Goal: Task Accomplishment & Management: Complete application form

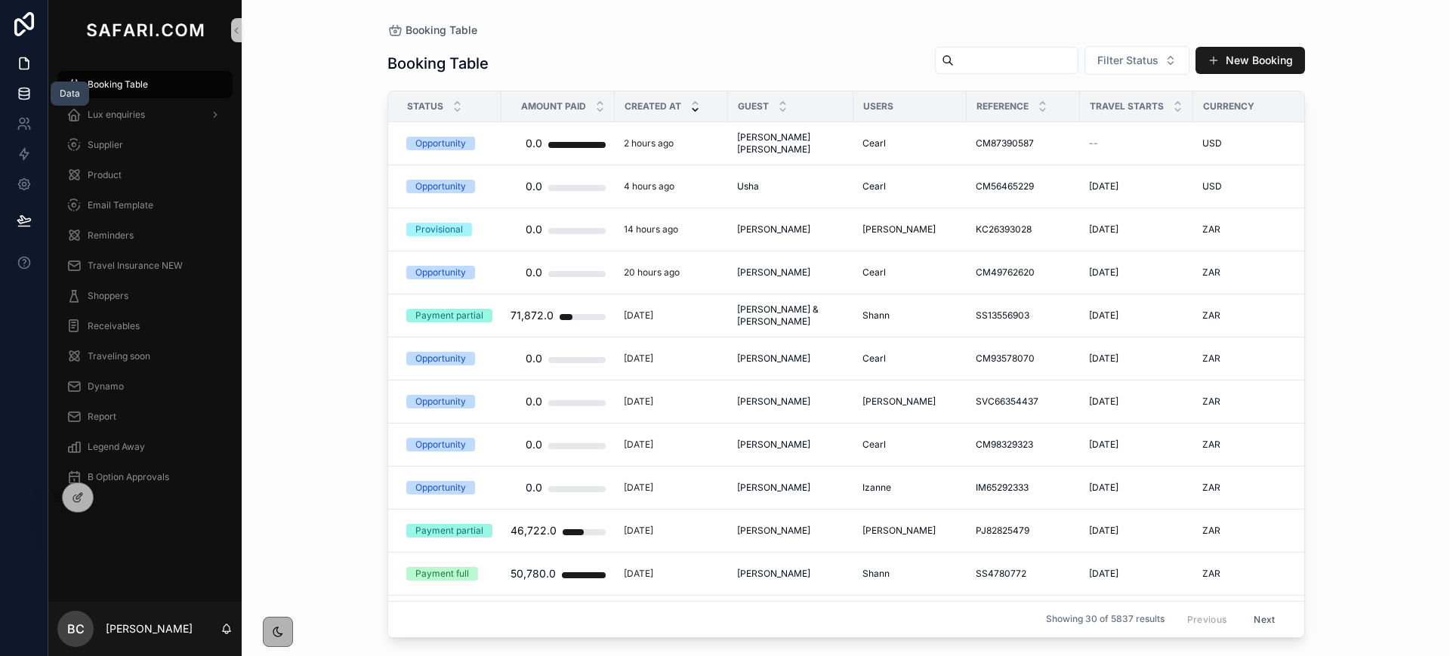
click at [21, 88] on icon at bounding box center [24, 90] width 10 height 4
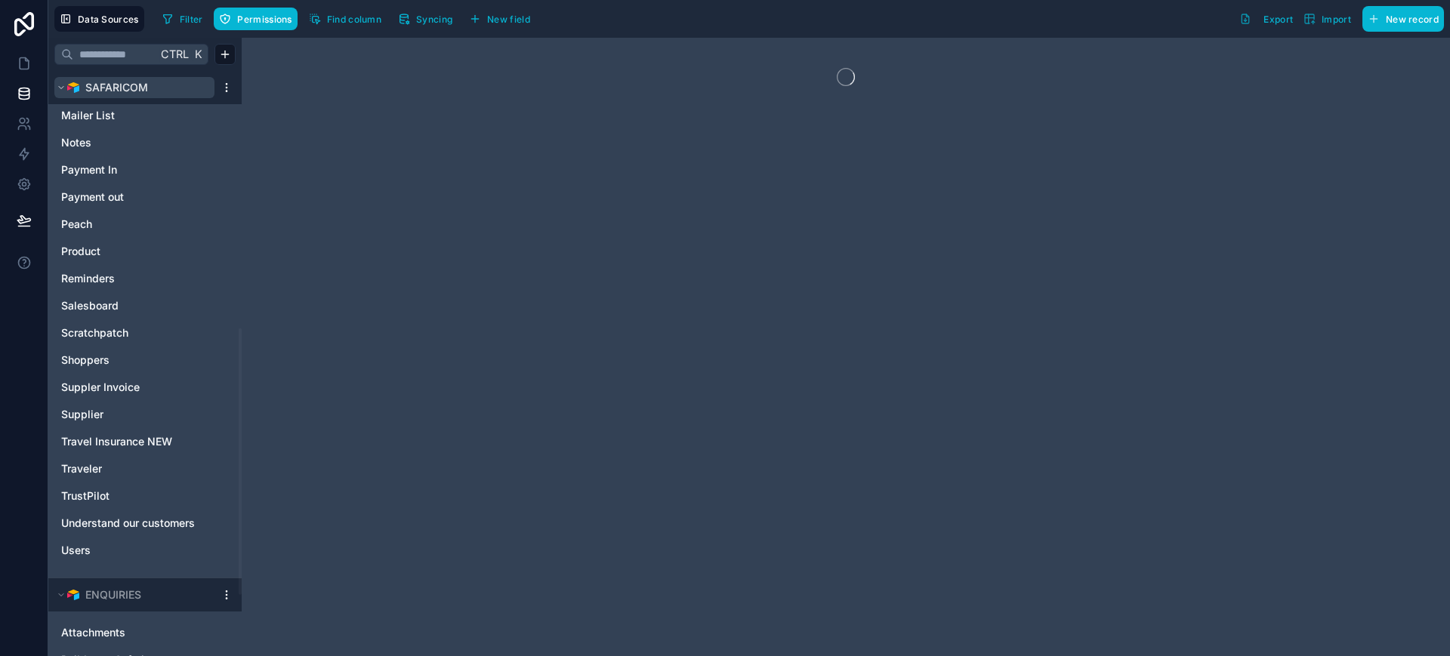
scroll to position [699, 0]
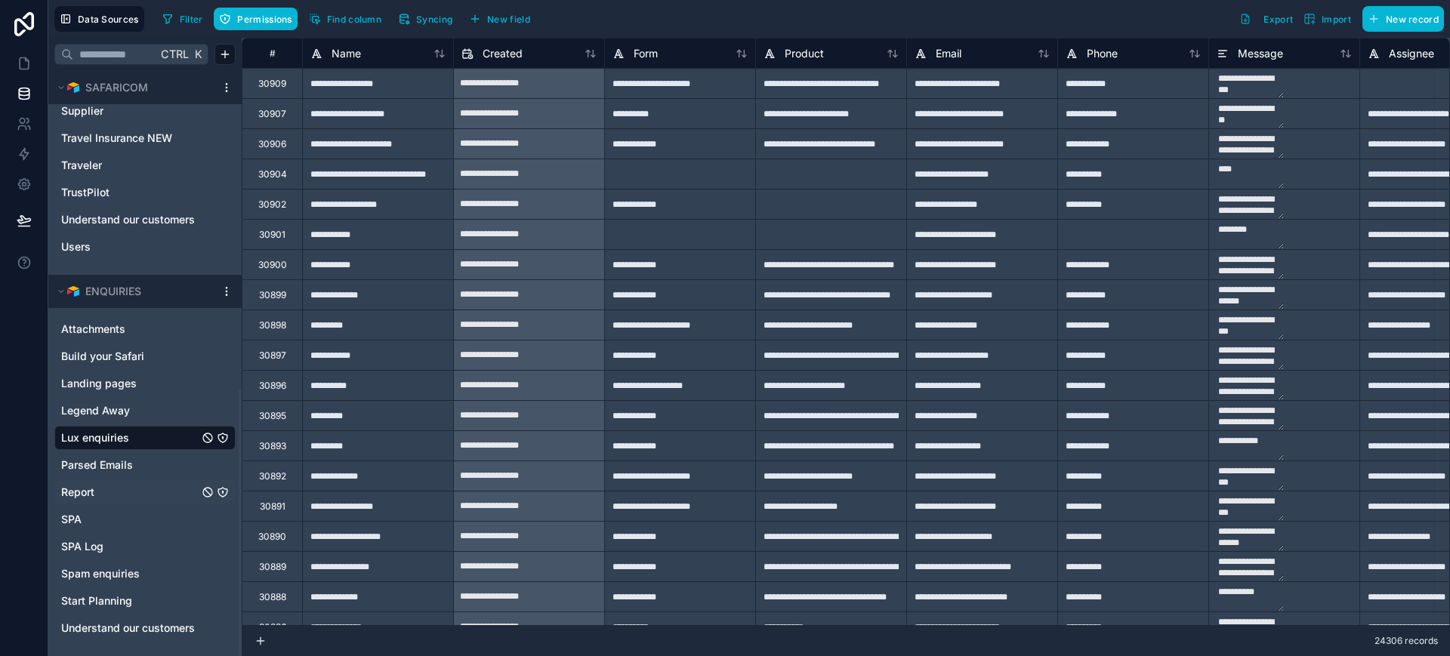
click at [87, 486] on span "Report" at bounding box center [77, 492] width 33 height 15
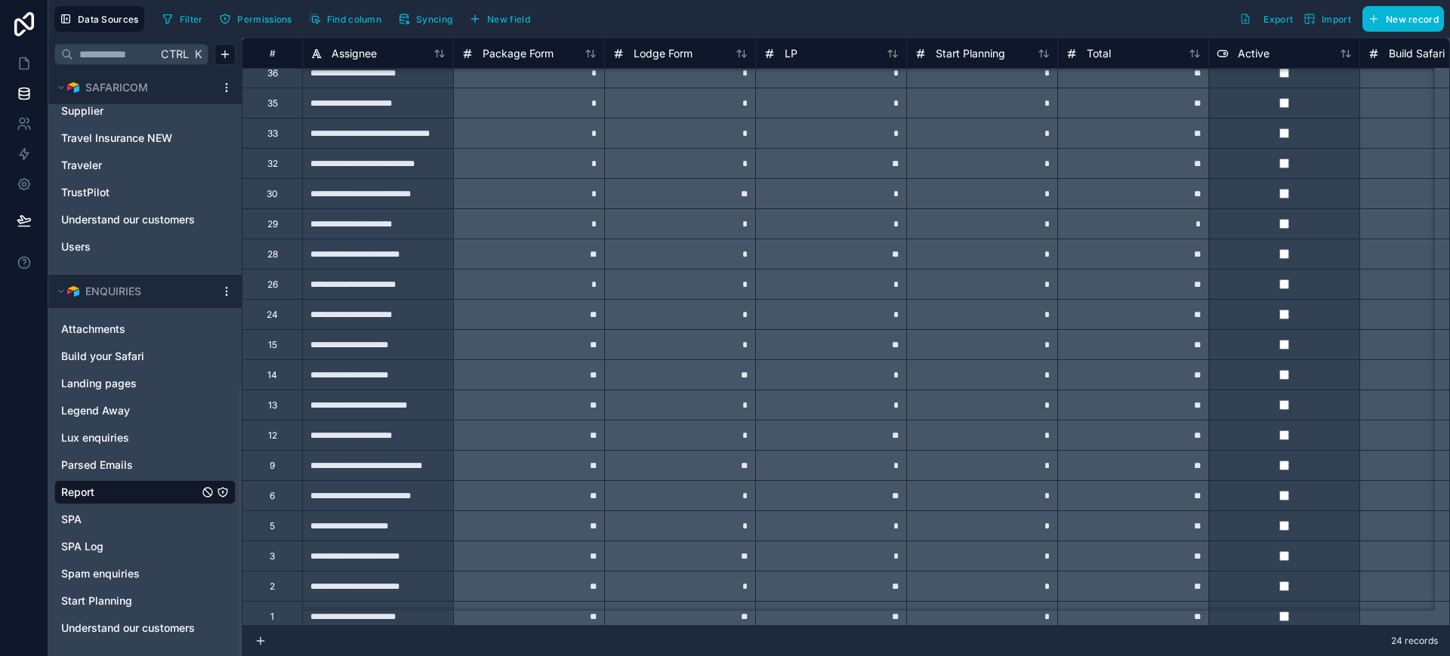
scroll to position [182, 0]
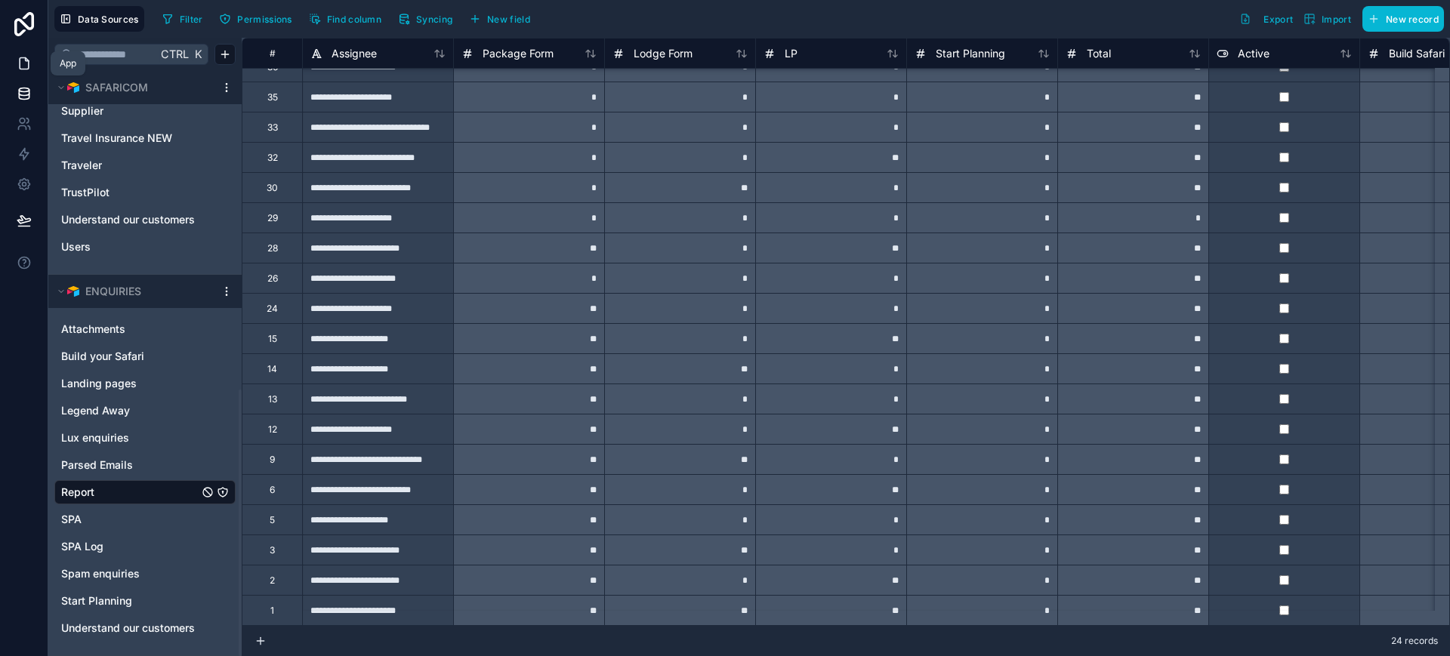
click at [23, 64] on icon at bounding box center [24, 63] width 15 height 15
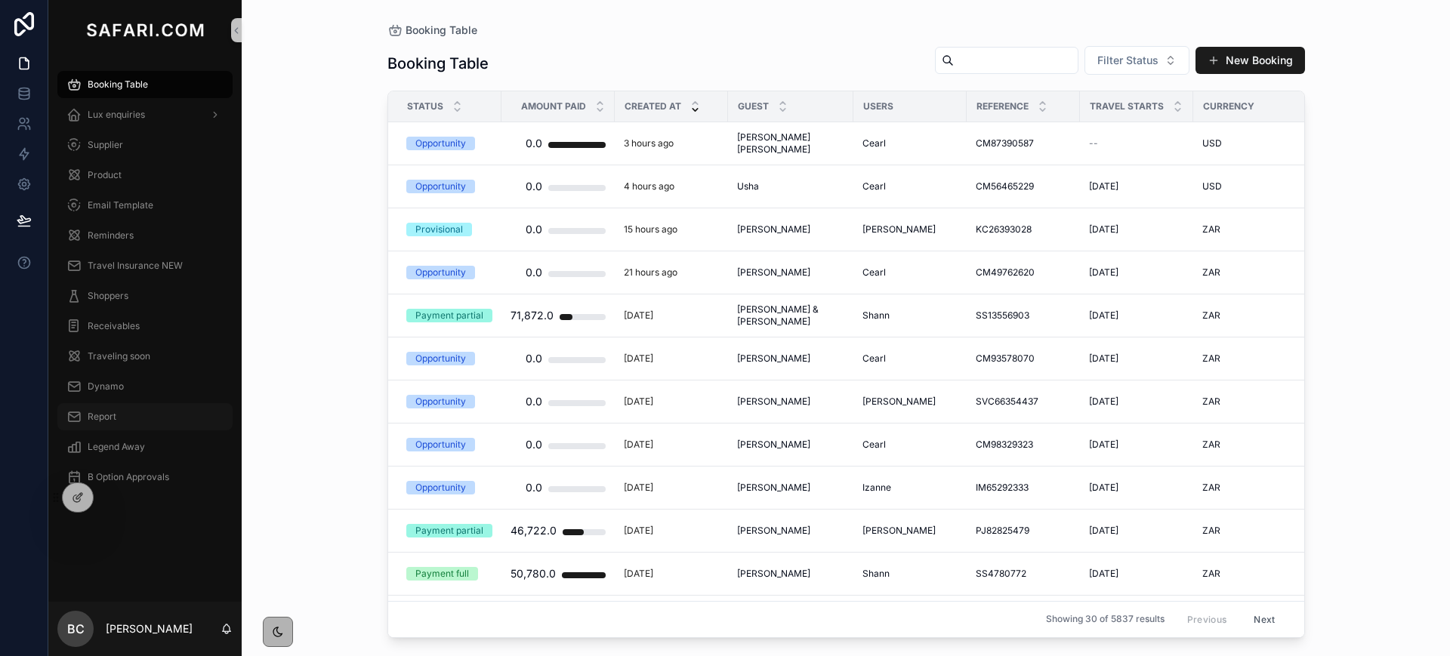
click at [119, 412] on div "Report" at bounding box center [144, 417] width 157 height 24
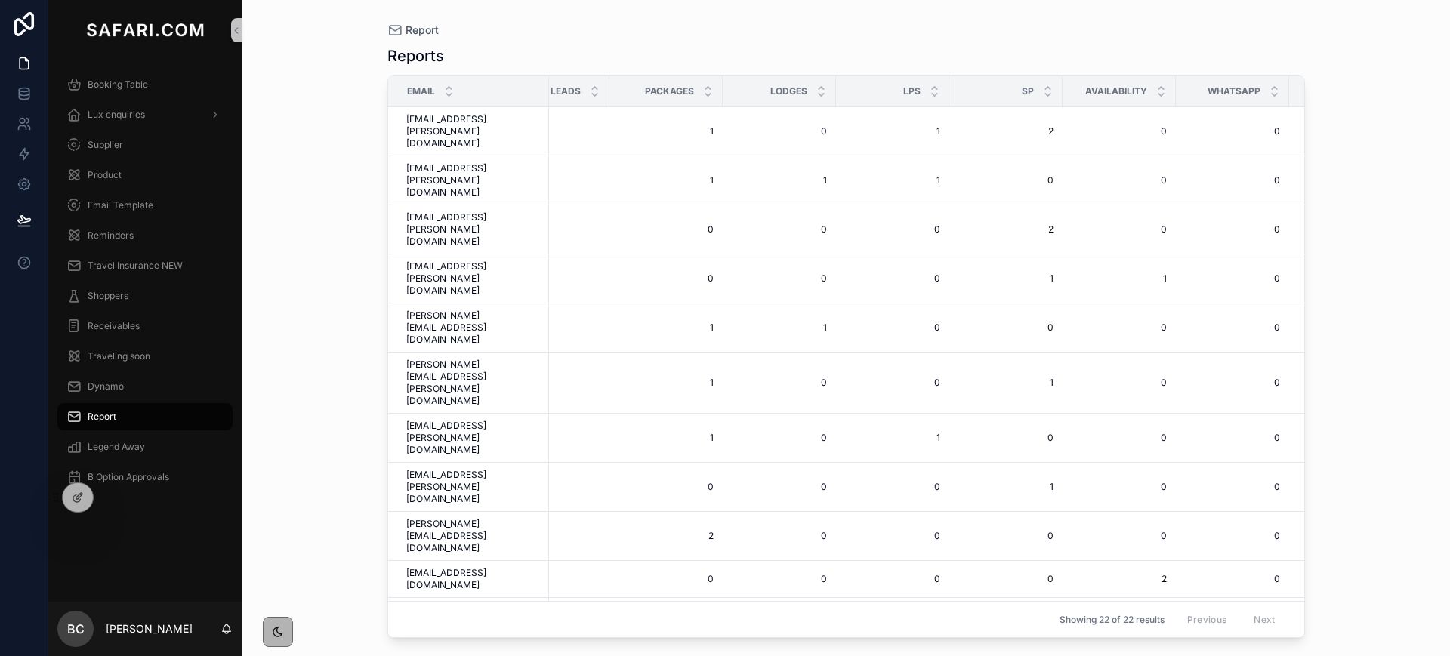
scroll to position [0, 181]
click at [114, 116] on span "Lux enquiries" at bounding box center [116, 115] width 57 height 12
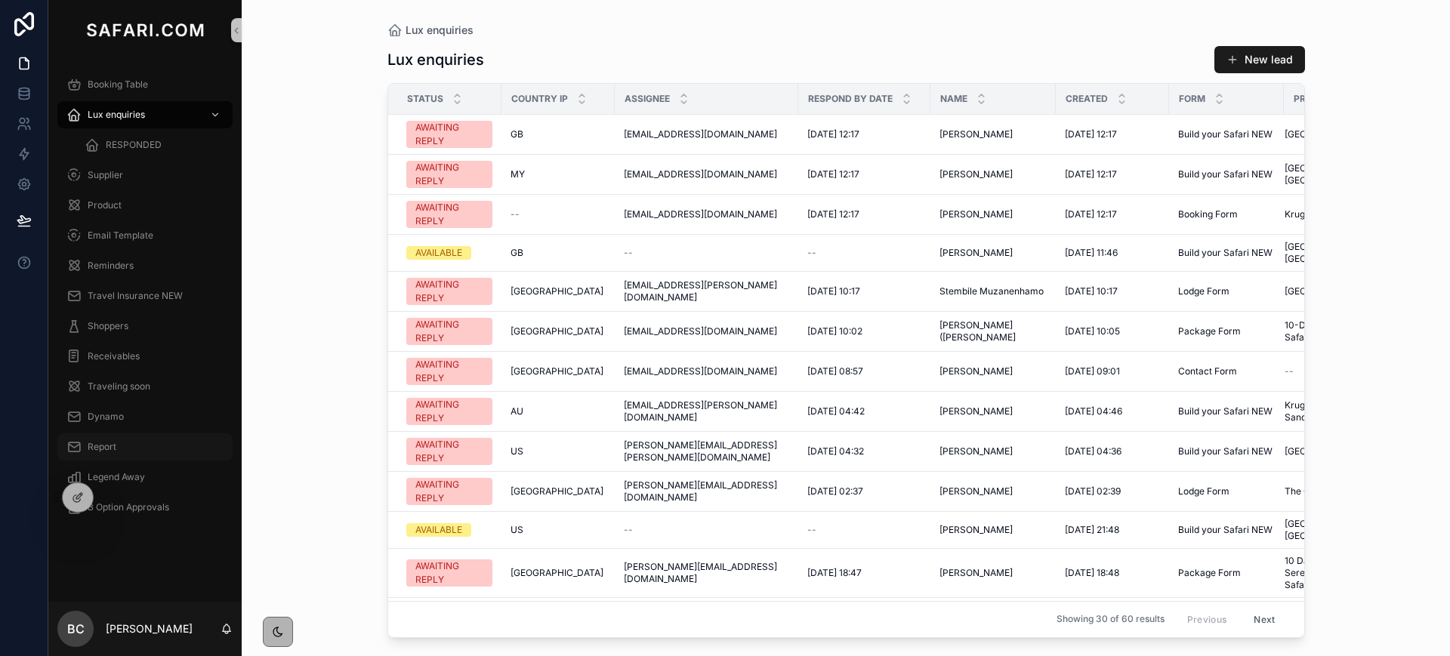
click at [119, 443] on div "Report" at bounding box center [144, 447] width 157 height 24
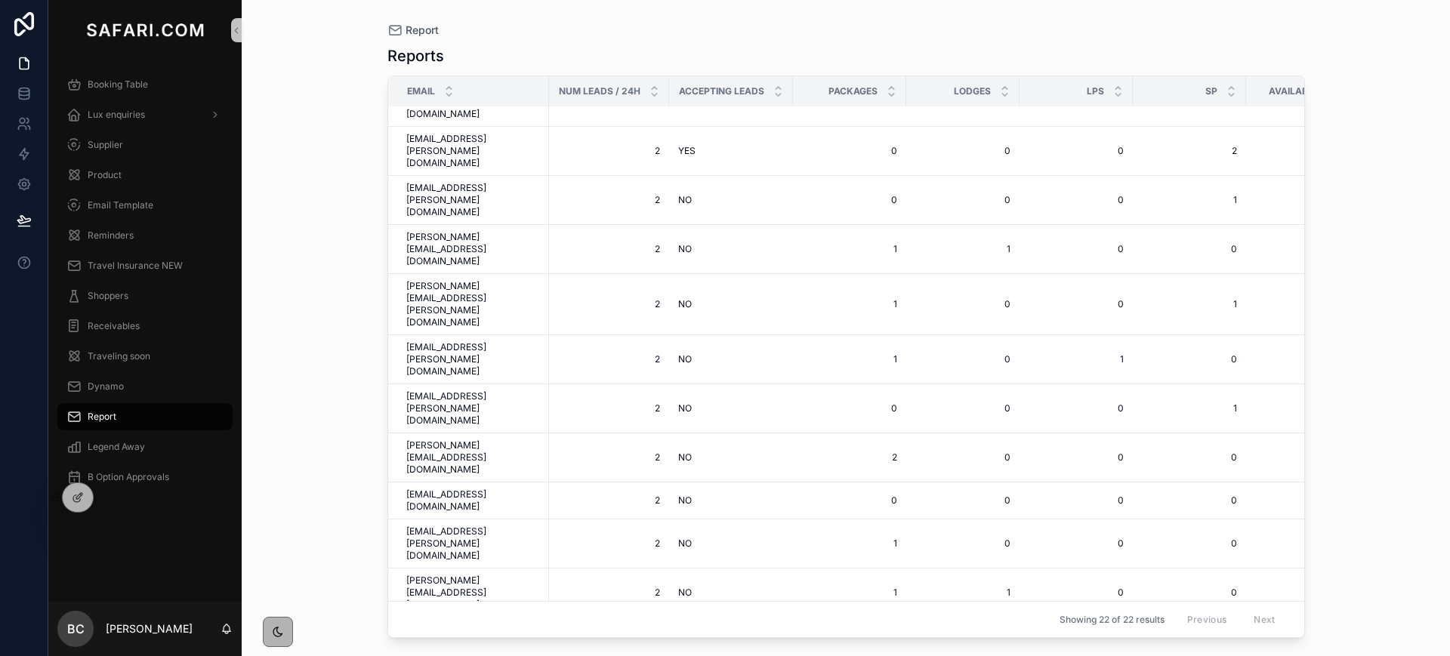
scroll to position [82, 0]
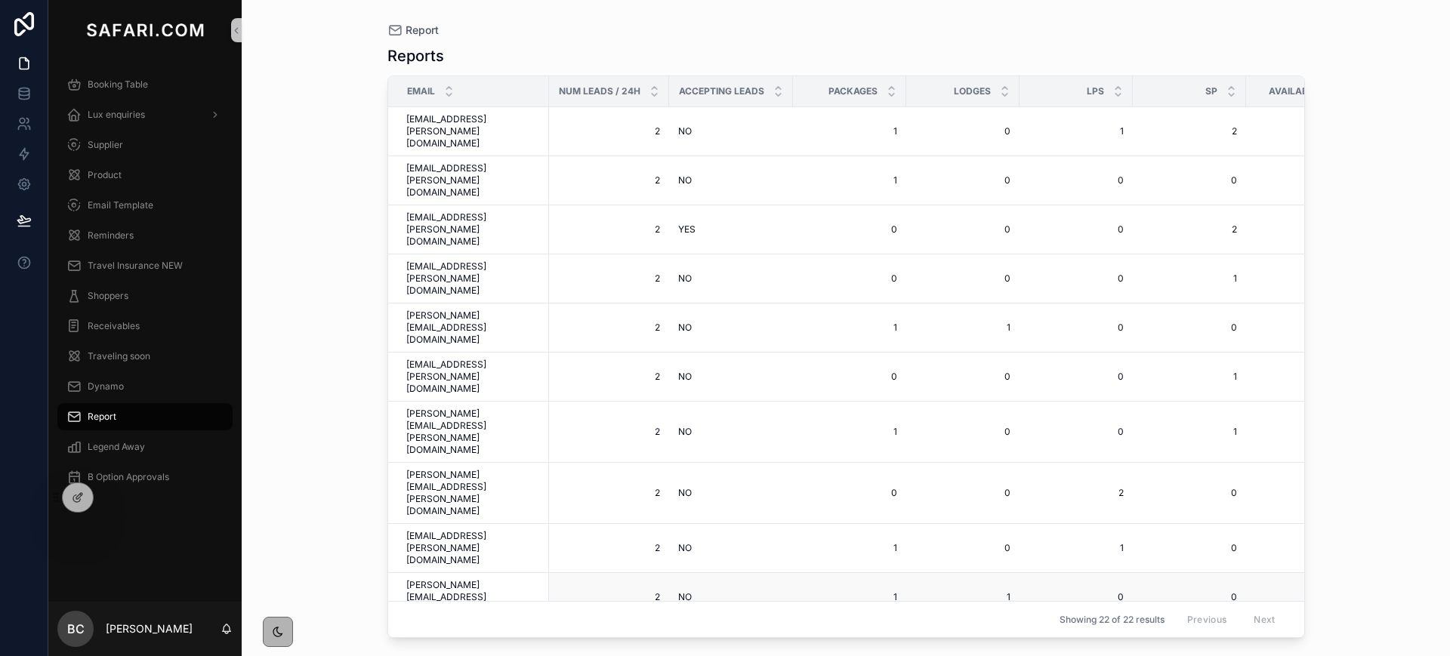
scroll to position [82, 0]
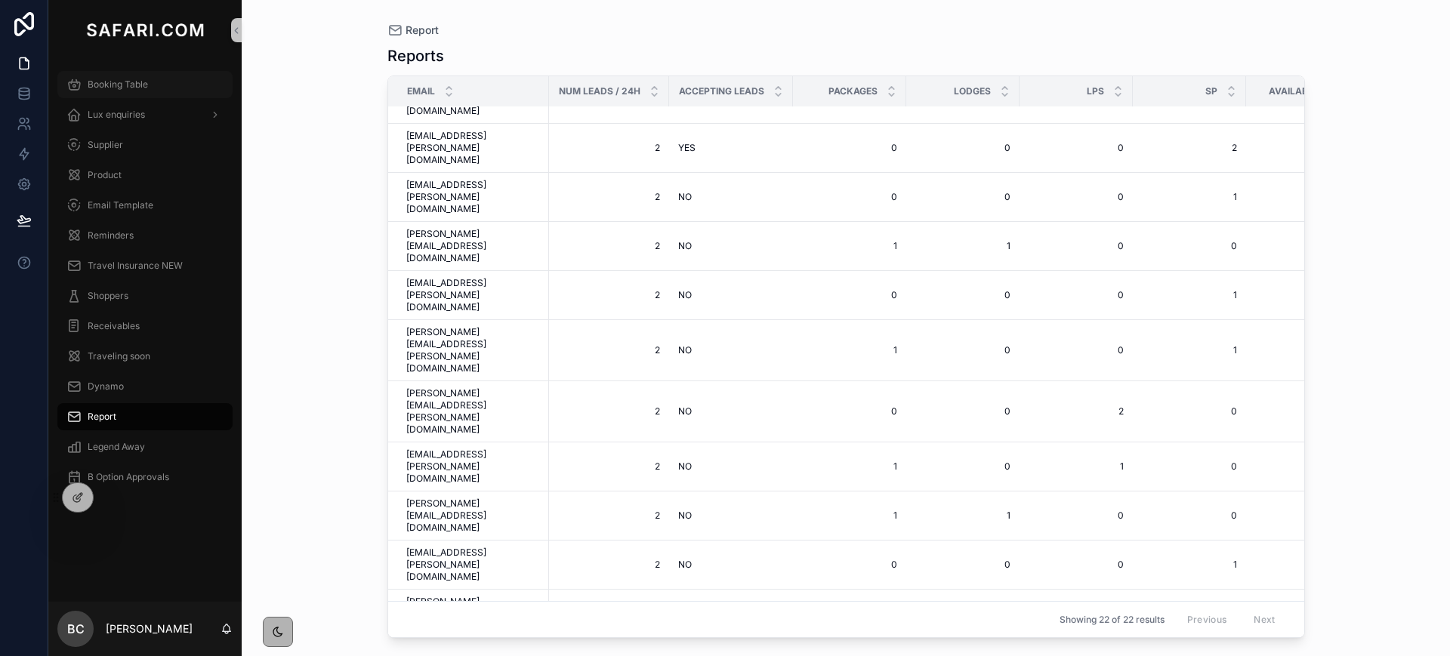
click at [143, 82] on span "Booking Table" at bounding box center [118, 85] width 60 height 12
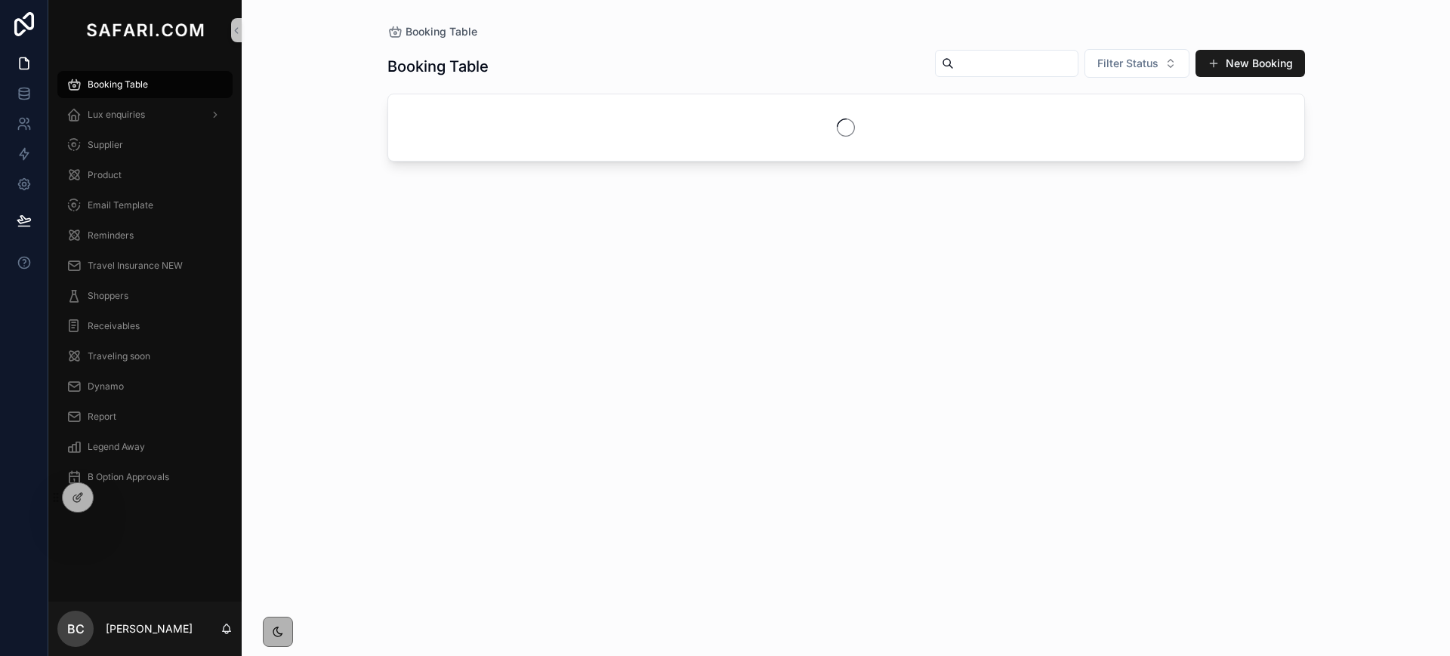
click at [958, 60] on input "scrollable content" at bounding box center [1016, 63] width 124 height 21
paste input "**********"
type input "**********"
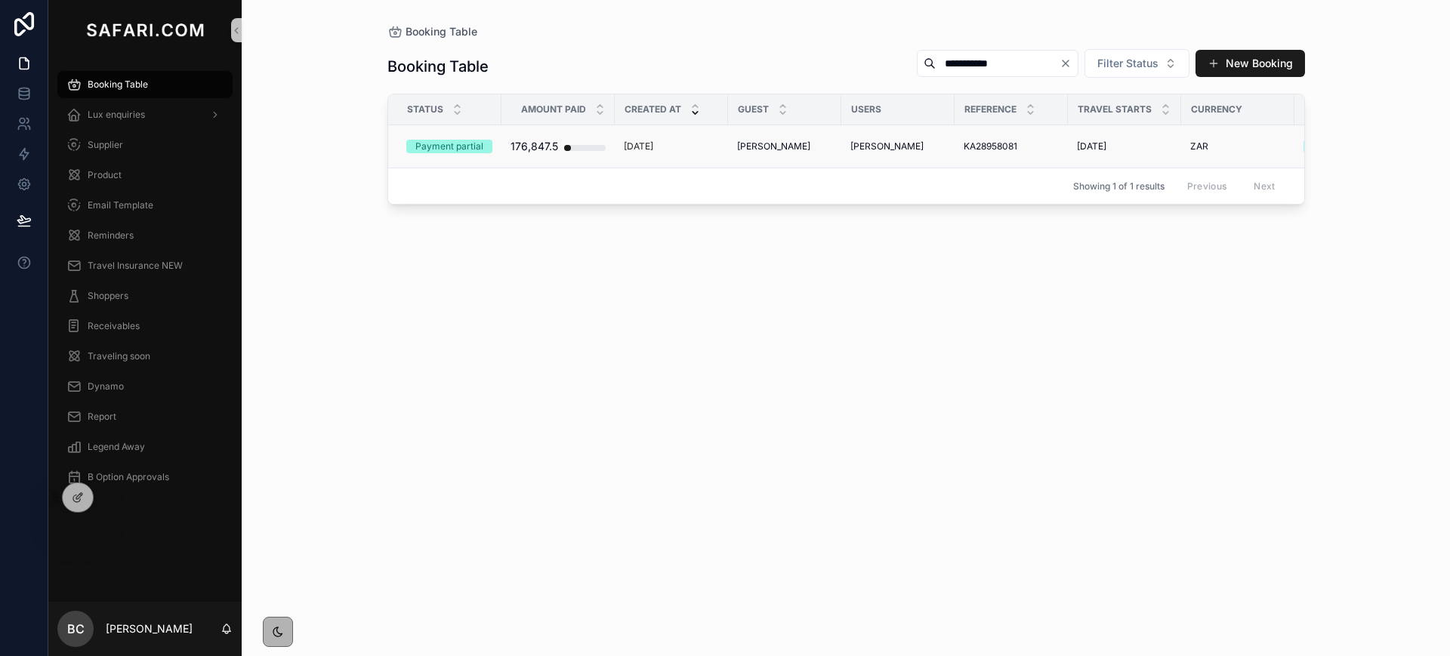
click at [792, 144] on div "Sheryl Vesel Sheryl Vesel" at bounding box center [784, 146] width 95 height 12
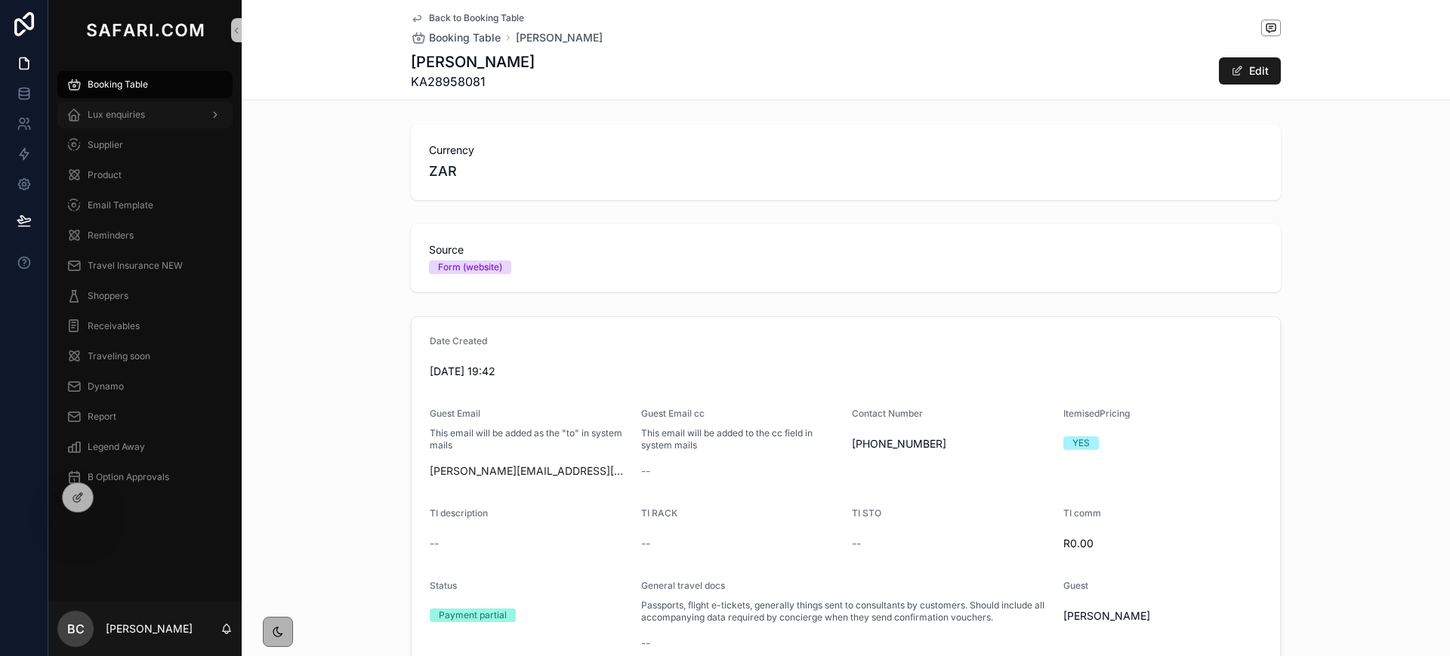
click at [116, 118] on span "Lux enquiries" at bounding box center [116, 115] width 57 height 12
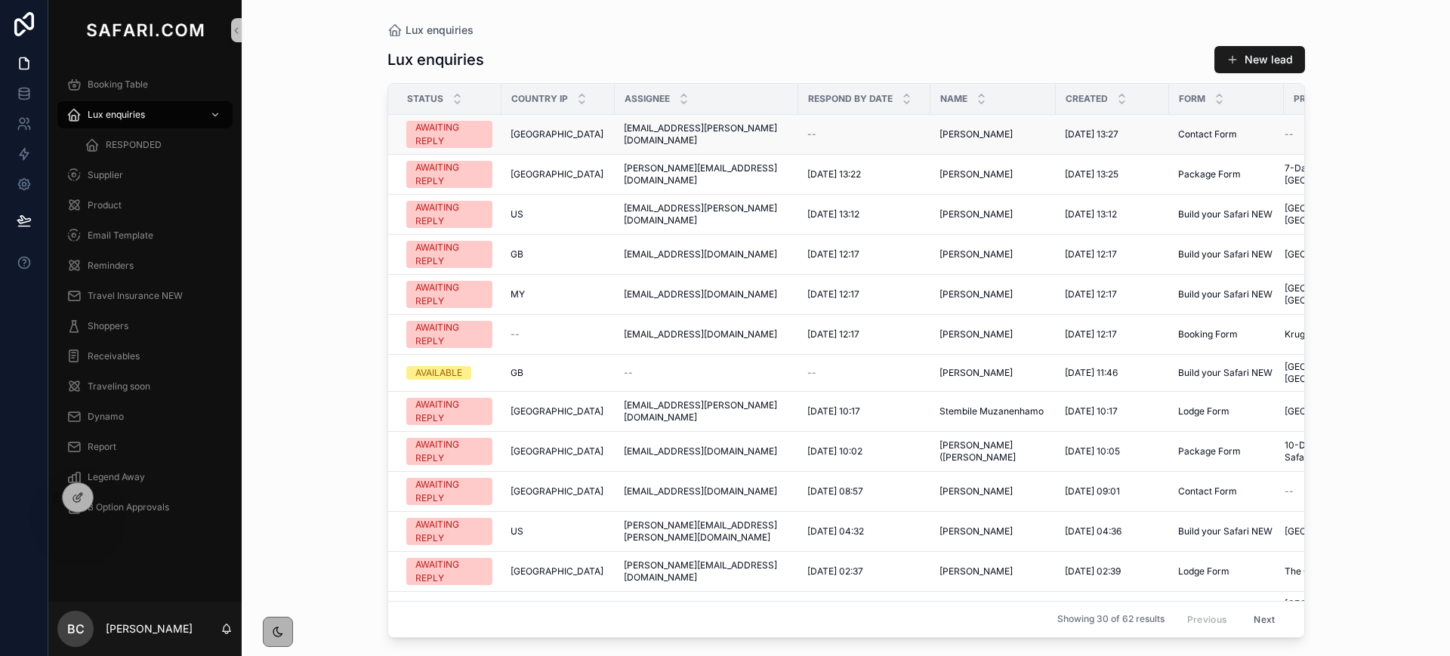
click at [970, 139] on span "Gary Schellhorn" at bounding box center [976, 134] width 73 height 12
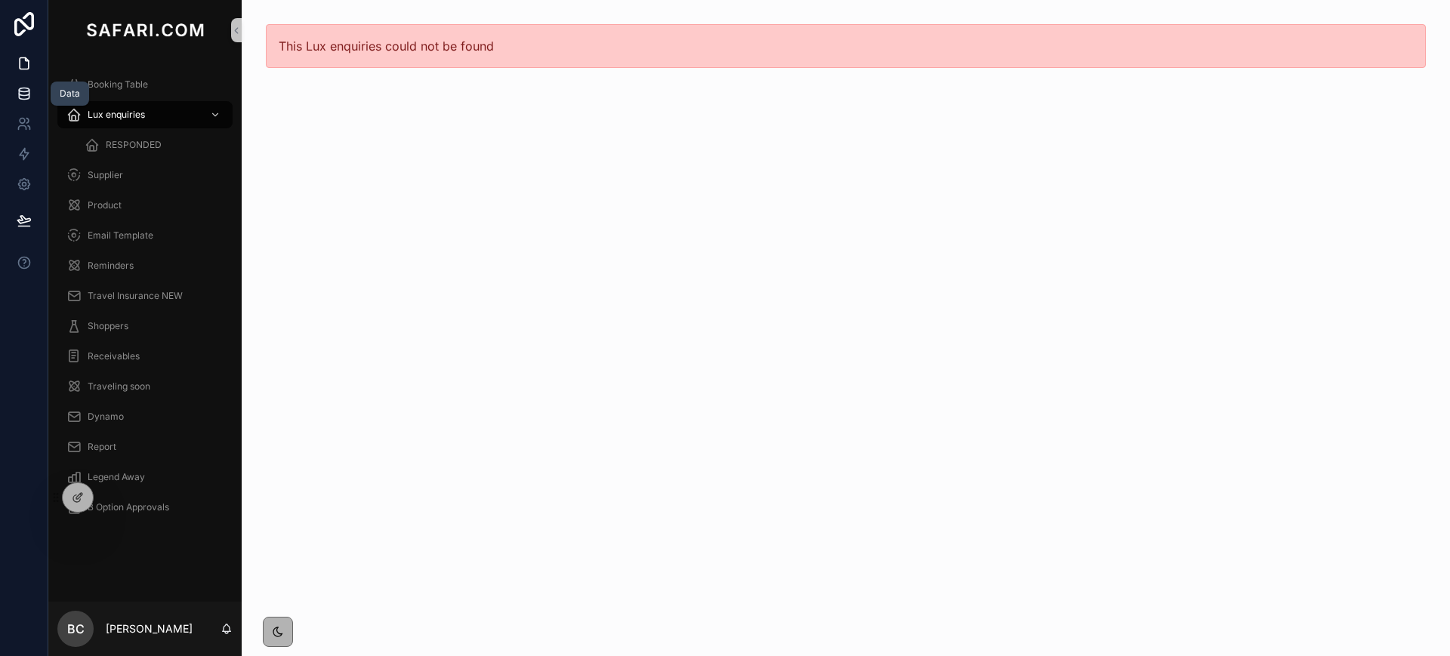
click at [18, 84] on link at bounding box center [24, 94] width 48 height 30
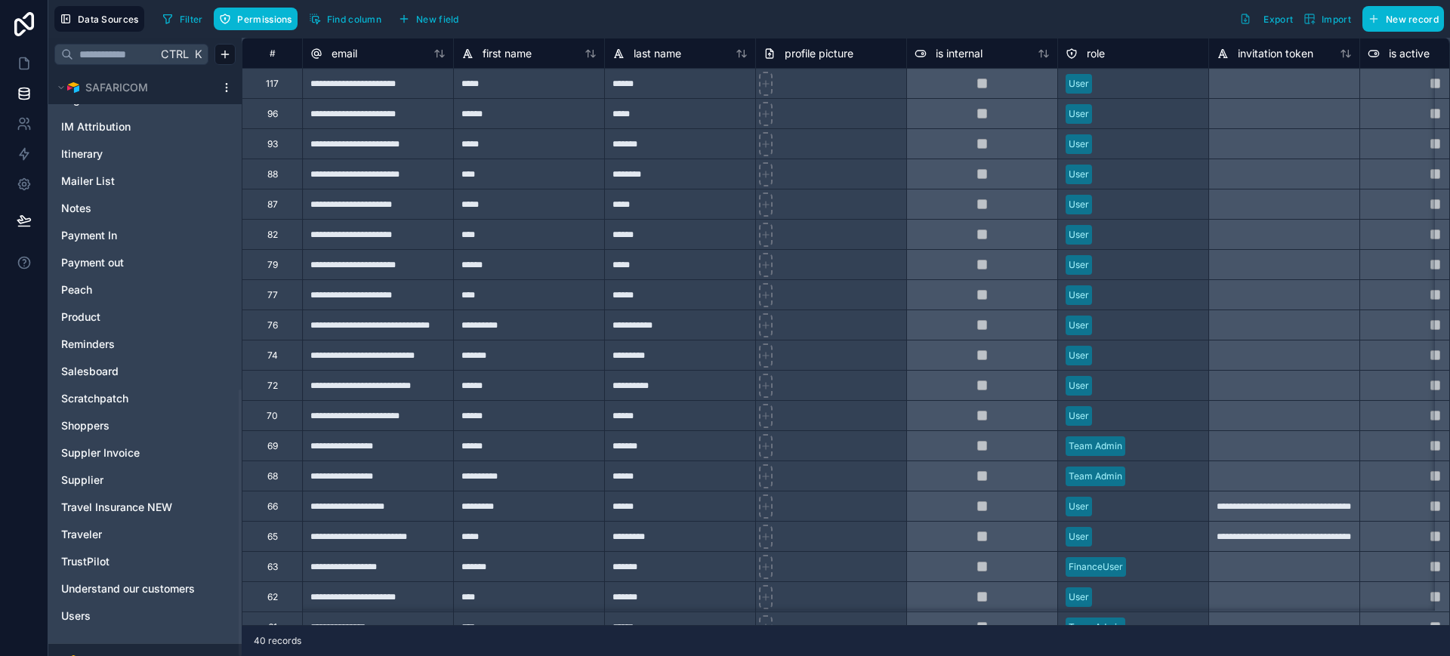
scroll to position [699, 0]
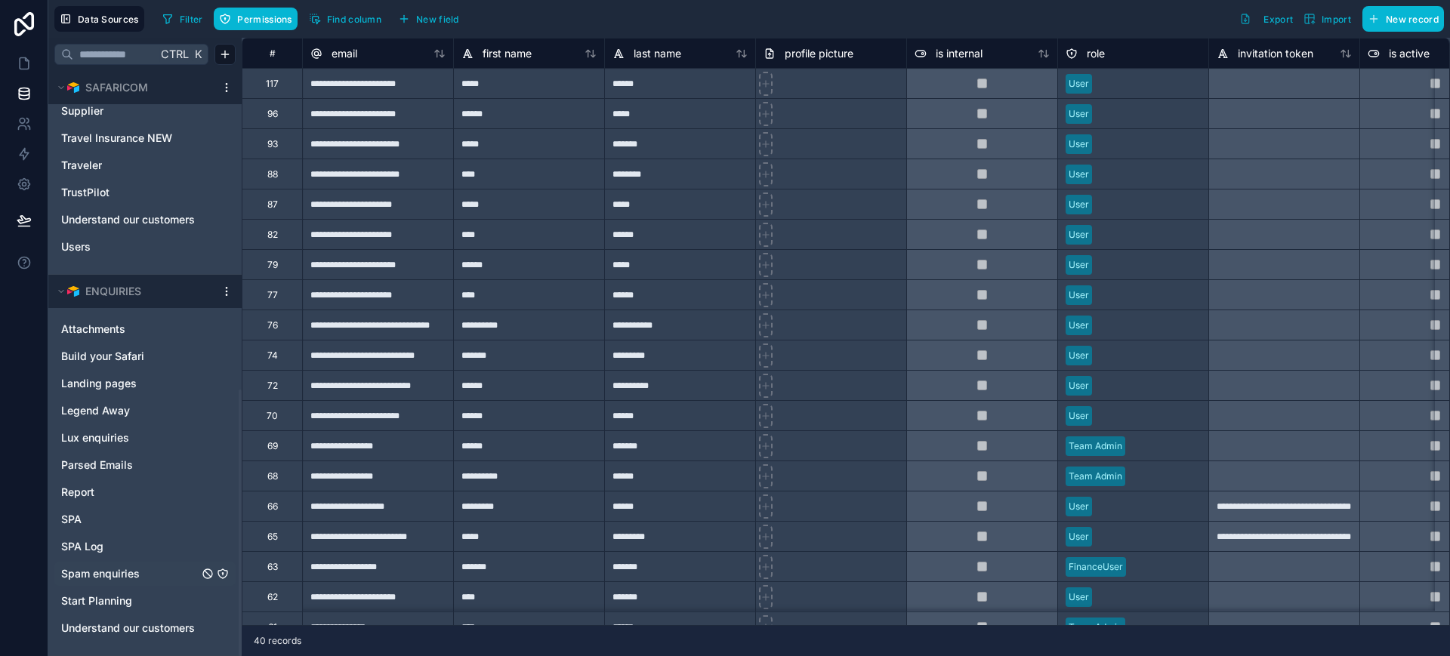
click at [90, 572] on span "Spam enquiries" at bounding box center [100, 574] width 79 height 15
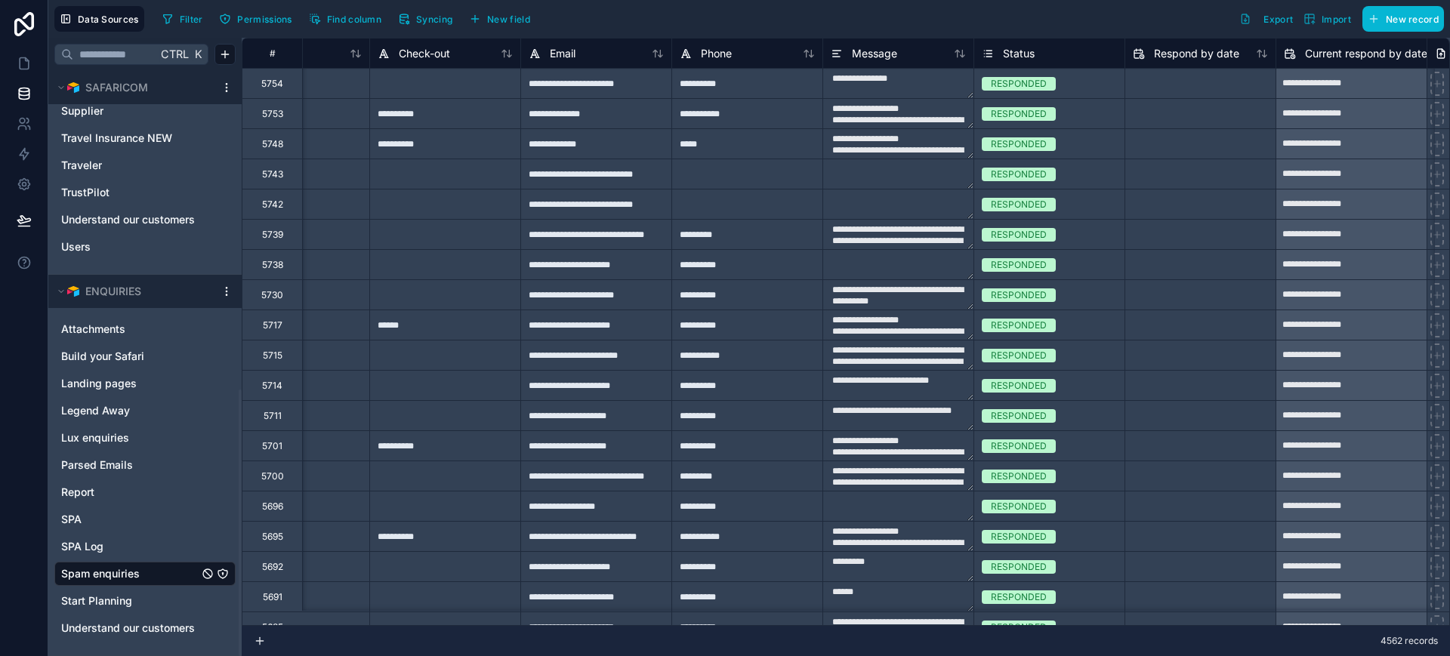
scroll to position [0, 1144]
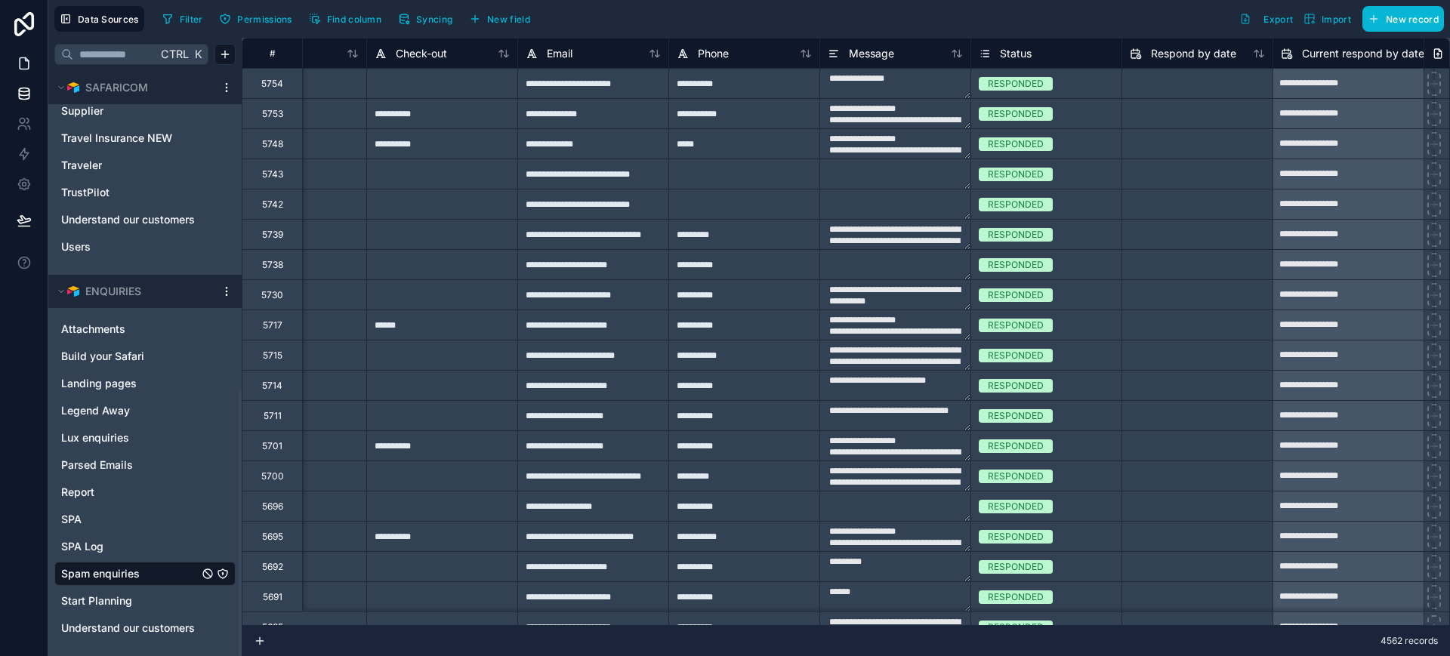
type textarea "**********"
click at [26, 68] on icon at bounding box center [24, 63] width 9 height 11
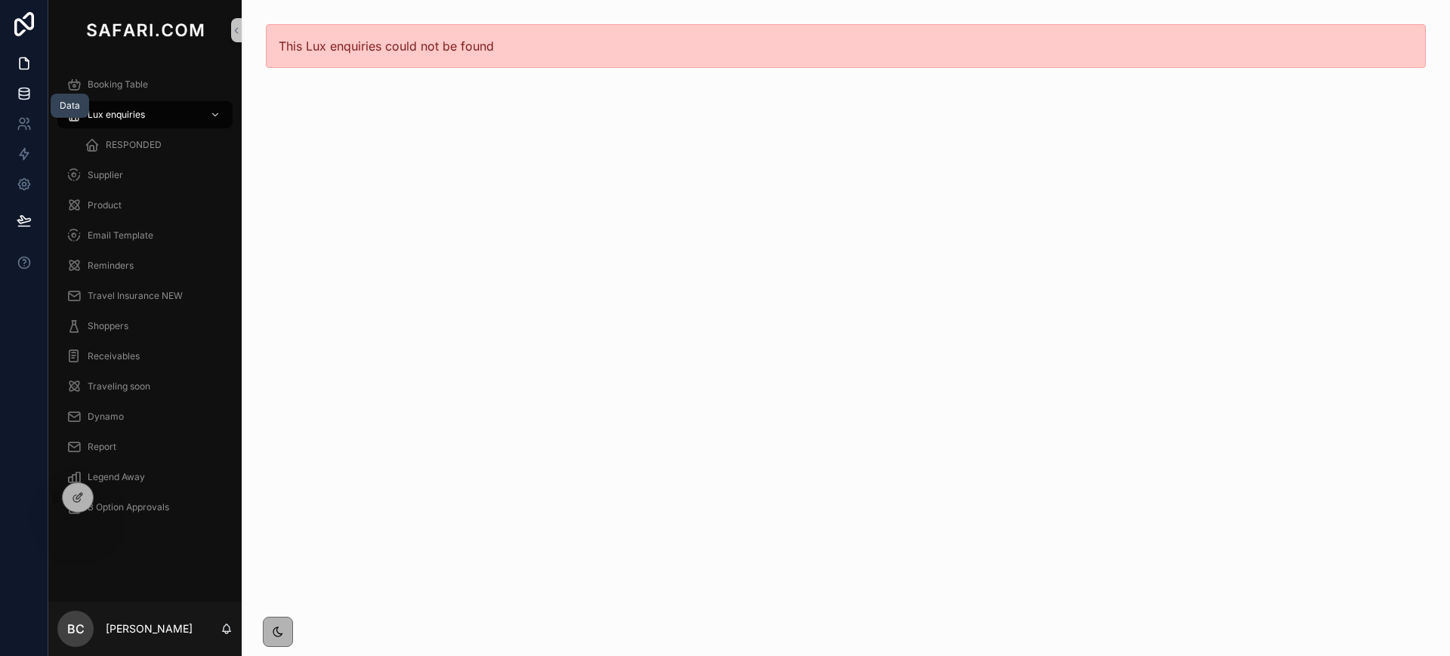
click at [20, 85] on link at bounding box center [24, 94] width 48 height 30
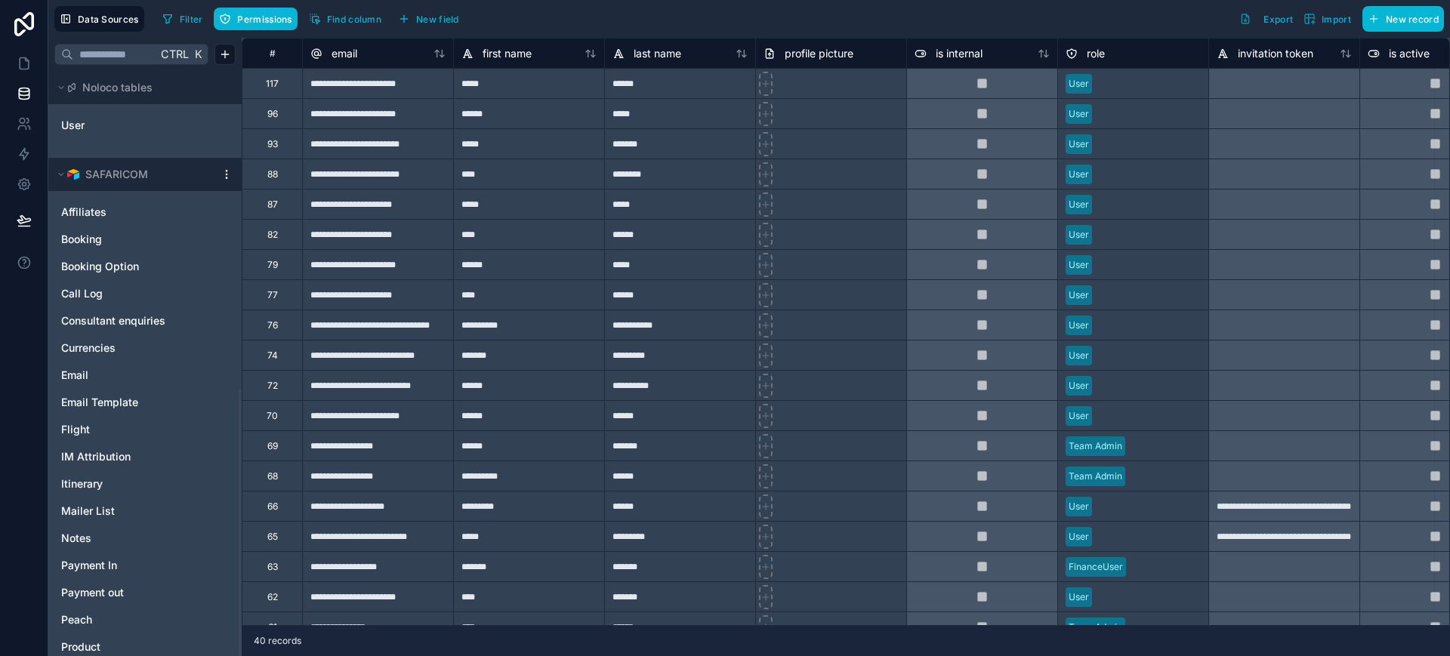
scroll to position [699, 0]
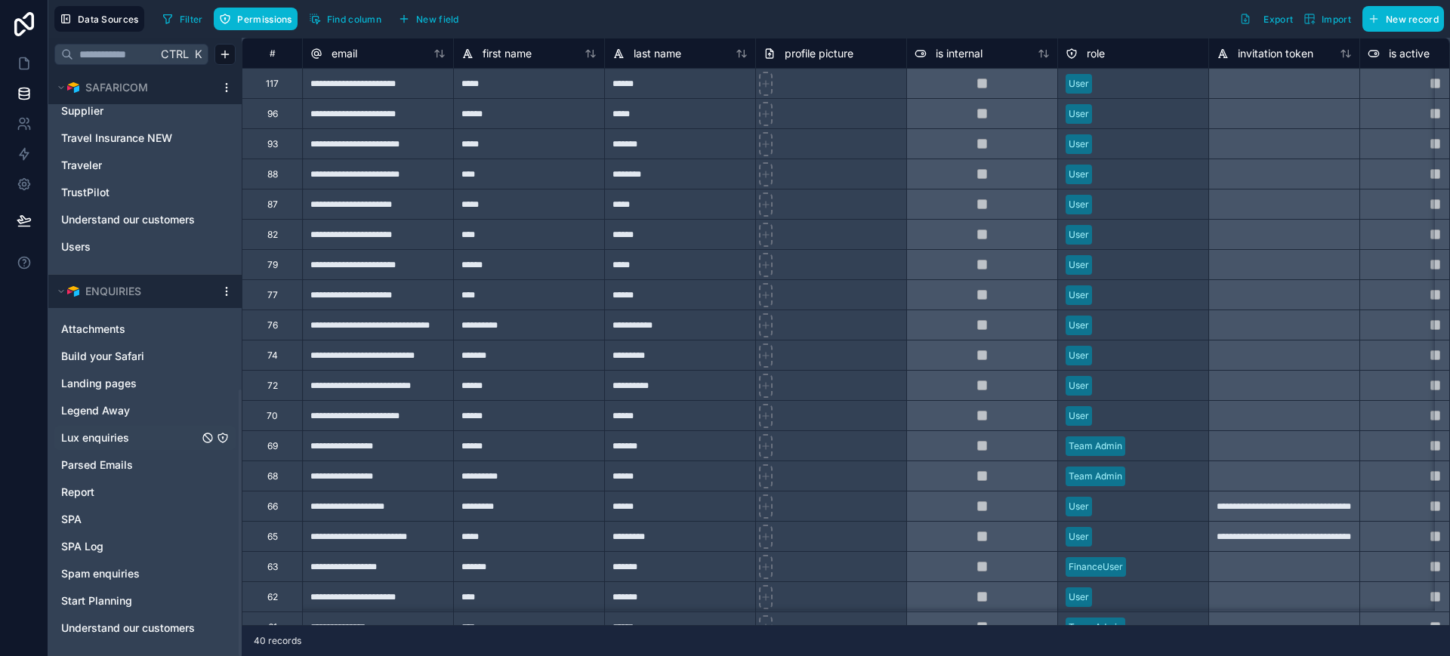
click at [105, 440] on span "Lux enquiries" at bounding box center [95, 438] width 68 height 15
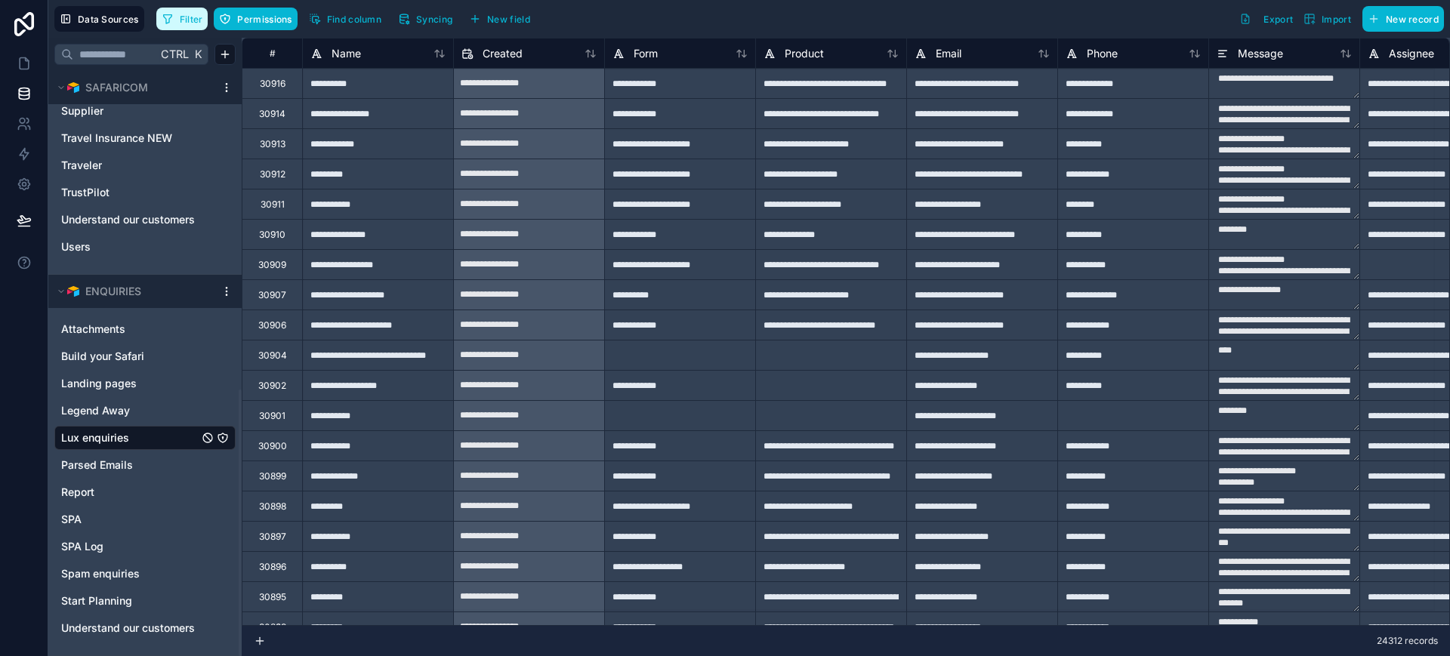
click at [184, 16] on span "Filter" at bounding box center [191, 19] width 23 height 11
type textarea "**********"
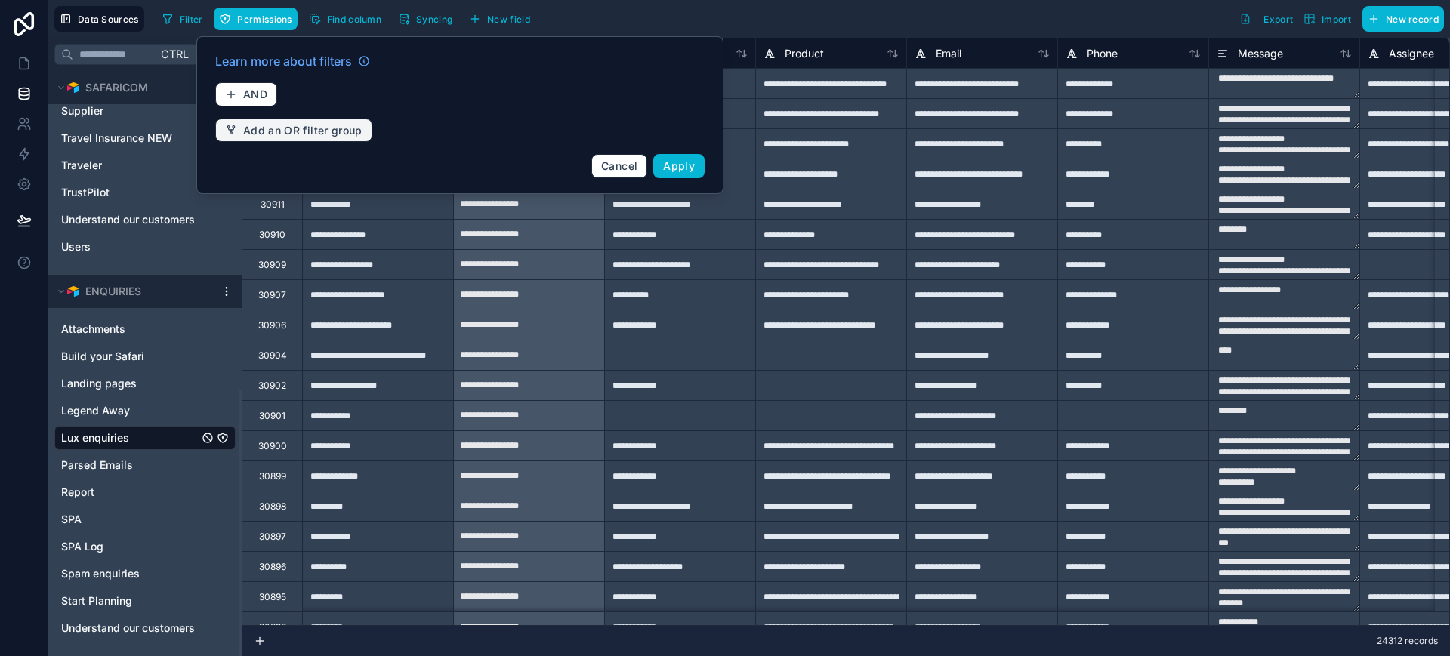
click at [276, 133] on span "Add an OR filter group" at bounding box center [302, 131] width 119 height 14
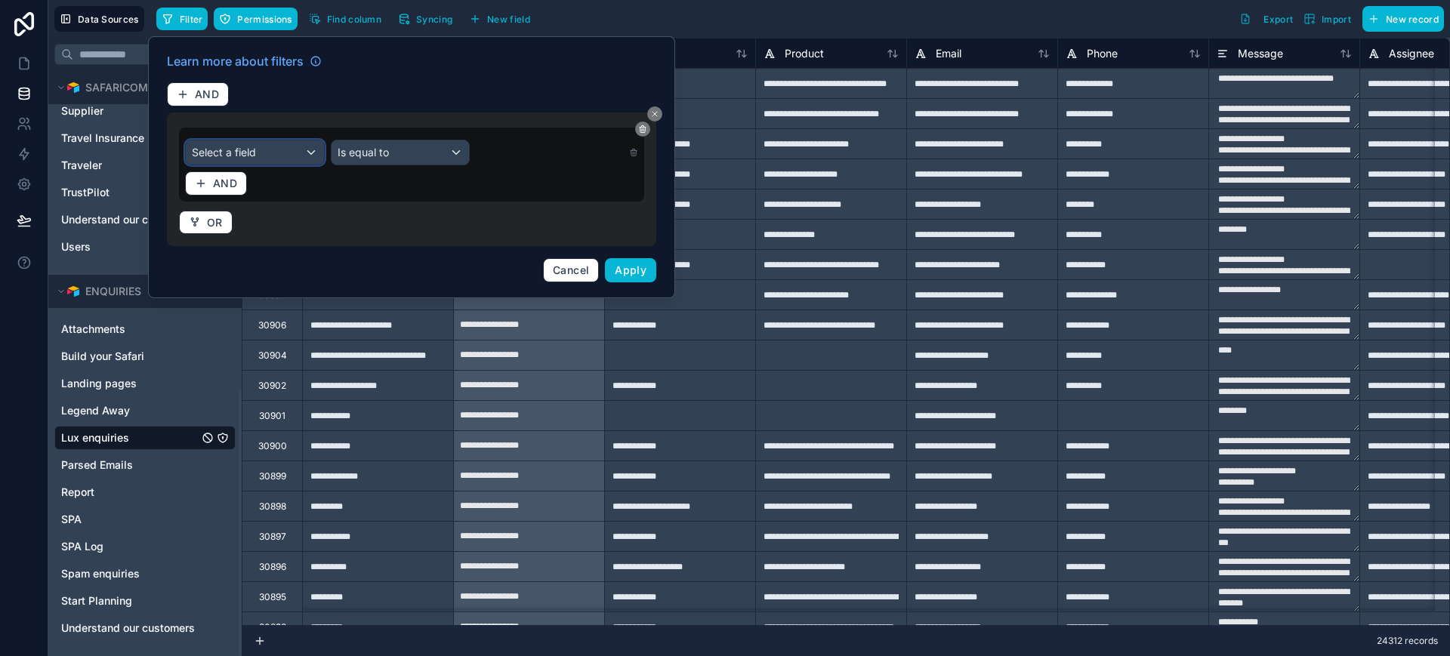
click at [264, 151] on div "Select a field" at bounding box center [255, 152] width 138 height 24
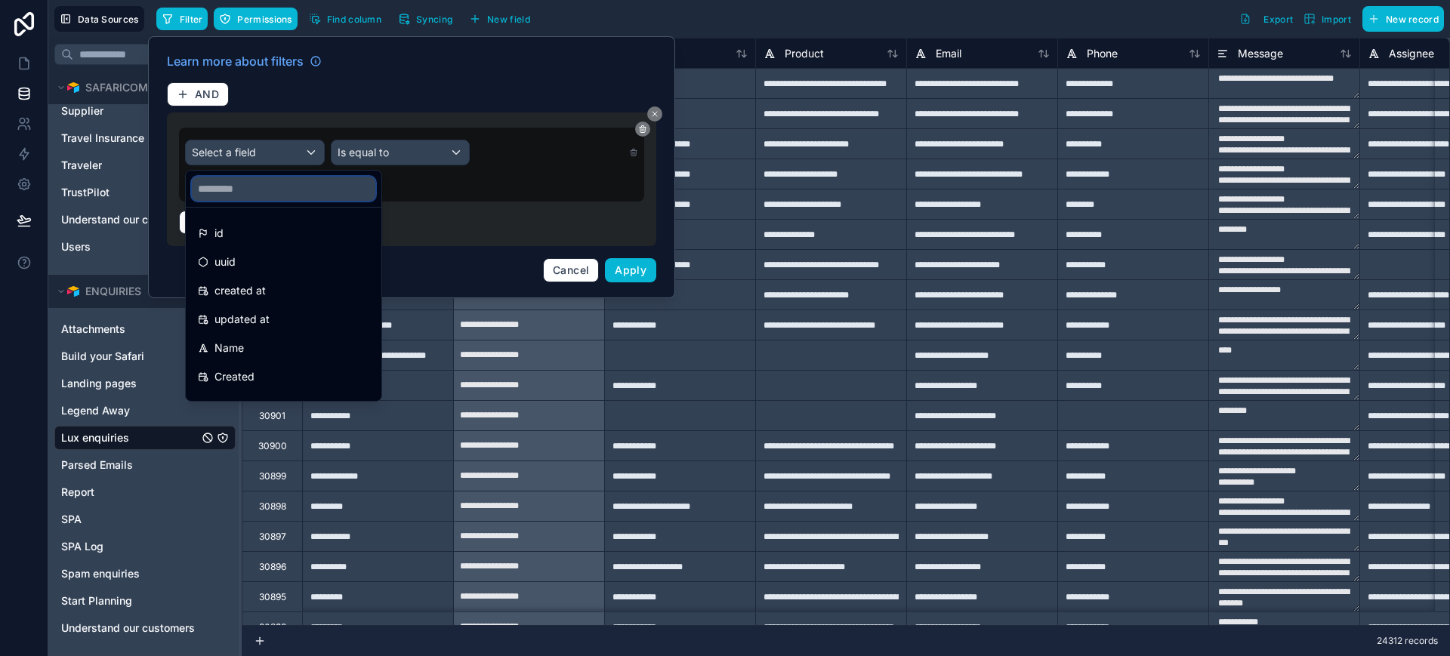
click at [237, 184] on input "text" at bounding box center [284, 189] width 184 height 24
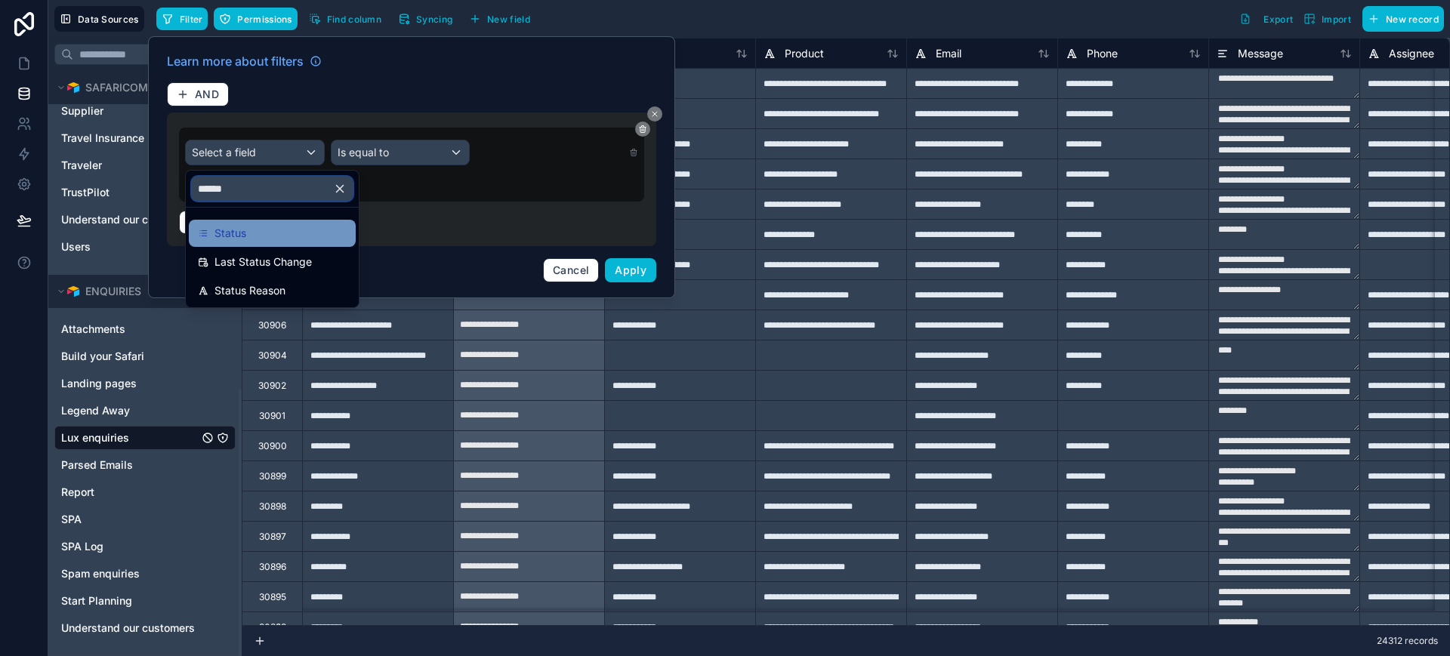
type input "******"
click at [232, 239] on span "Status" at bounding box center [231, 233] width 32 height 18
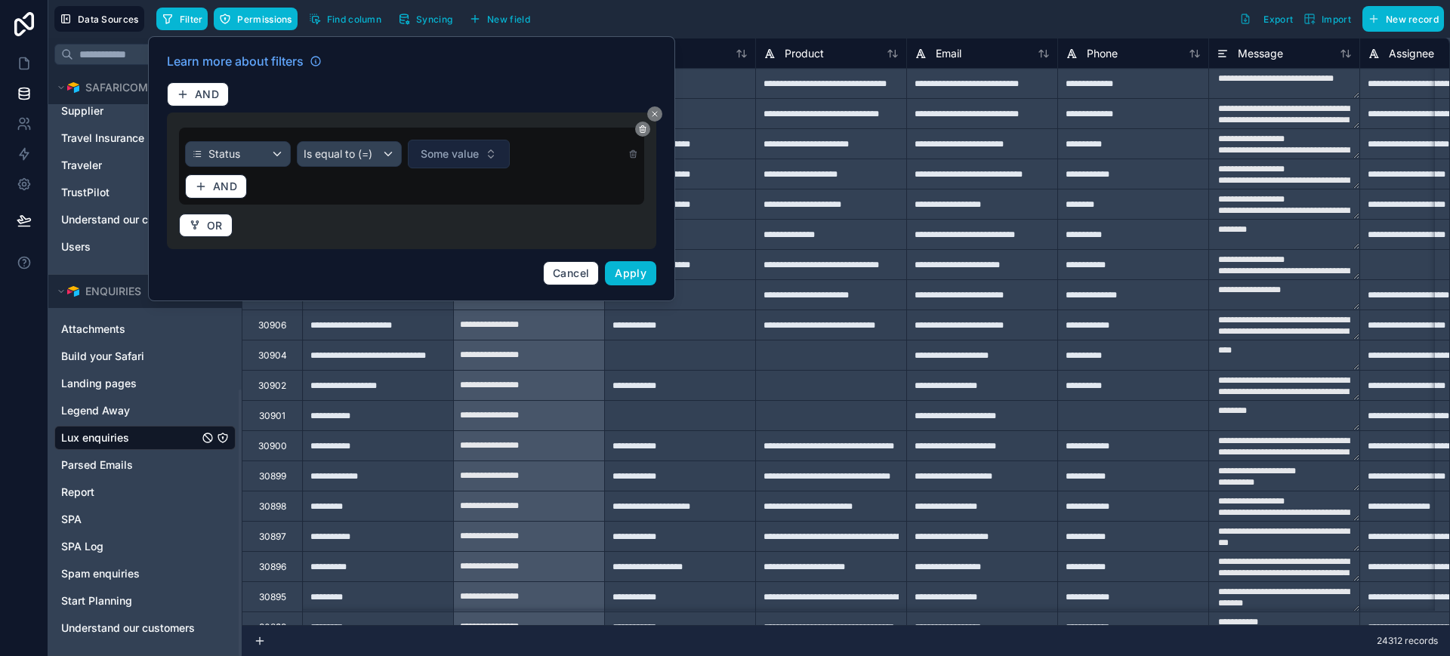
click at [461, 147] on span "Some value" at bounding box center [450, 154] width 58 height 15
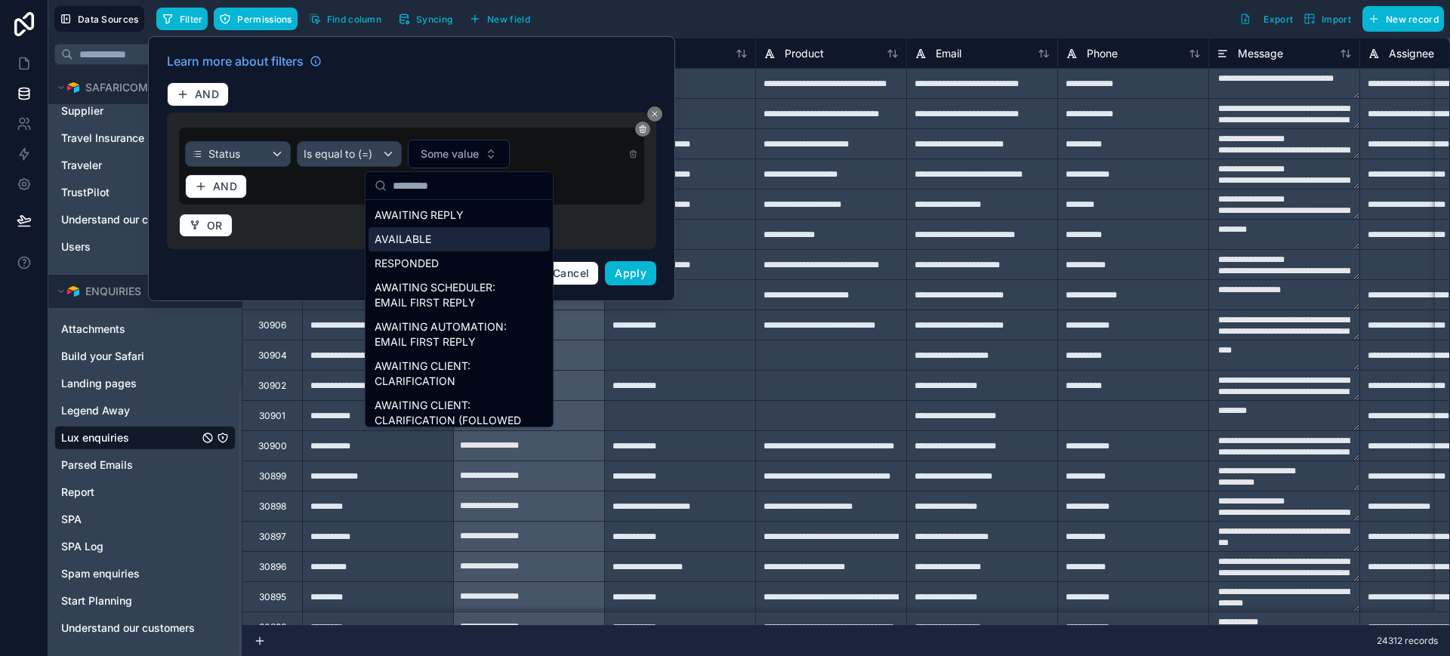
click at [423, 239] on div "AVAILABLE" at bounding box center [459, 239] width 181 height 24
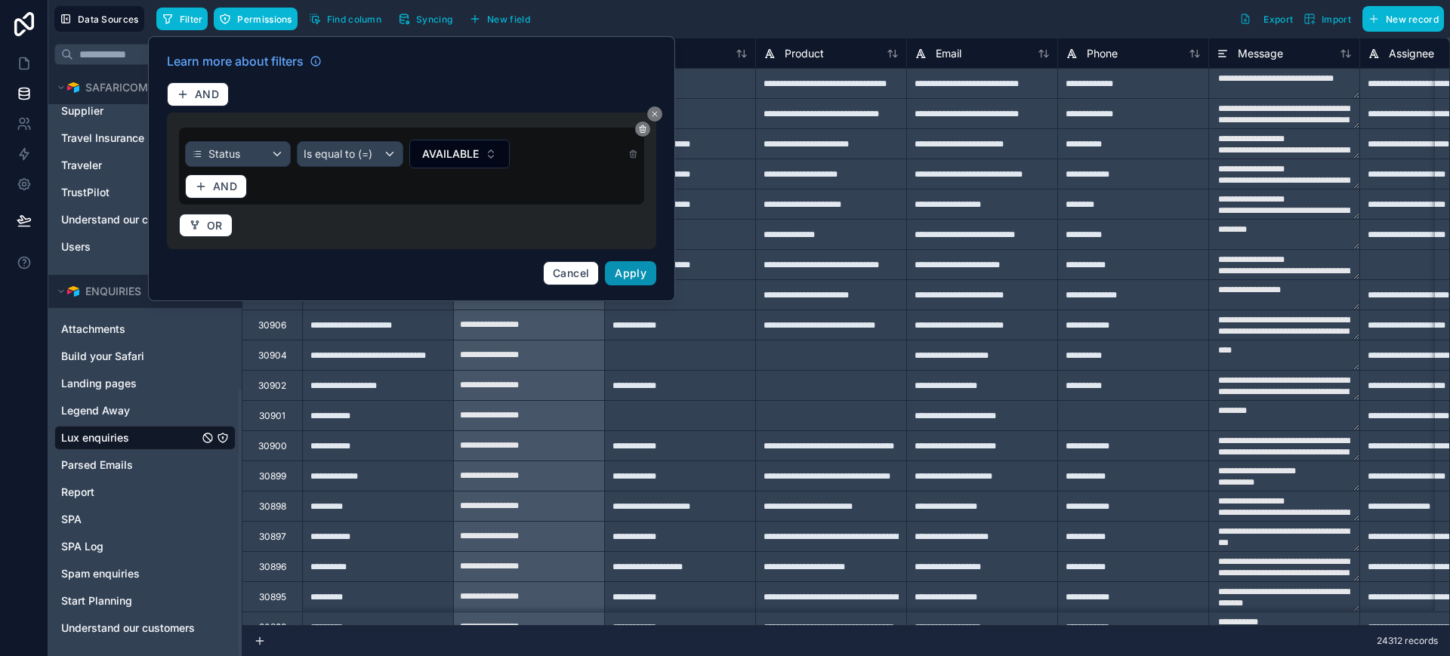
click at [637, 267] on span "Apply" at bounding box center [631, 273] width 32 height 13
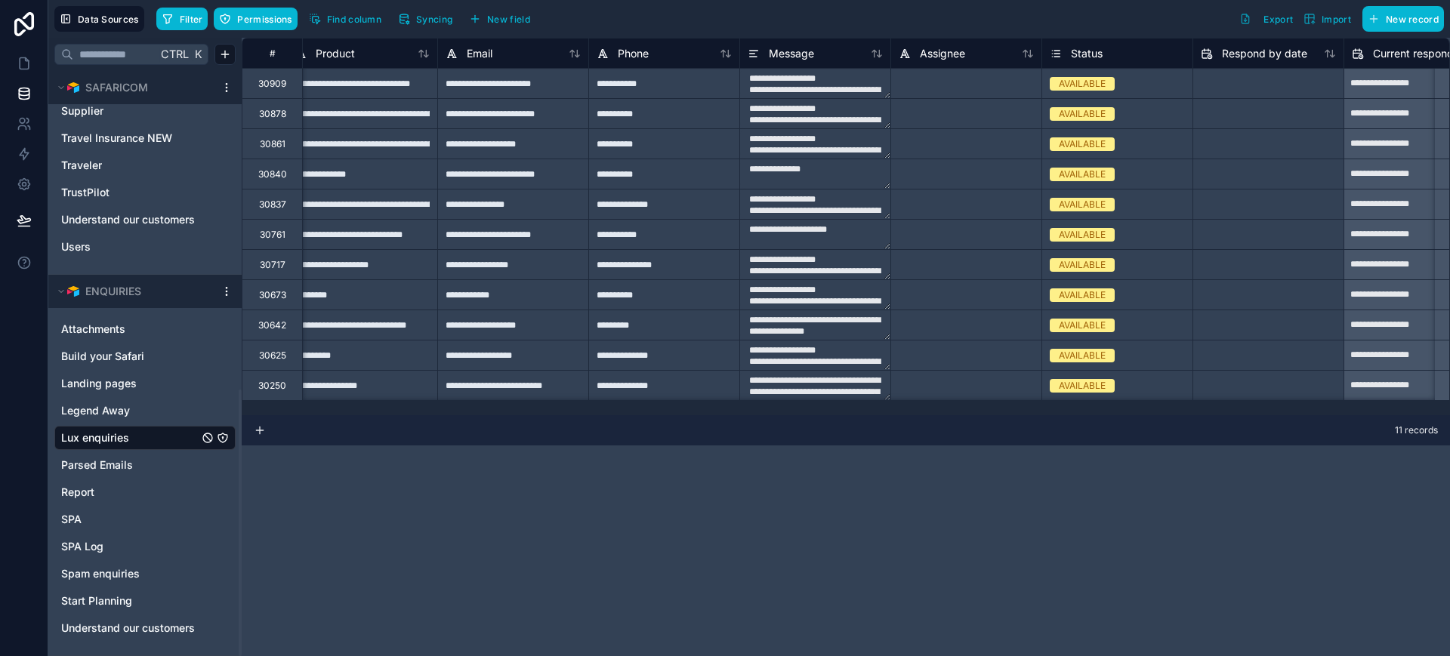
scroll to position [0, 480]
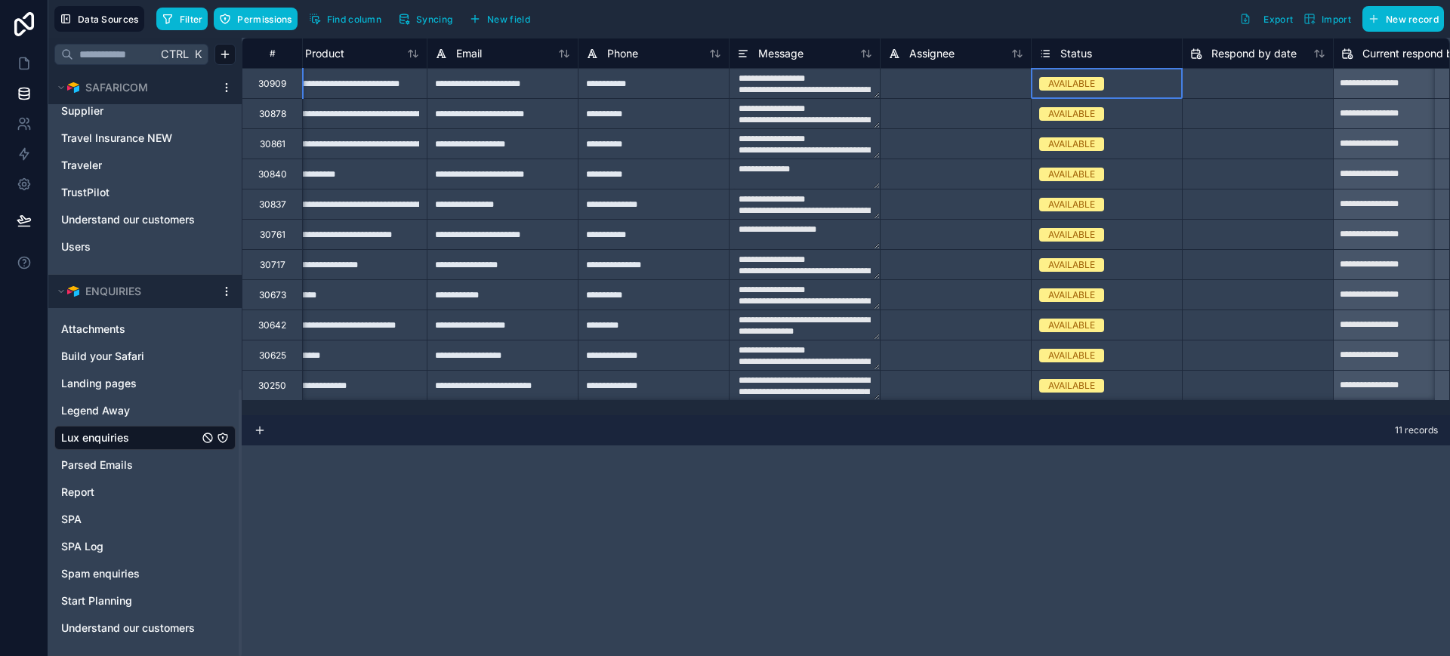
click at [1079, 90] on div "AVAILABLE" at bounding box center [1107, 84] width 150 height 17
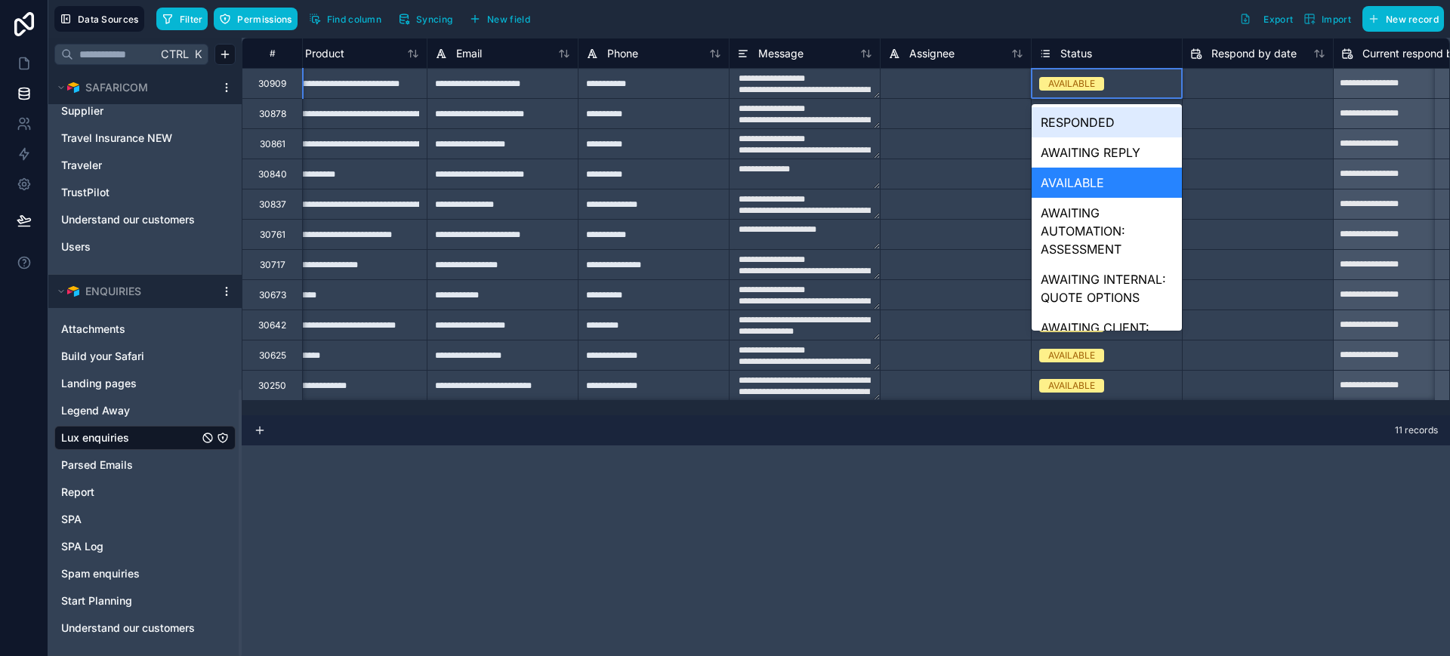
click at [1079, 90] on div "AVAILABLE" at bounding box center [1107, 84] width 150 height 17
click at [1085, 144] on div "AWAITING REPLY" at bounding box center [1107, 152] width 150 height 30
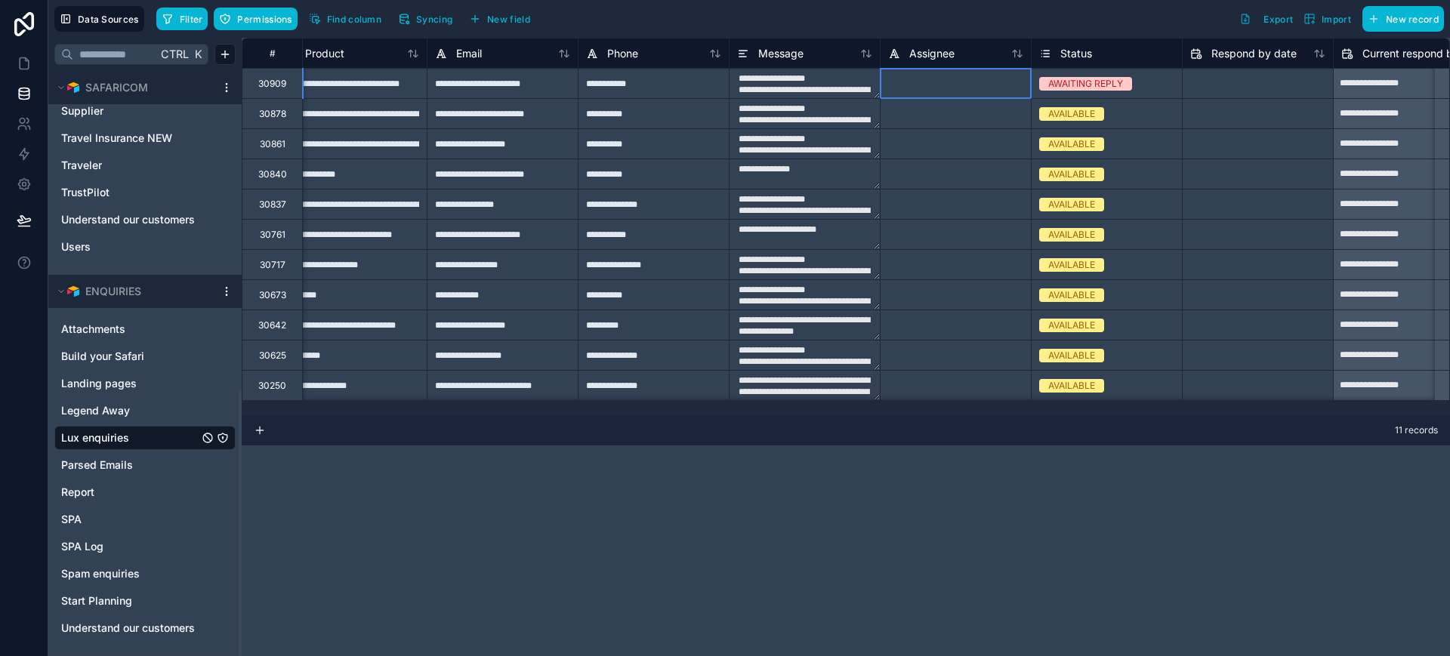
click at [966, 89] on div at bounding box center [955, 83] width 151 height 30
type input "*"
click at [885, 85] on input "**********" at bounding box center [956, 83] width 150 height 29
type input "**********"
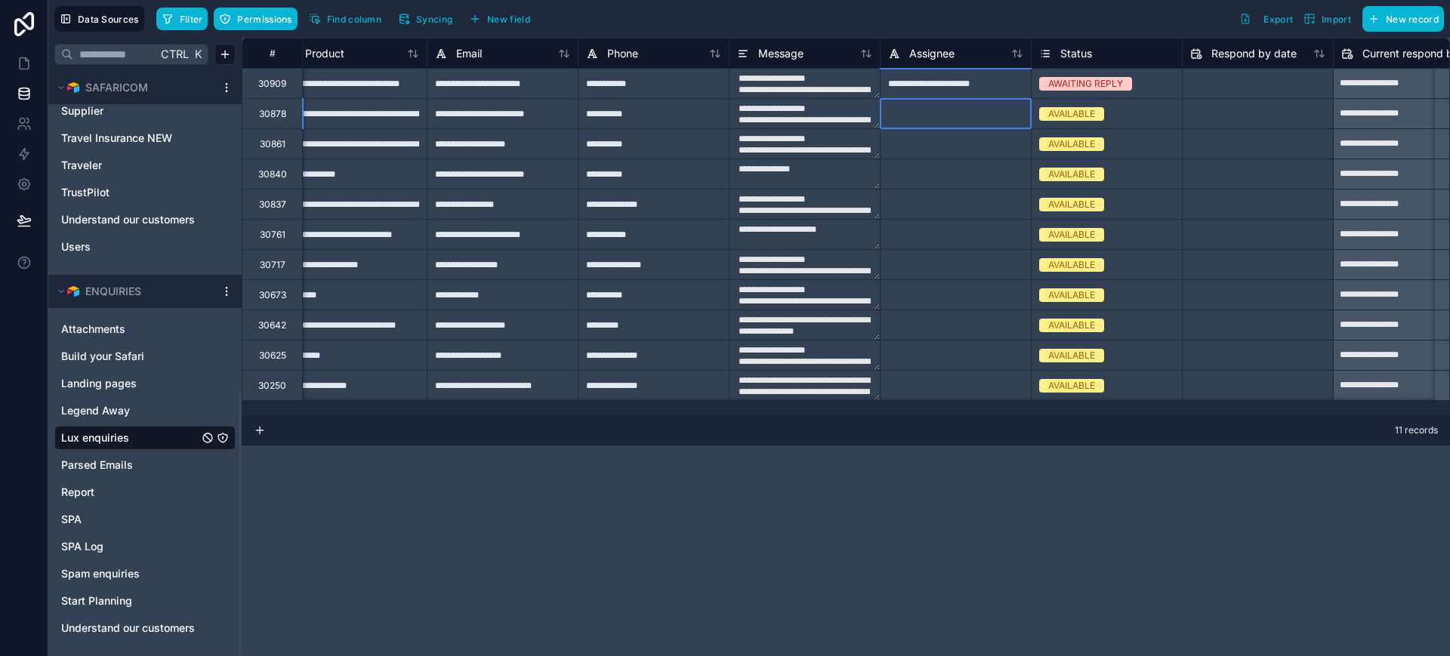
click at [908, 107] on div at bounding box center [955, 113] width 151 height 30
click at [26, 64] on icon at bounding box center [24, 63] width 15 height 15
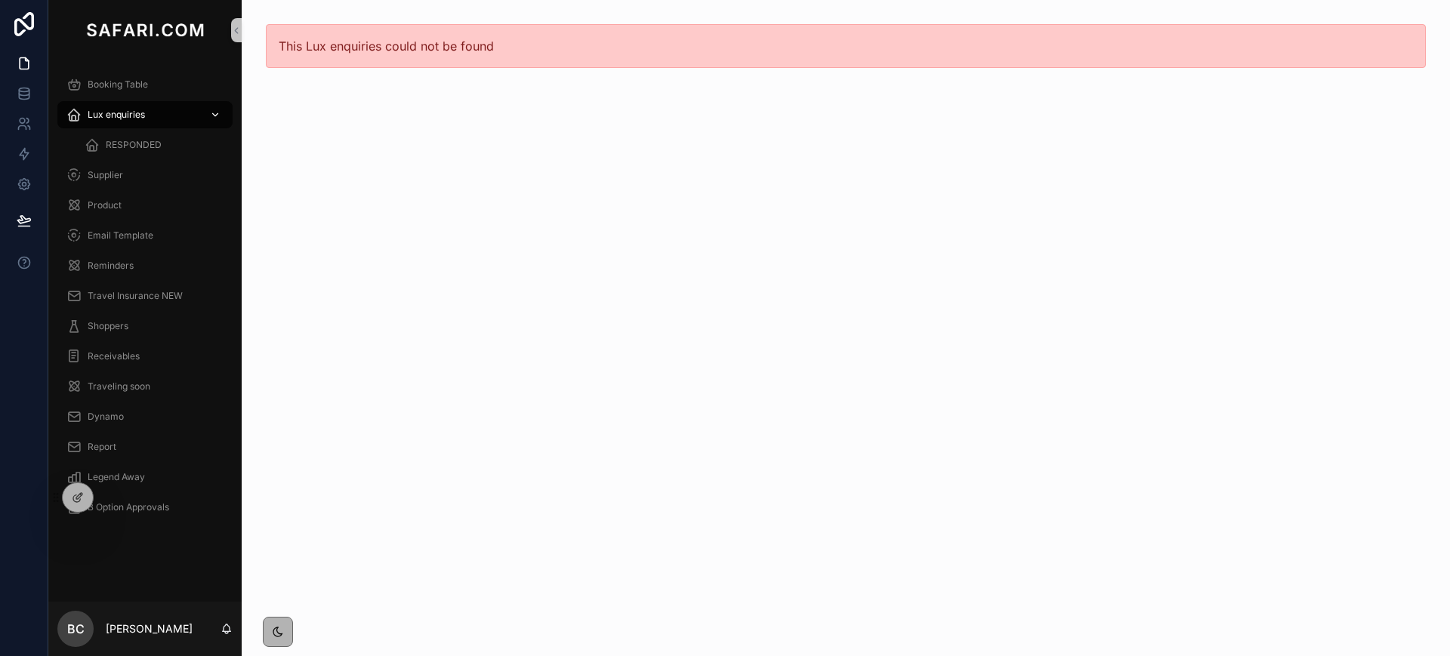
click at [90, 107] on div "Lux enquiries" at bounding box center [144, 115] width 157 height 24
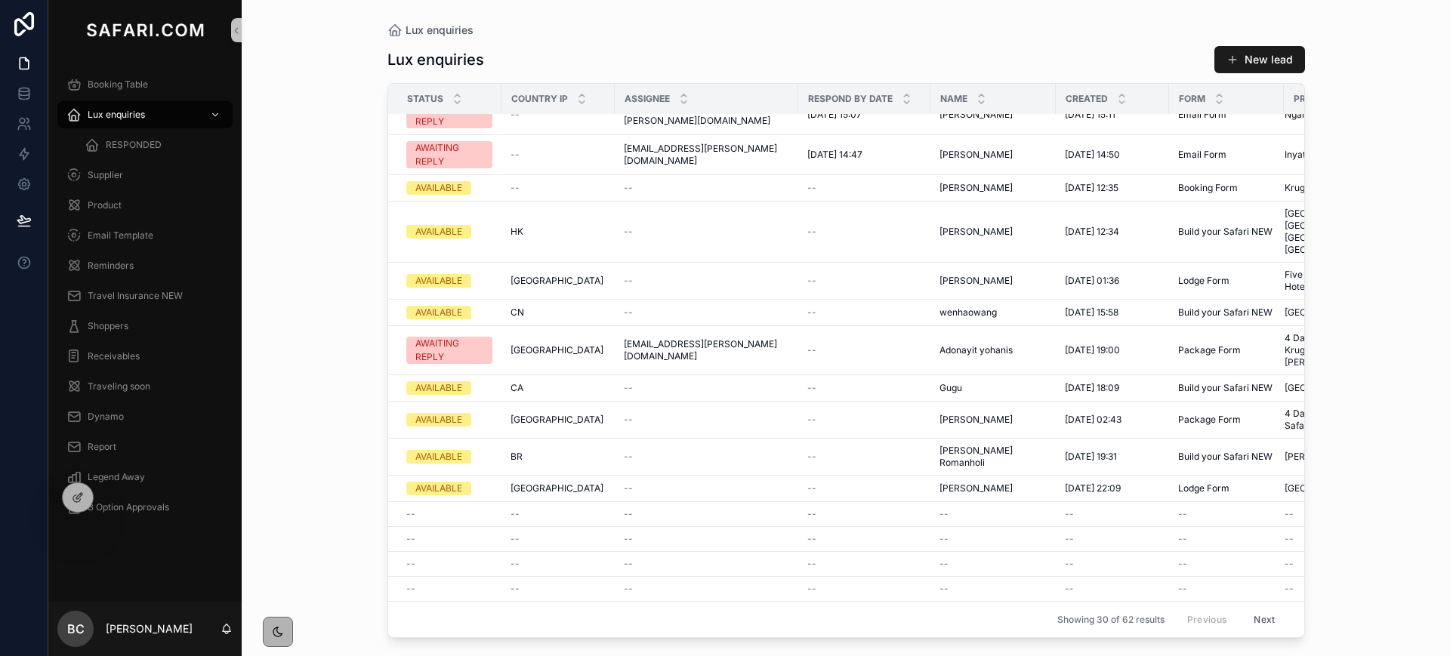
scroll to position [20, 0]
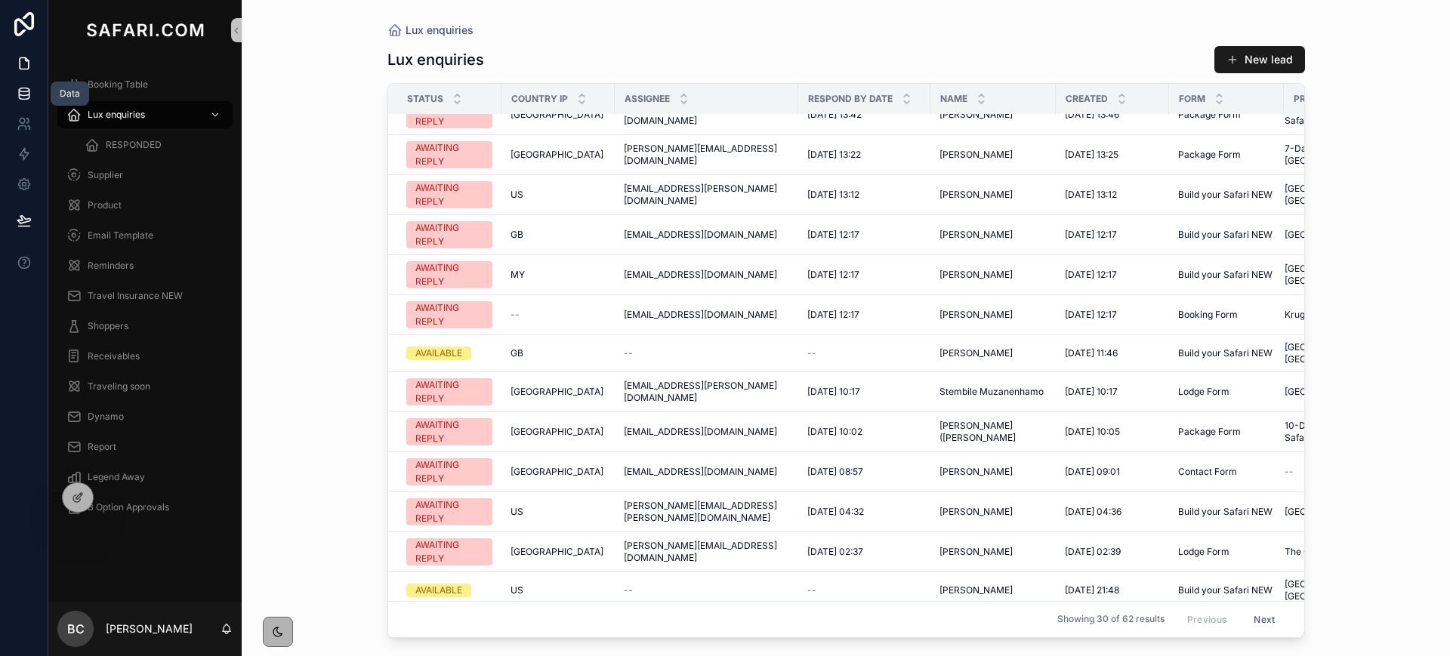
click at [27, 93] on icon at bounding box center [24, 93] width 15 height 15
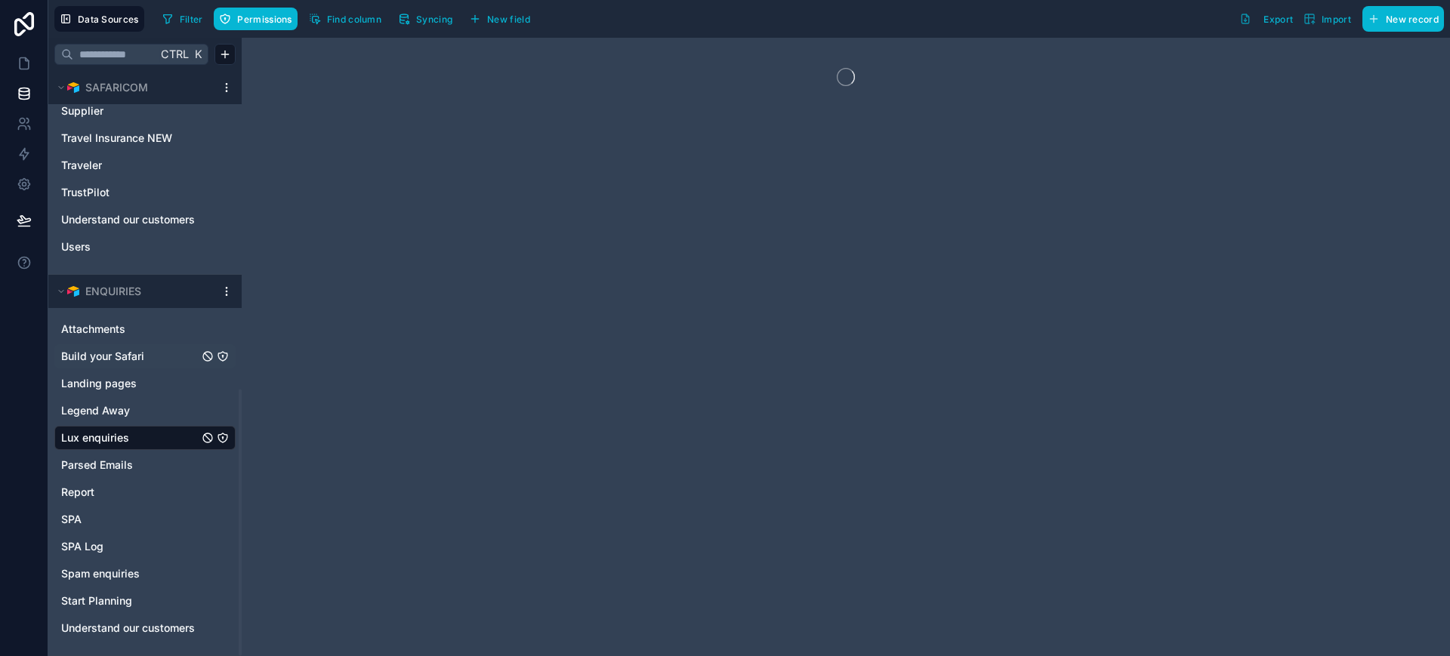
scroll to position [699, 0]
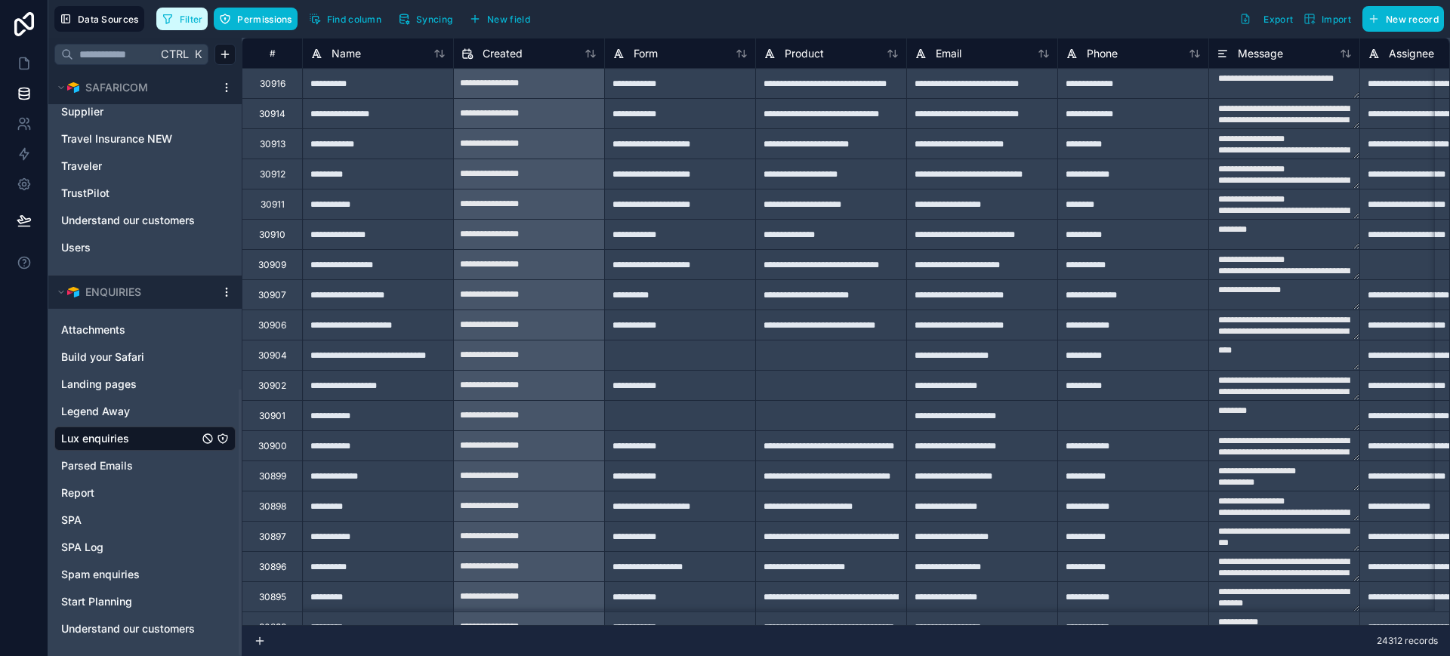
click at [192, 14] on span "Filter" at bounding box center [191, 19] width 23 height 11
type textarea "**********"
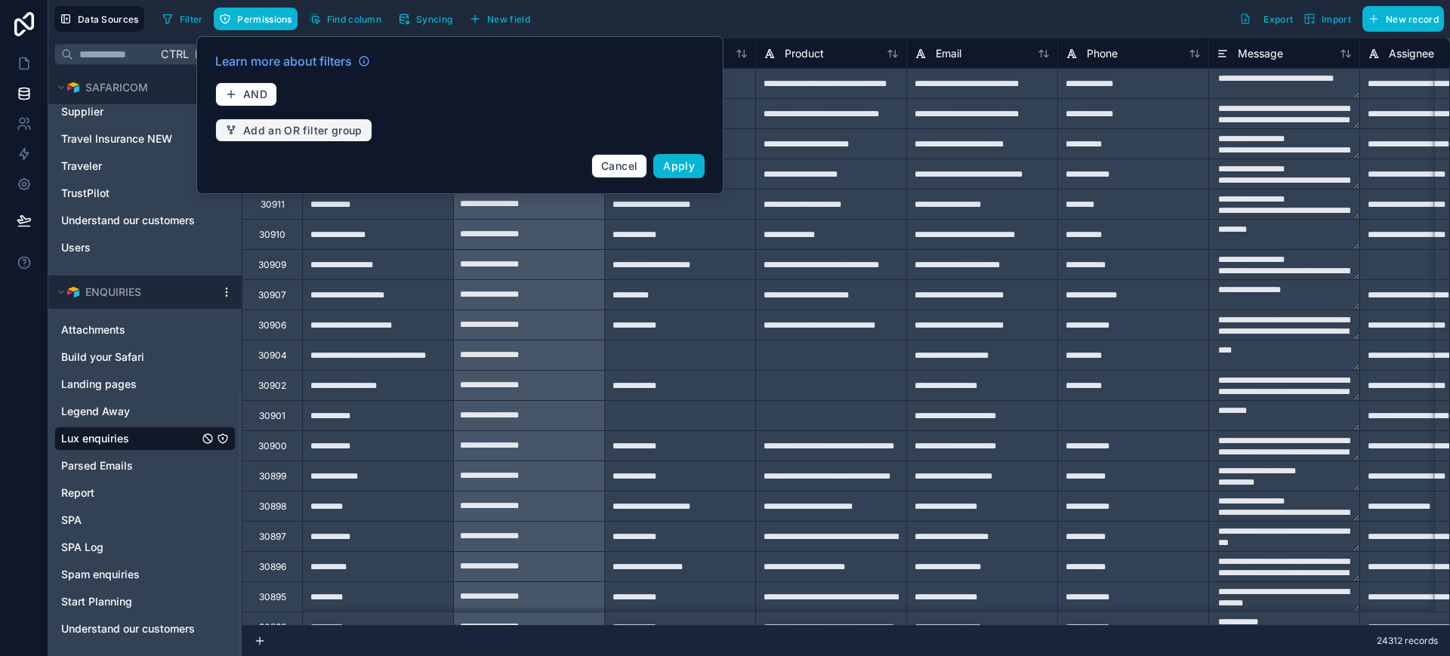
click at [270, 119] on button "Add an OR filter group" at bounding box center [293, 131] width 157 height 24
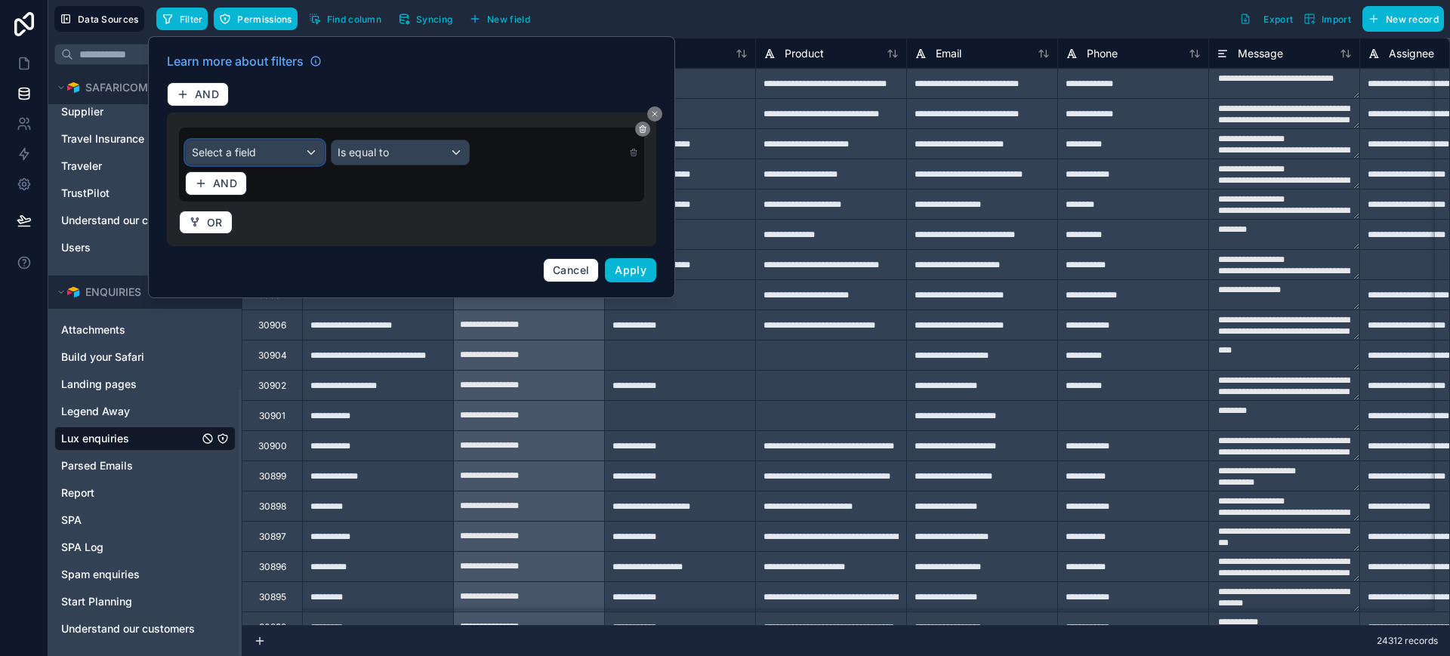
click at [292, 150] on div "Select a field" at bounding box center [255, 152] width 138 height 24
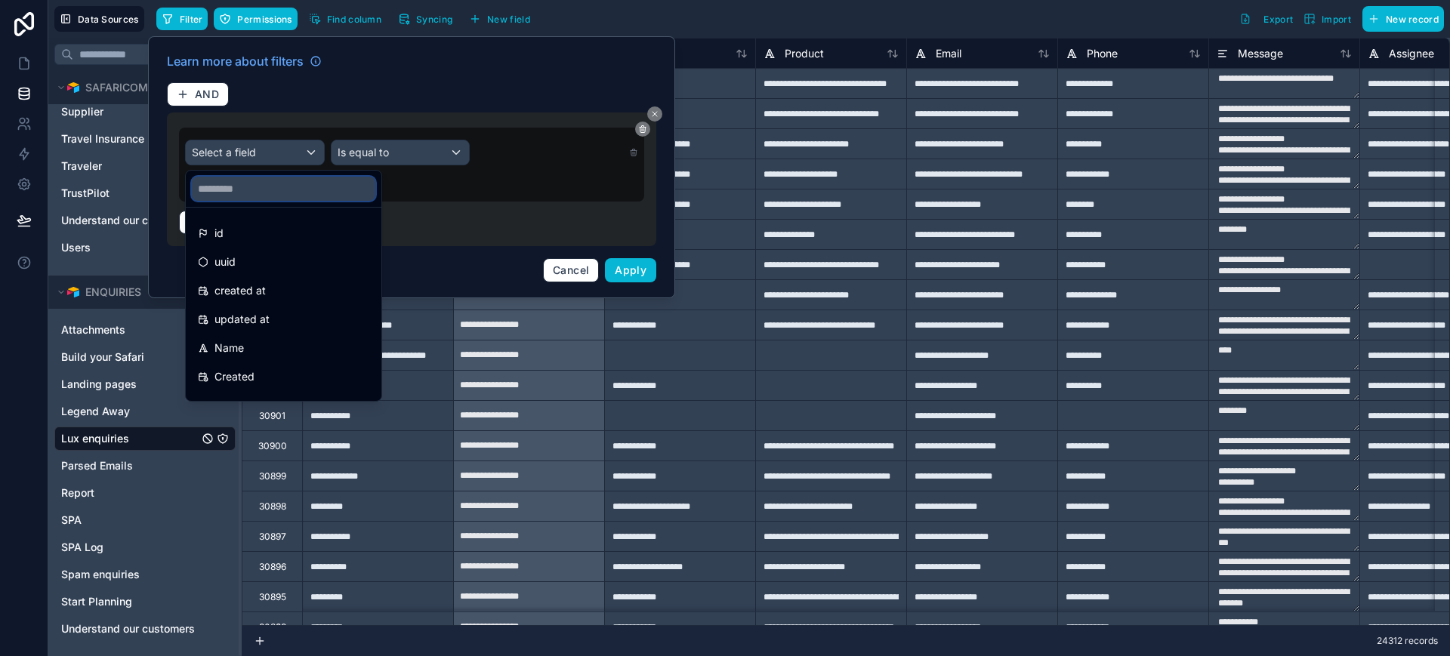
click at [264, 183] on input "text" at bounding box center [284, 189] width 184 height 24
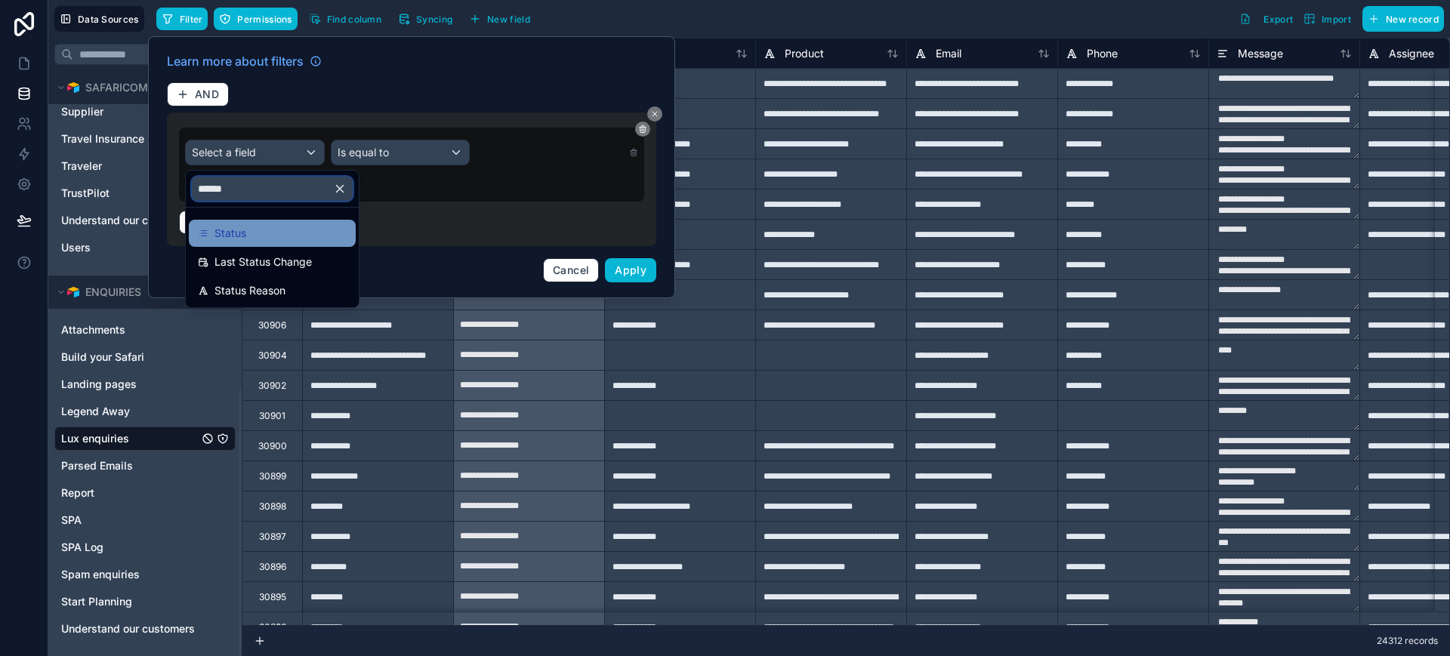
type input "******"
click at [253, 231] on div "Status" at bounding box center [272, 233] width 149 height 18
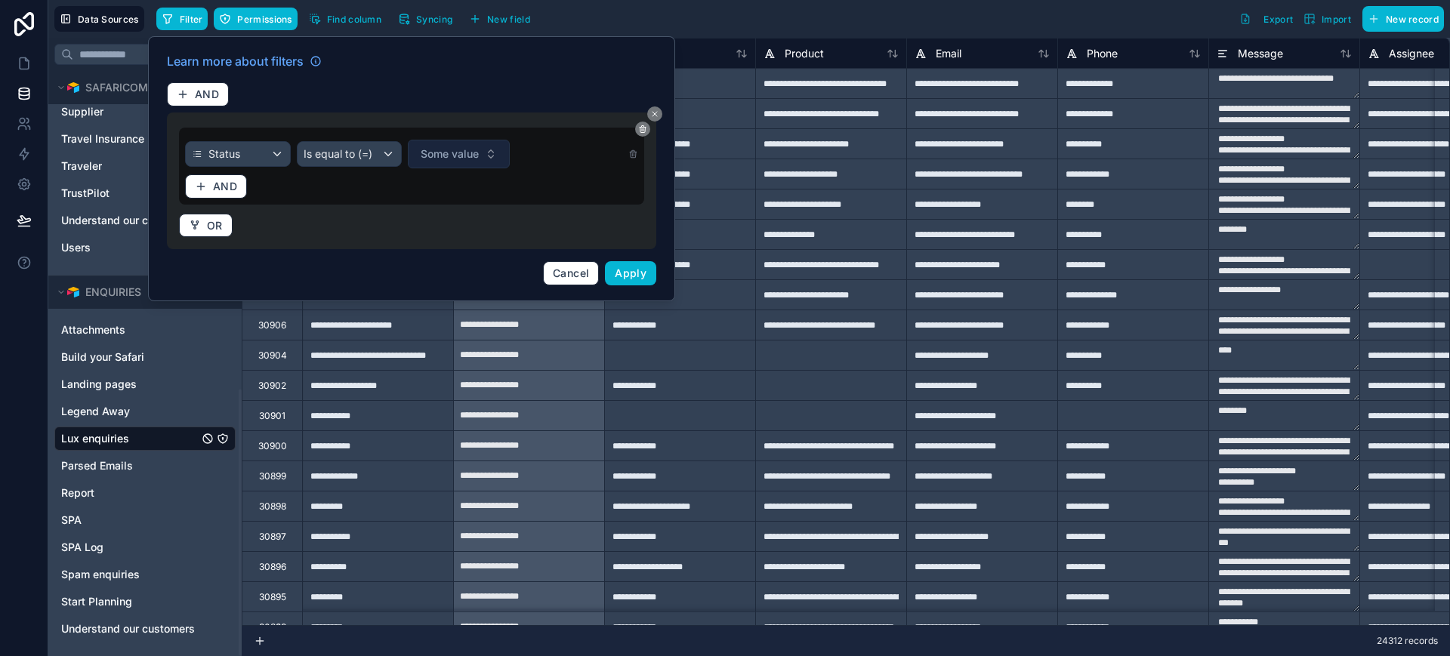
click at [430, 153] on span "Some value" at bounding box center [450, 154] width 58 height 15
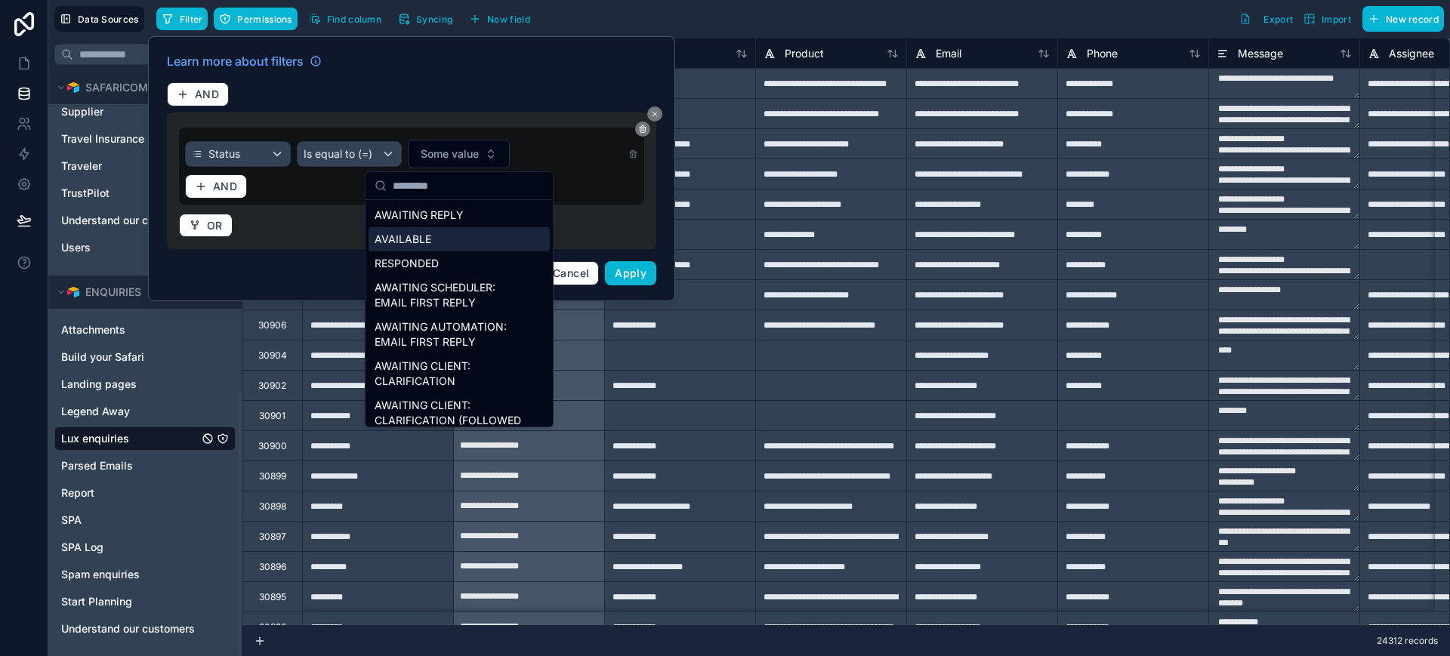
click at [430, 234] on div "AVAILABLE" at bounding box center [459, 239] width 181 height 24
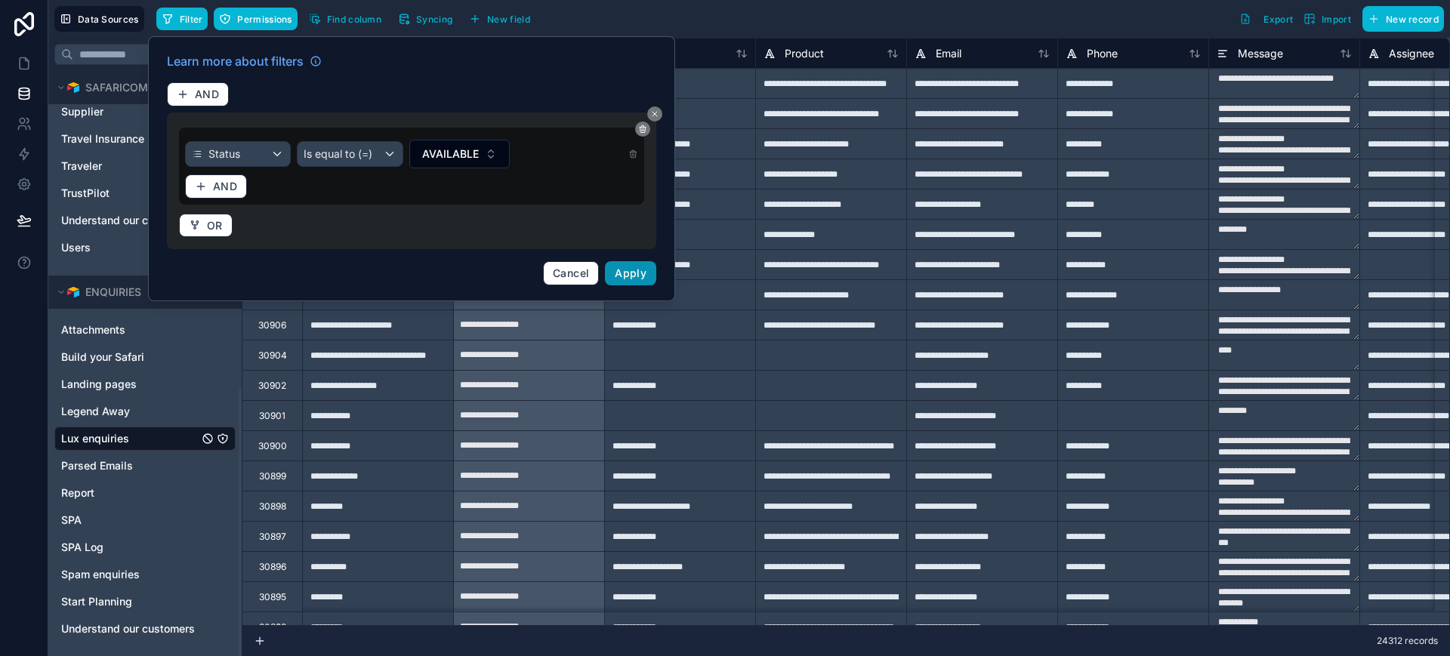
click at [643, 275] on span "Apply" at bounding box center [631, 273] width 32 height 13
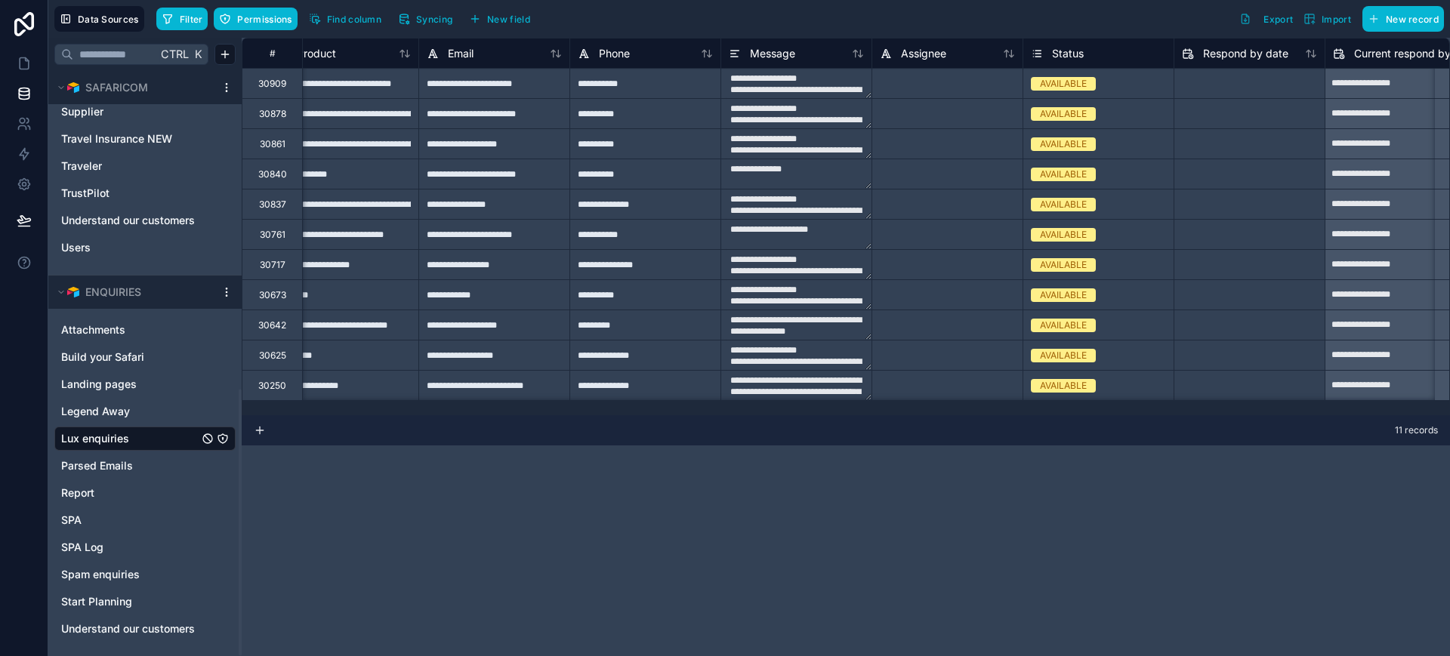
scroll to position [0, 522]
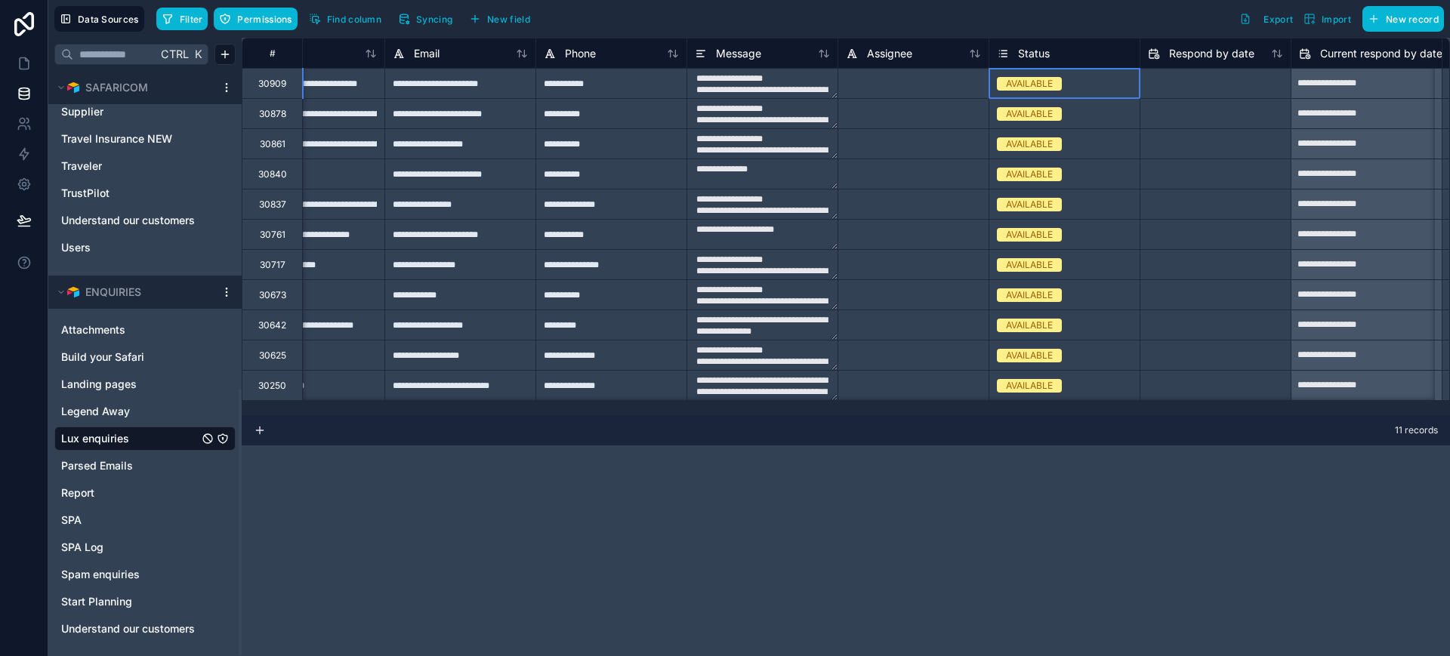
click at [1011, 88] on div "AVAILABLE" at bounding box center [1029, 84] width 47 height 14
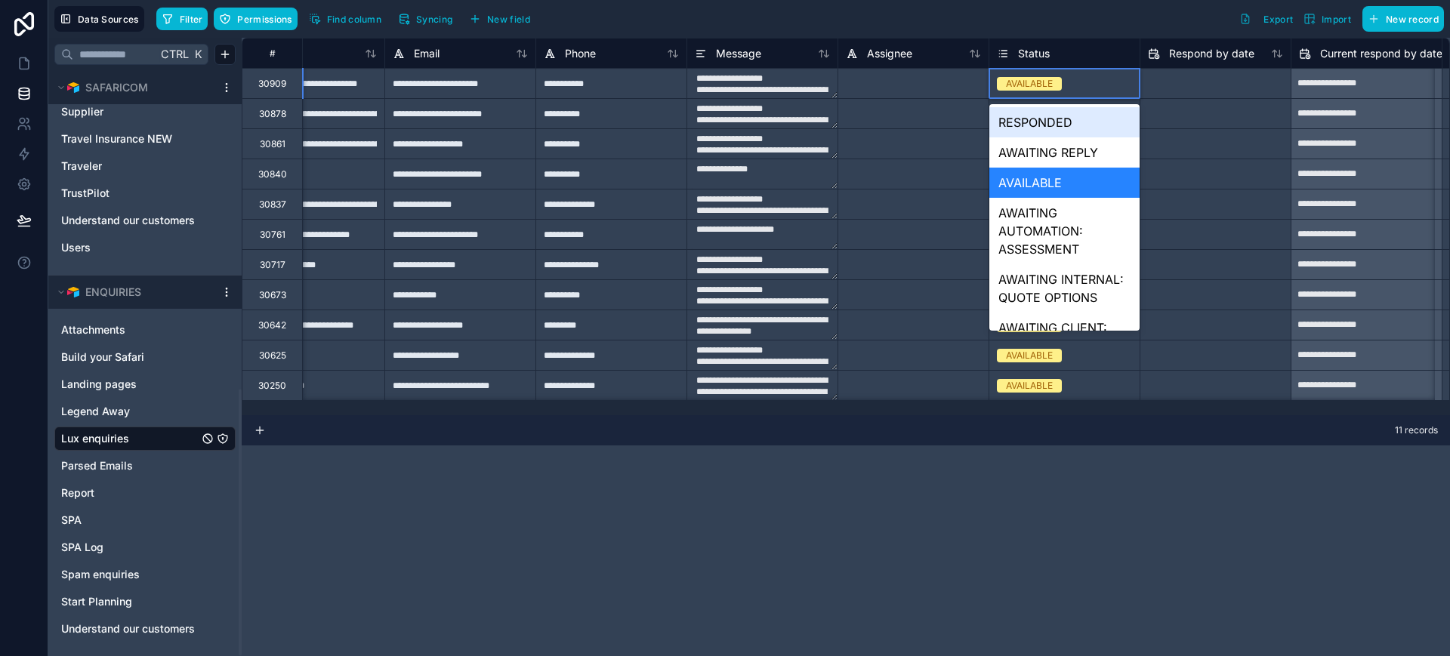
click at [1011, 88] on div "AVAILABLE" at bounding box center [1029, 84] width 47 height 14
click at [1043, 150] on div "AWAITING REPLY" at bounding box center [1065, 152] width 150 height 30
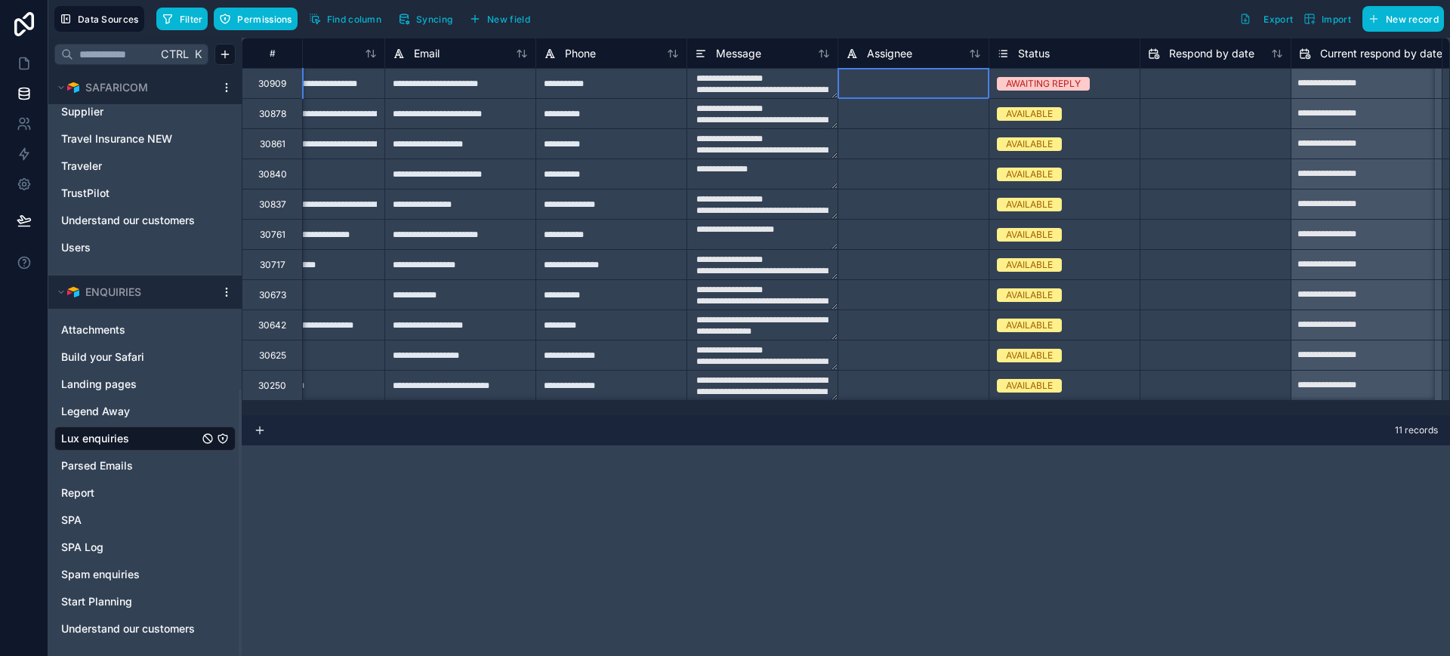
click at [940, 89] on div at bounding box center [913, 83] width 151 height 30
click at [926, 88] on div at bounding box center [913, 83] width 151 height 30
type input "**********"
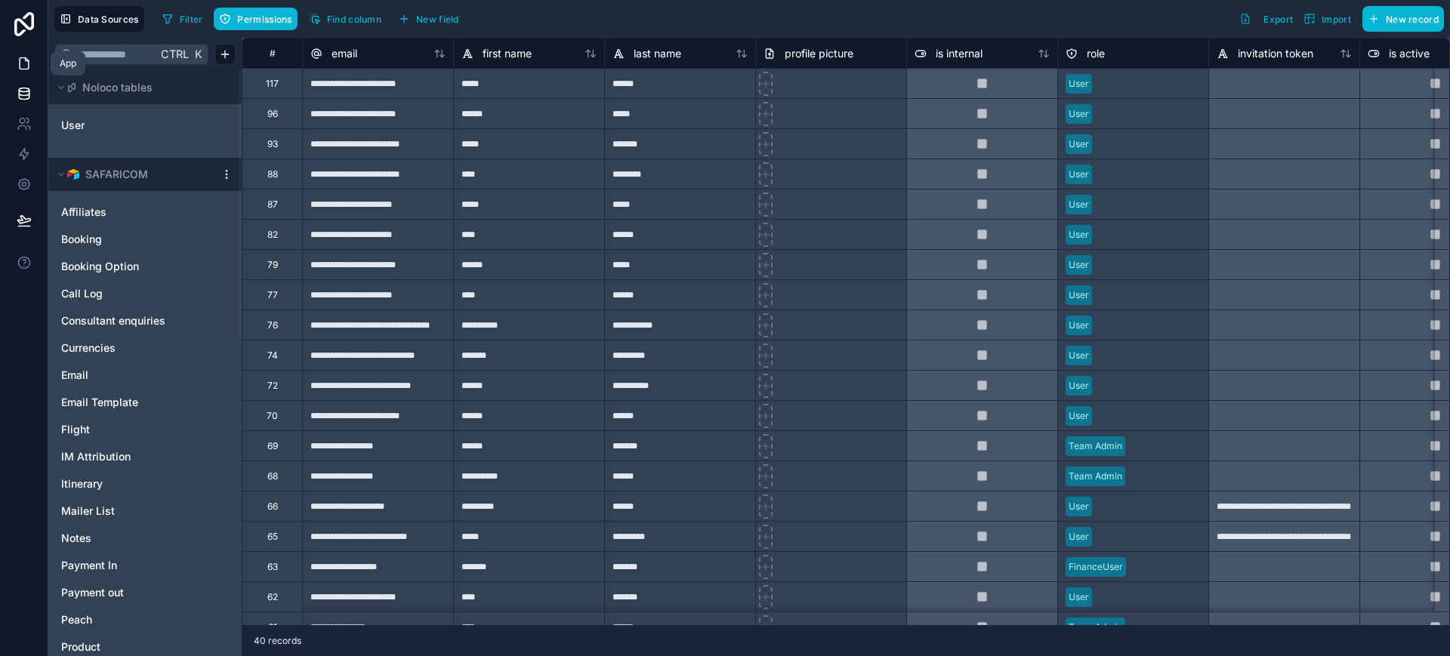
click at [23, 56] on icon at bounding box center [24, 63] width 15 height 15
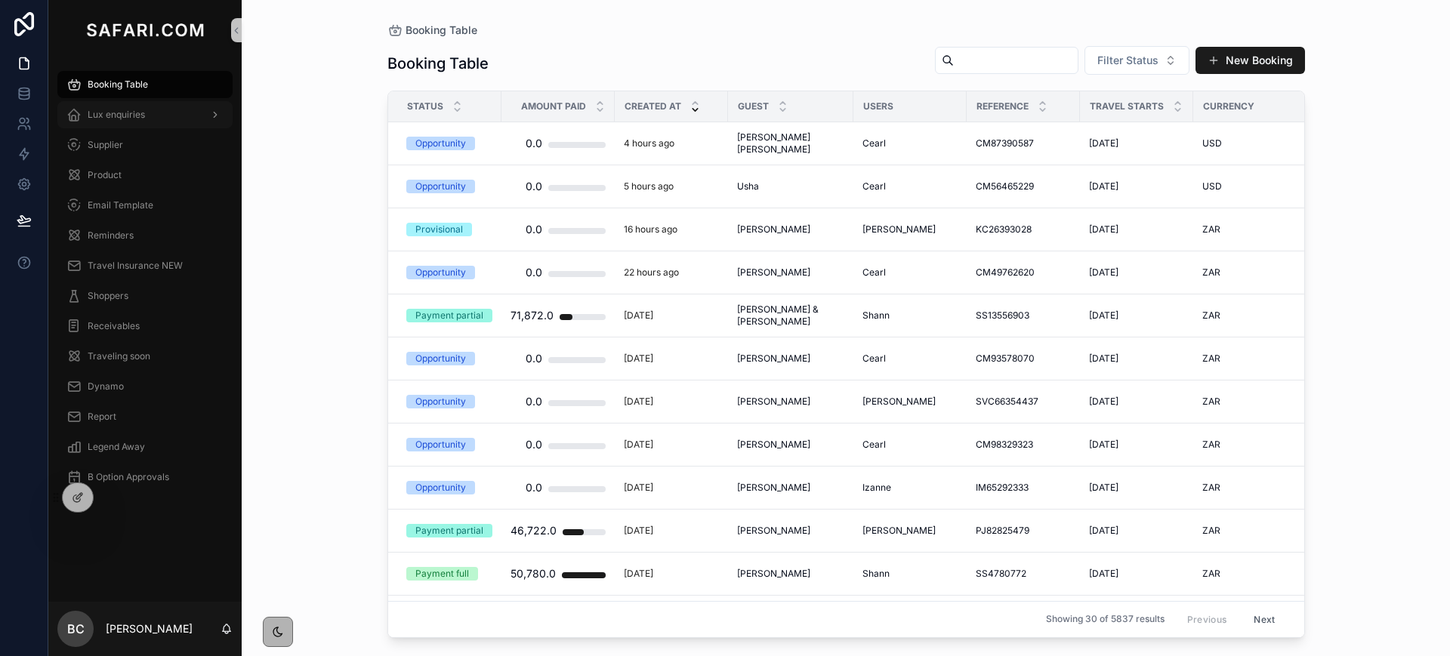
click at [110, 121] on div "Lux enquiries" at bounding box center [144, 115] width 157 height 24
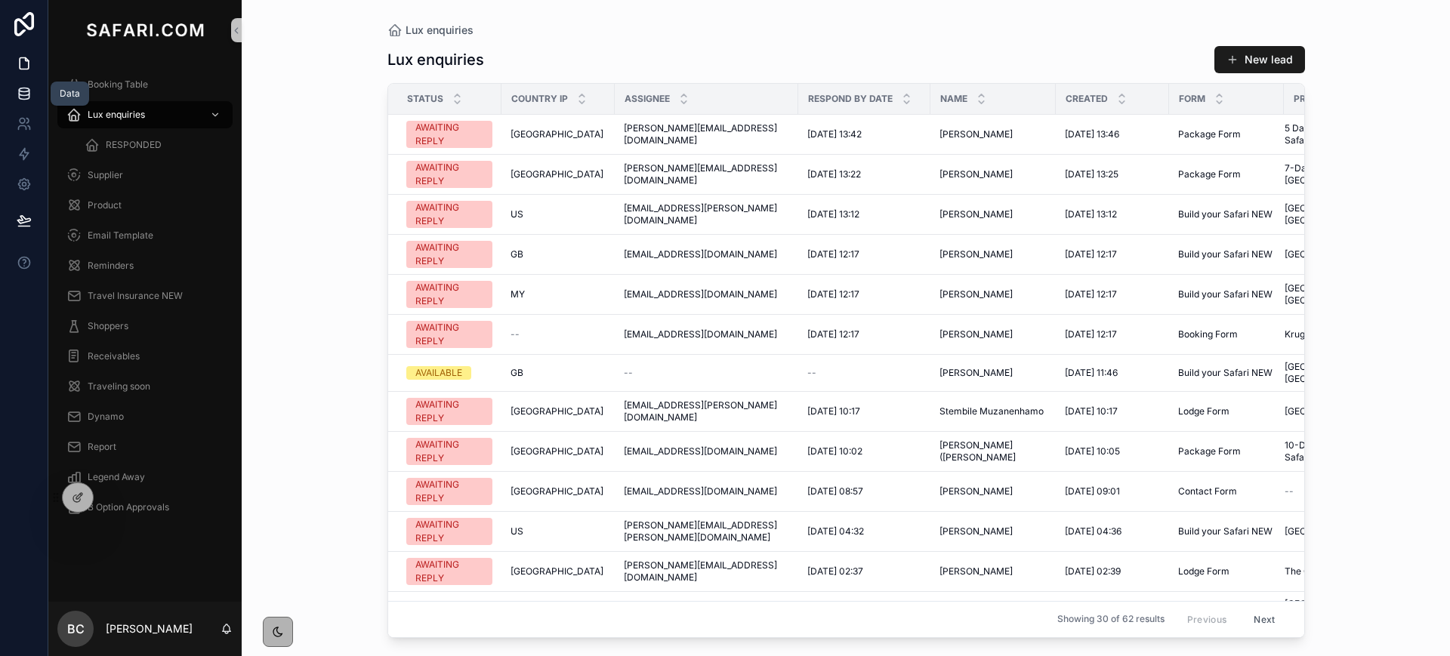
click at [14, 100] on link at bounding box center [24, 94] width 48 height 30
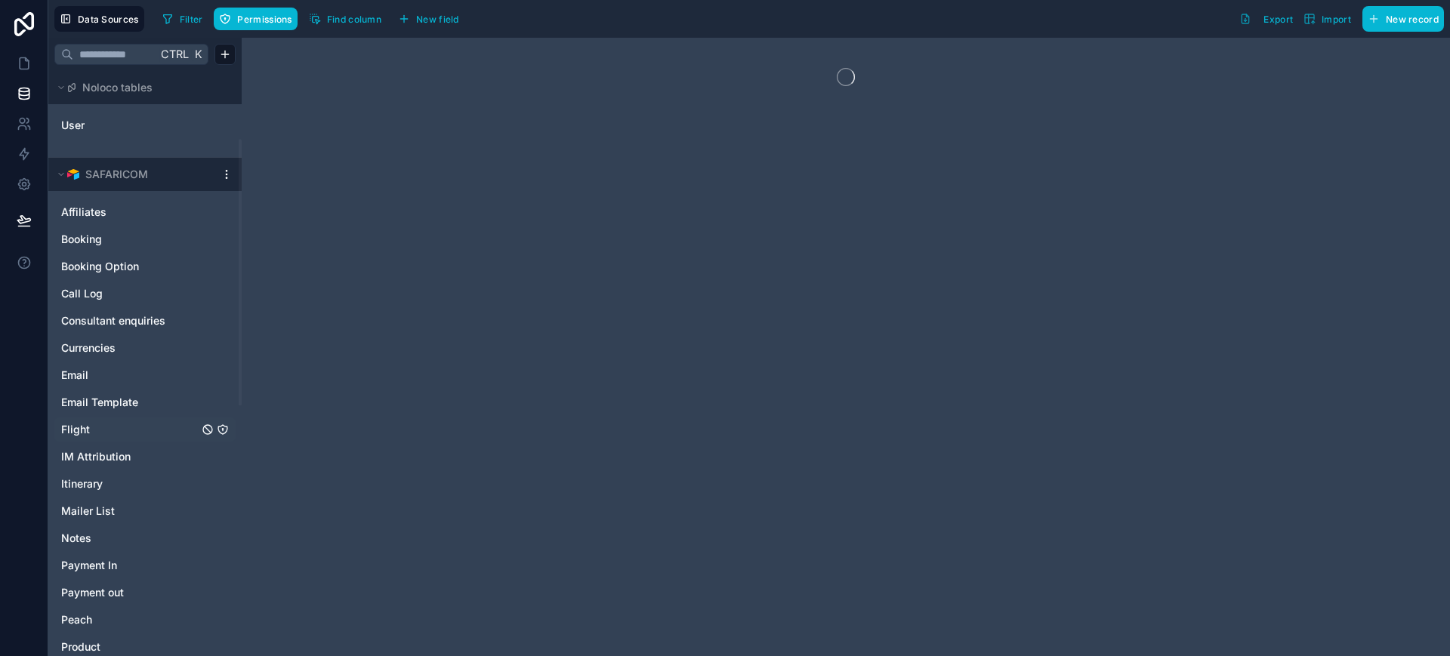
scroll to position [699, 0]
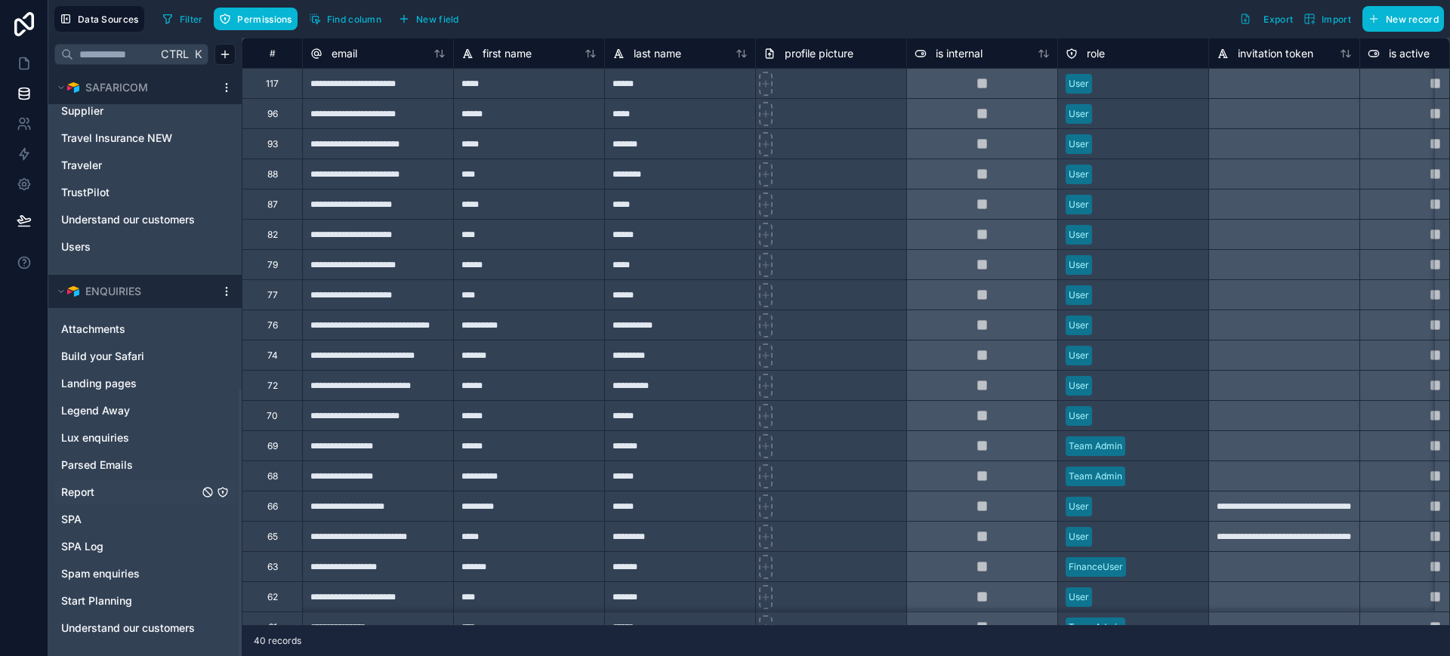
click at [94, 489] on span "Report" at bounding box center [77, 492] width 33 height 15
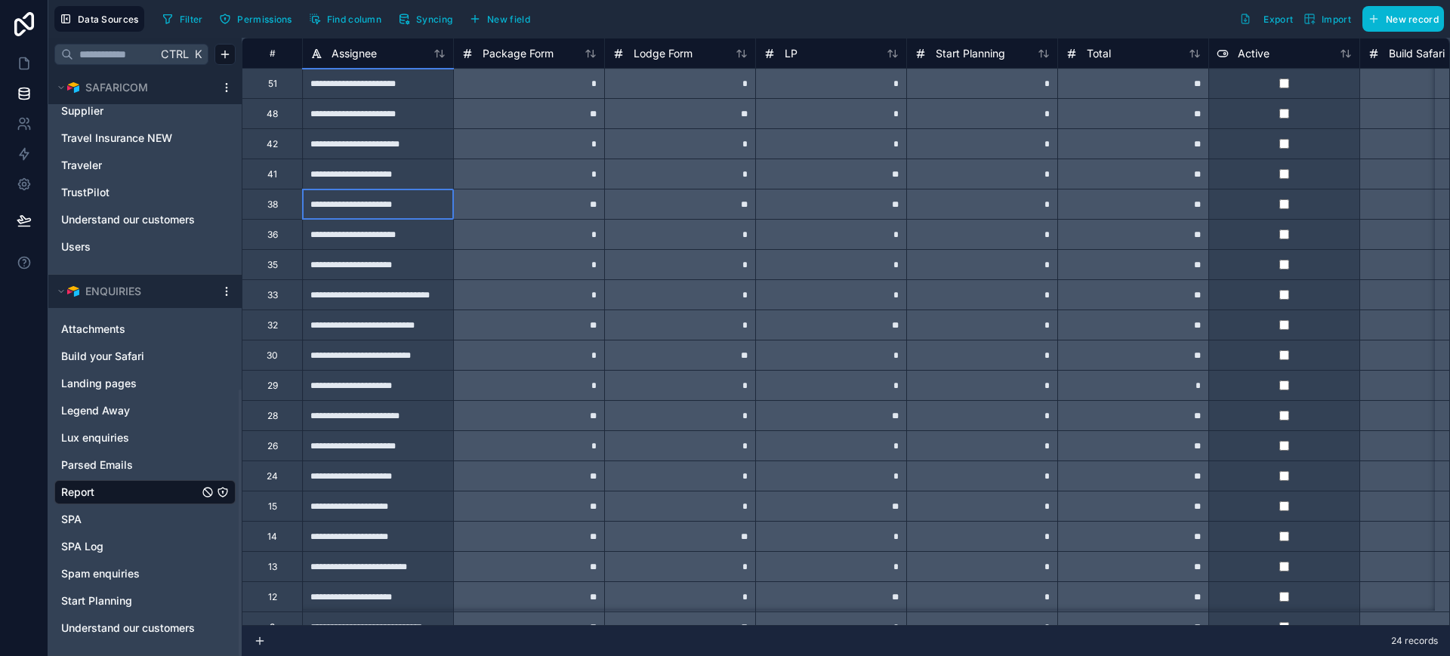
click at [384, 209] on div "**********" at bounding box center [377, 204] width 151 height 30
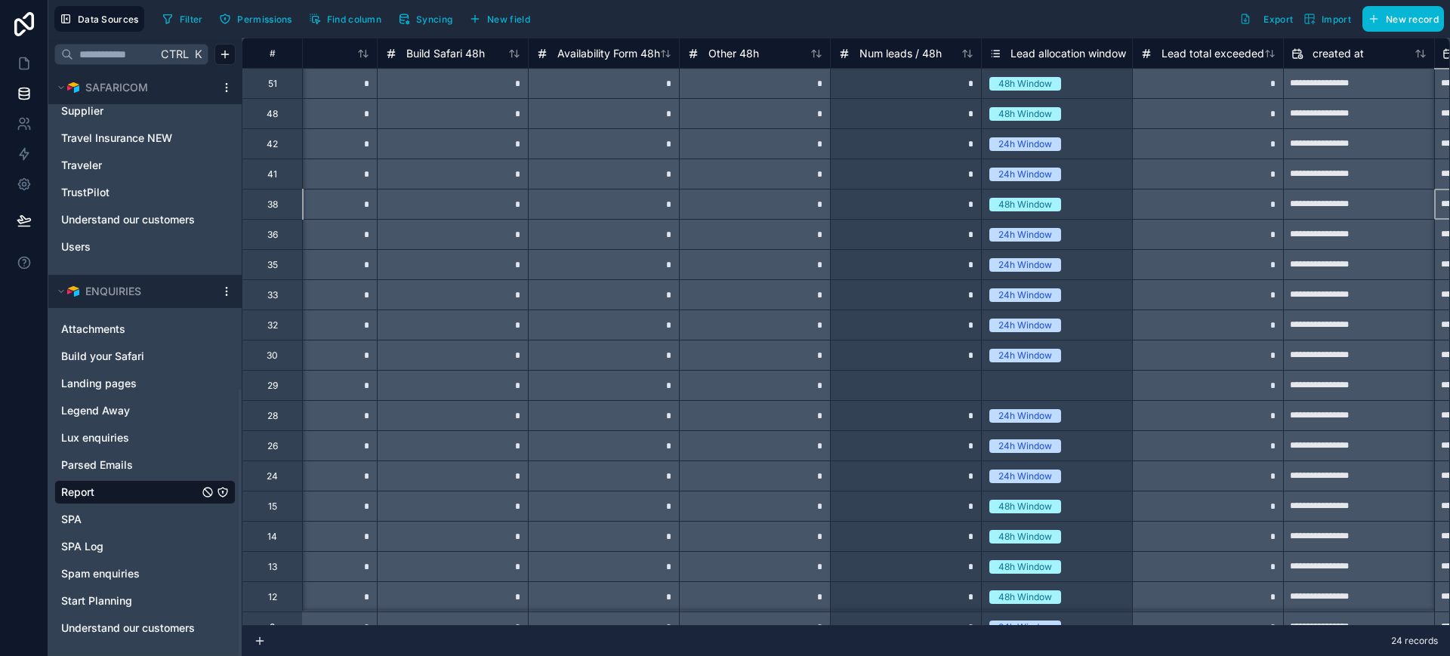
scroll to position [0, 4155]
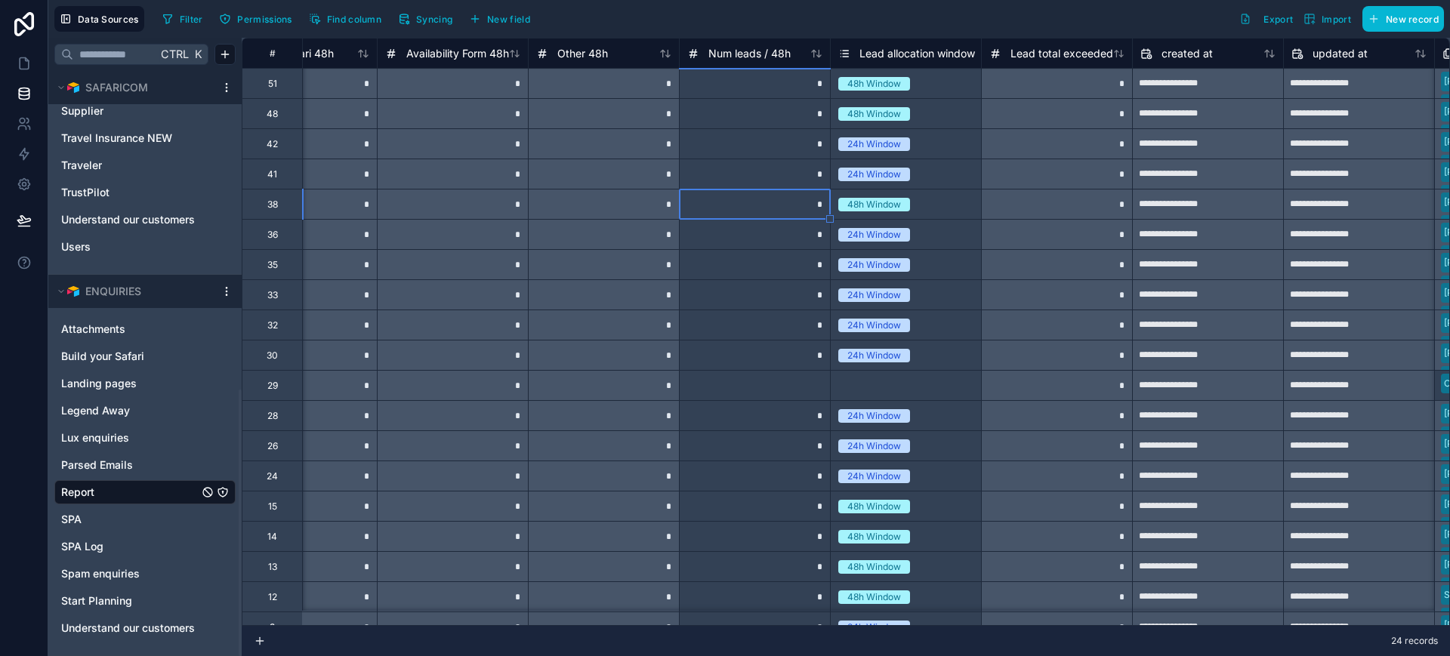
type input "*"
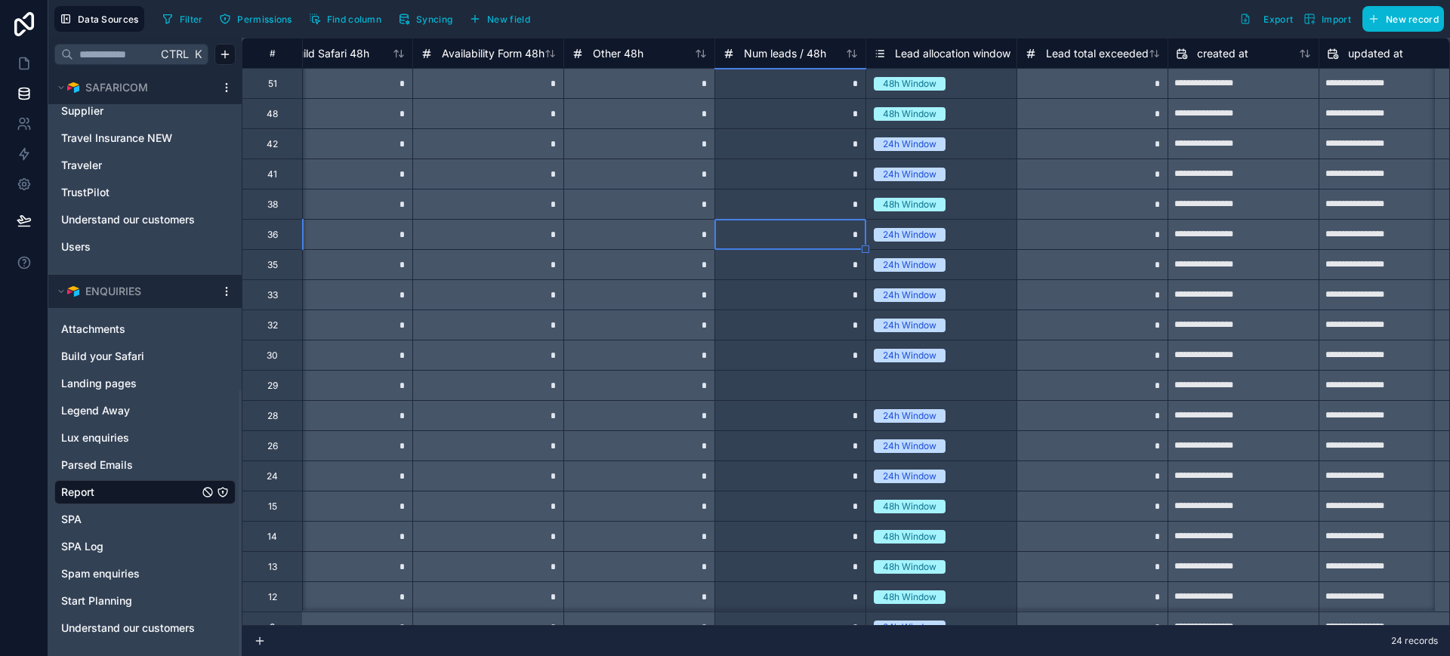
scroll to position [0, 4117]
click at [20, 66] on icon at bounding box center [24, 63] width 15 height 15
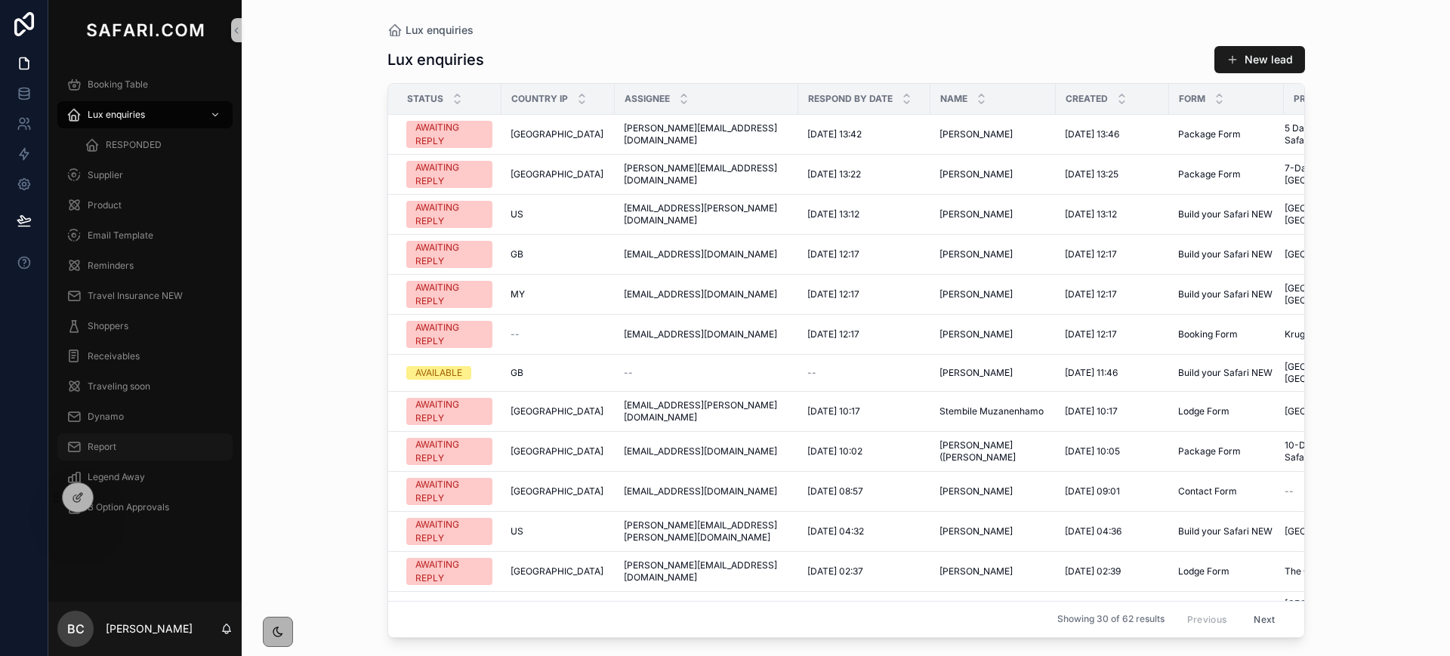
click at [124, 439] on div "Report" at bounding box center [144, 447] width 157 height 24
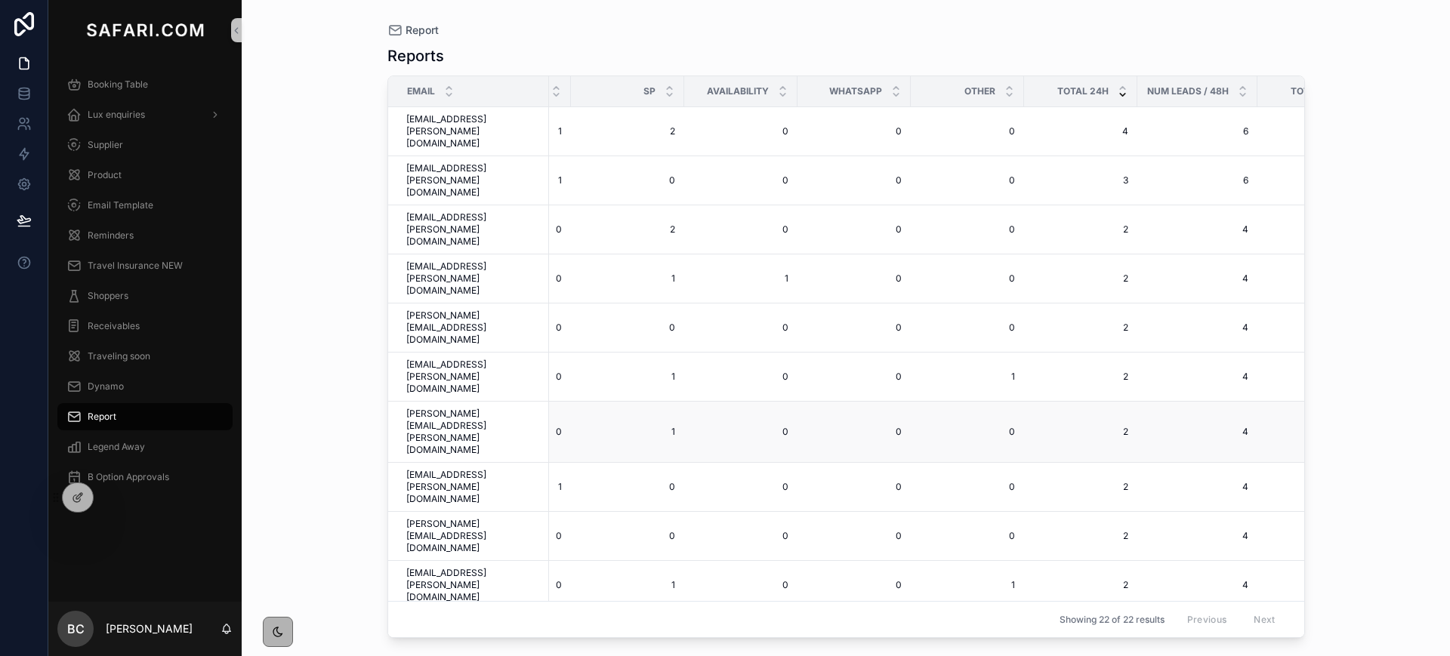
scroll to position [0, 642]
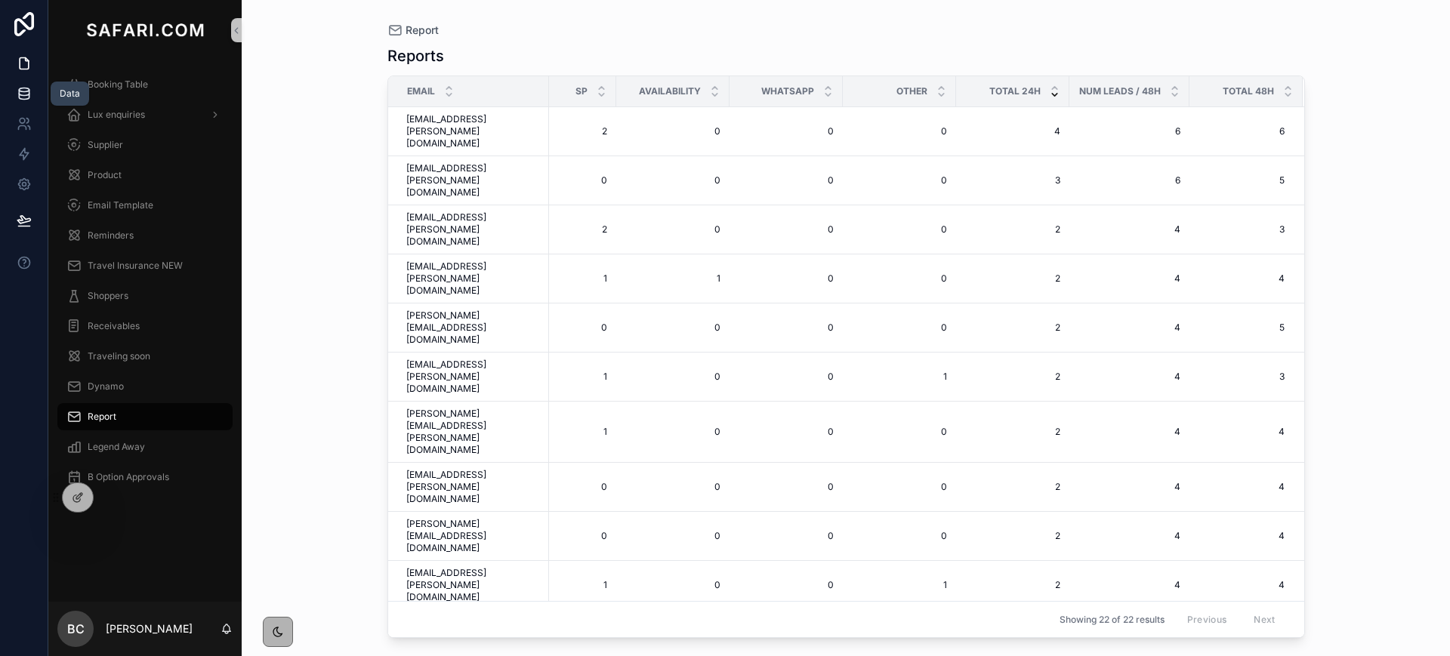
click at [17, 90] on icon at bounding box center [24, 93] width 15 height 15
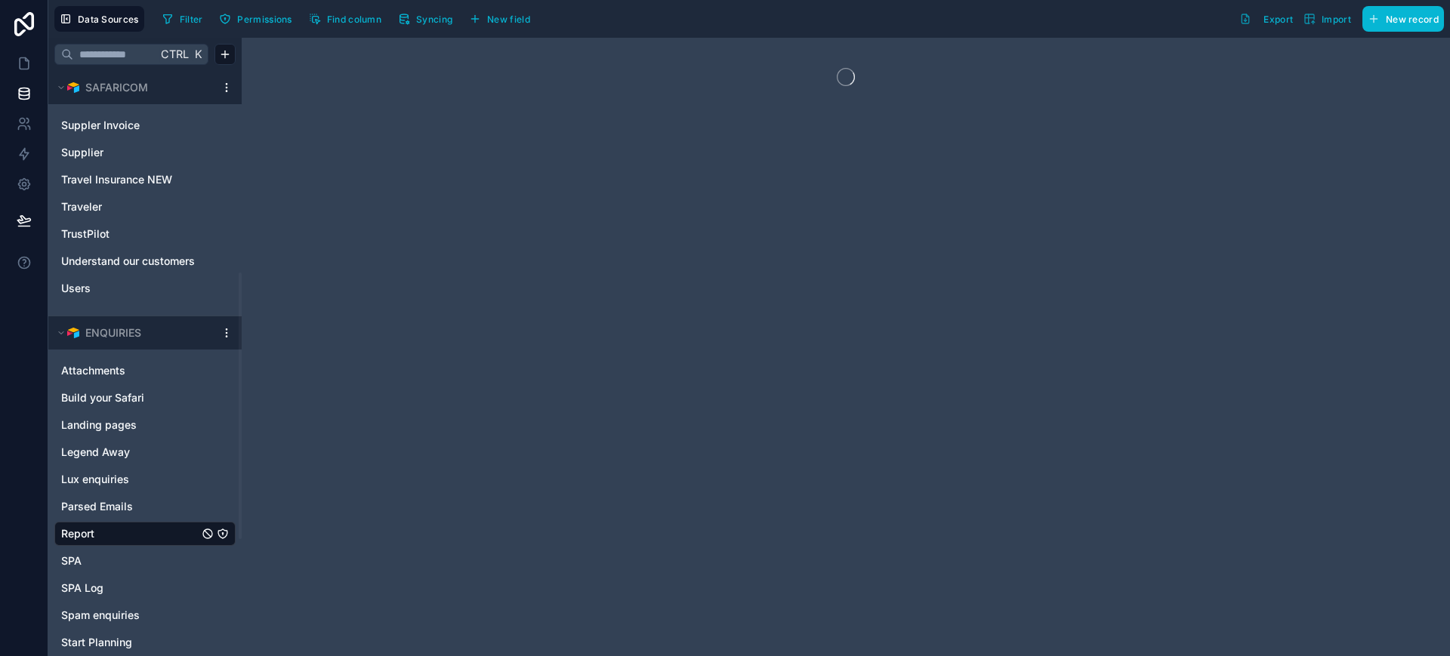
scroll to position [699, 0]
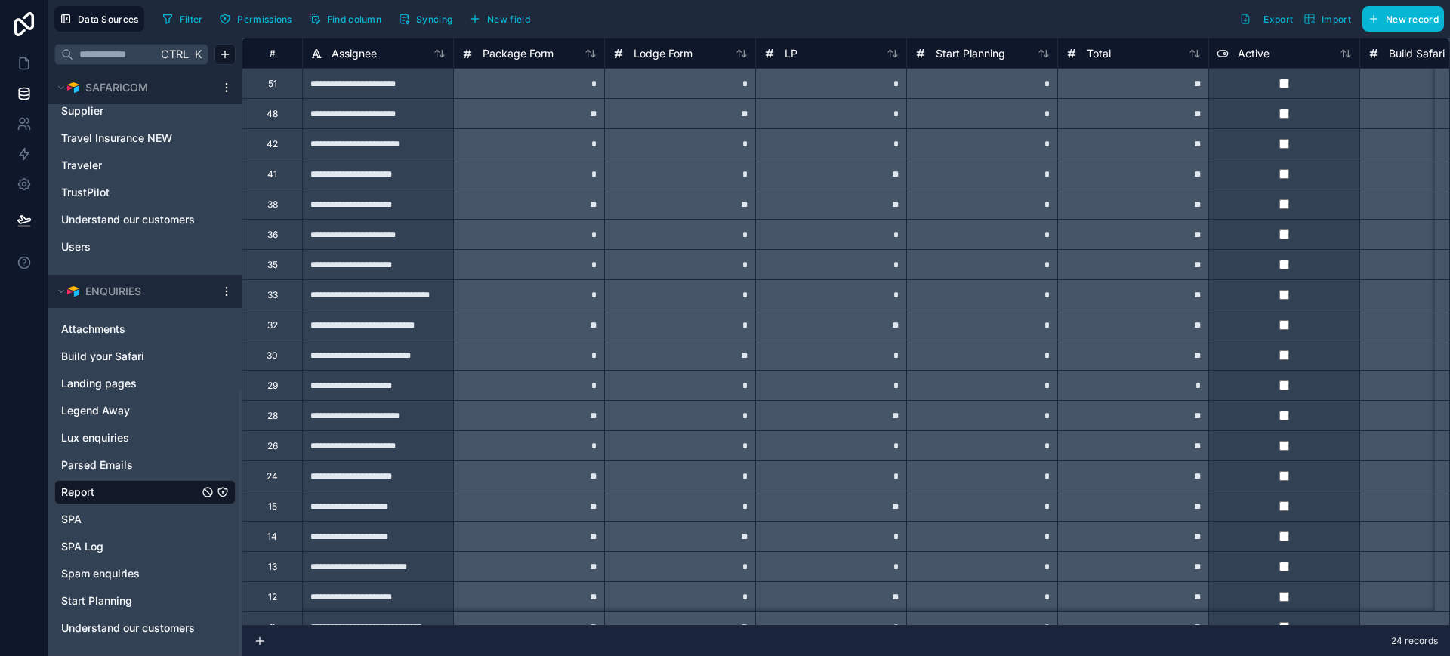
click at [499, 206] on div "**" at bounding box center [528, 204] width 151 height 30
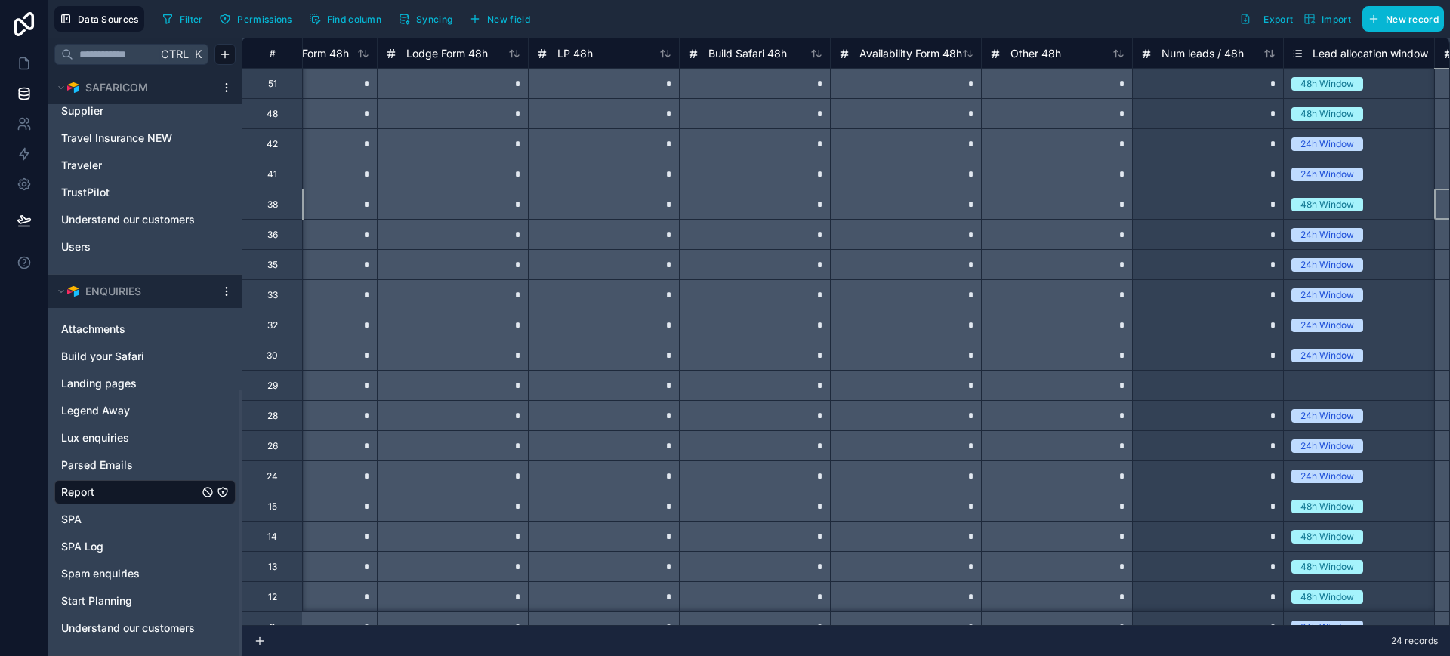
scroll to position [0, 3853]
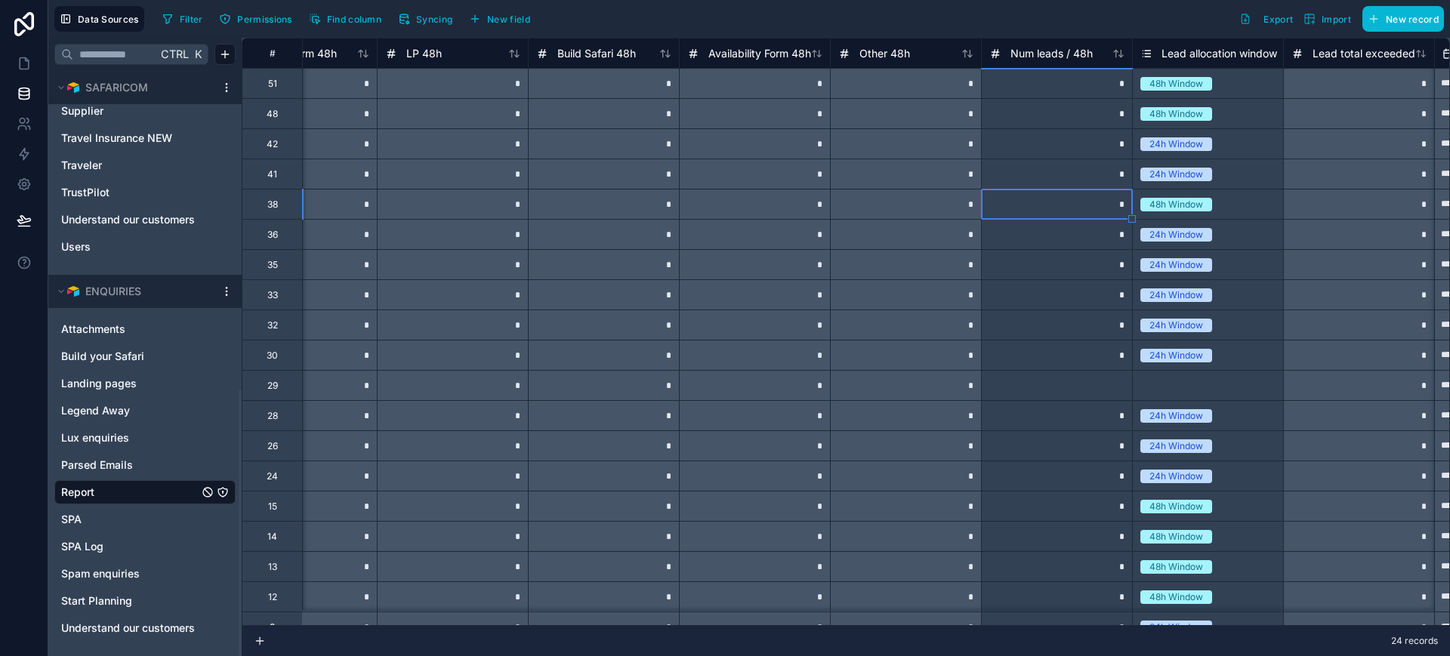
type input "*"
click at [665, 208] on div "*" at bounding box center [603, 204] width 151 height 30
click at [26, 63] on icon at bounding box center [24, 63] width 15 height 15
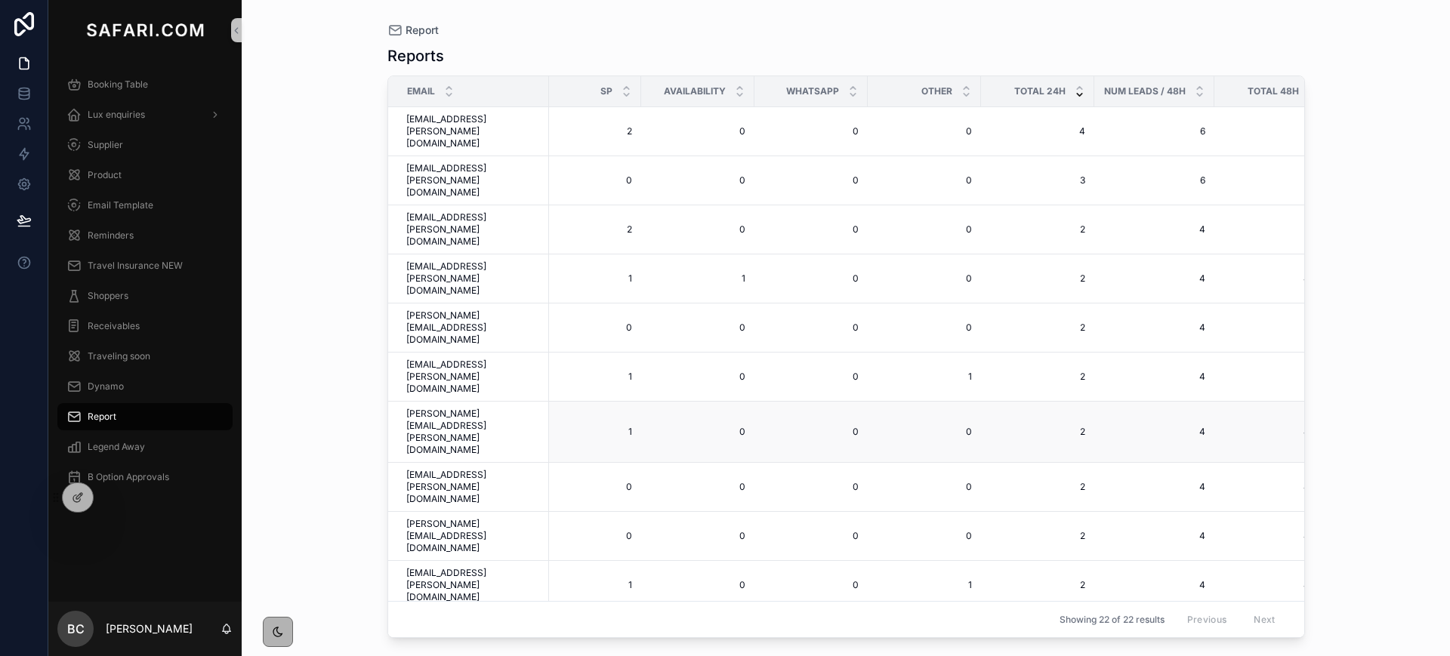
scroll to position [0, 642]
click at [22, 84] on link at bounding box center [24, 94] width 48 height 30
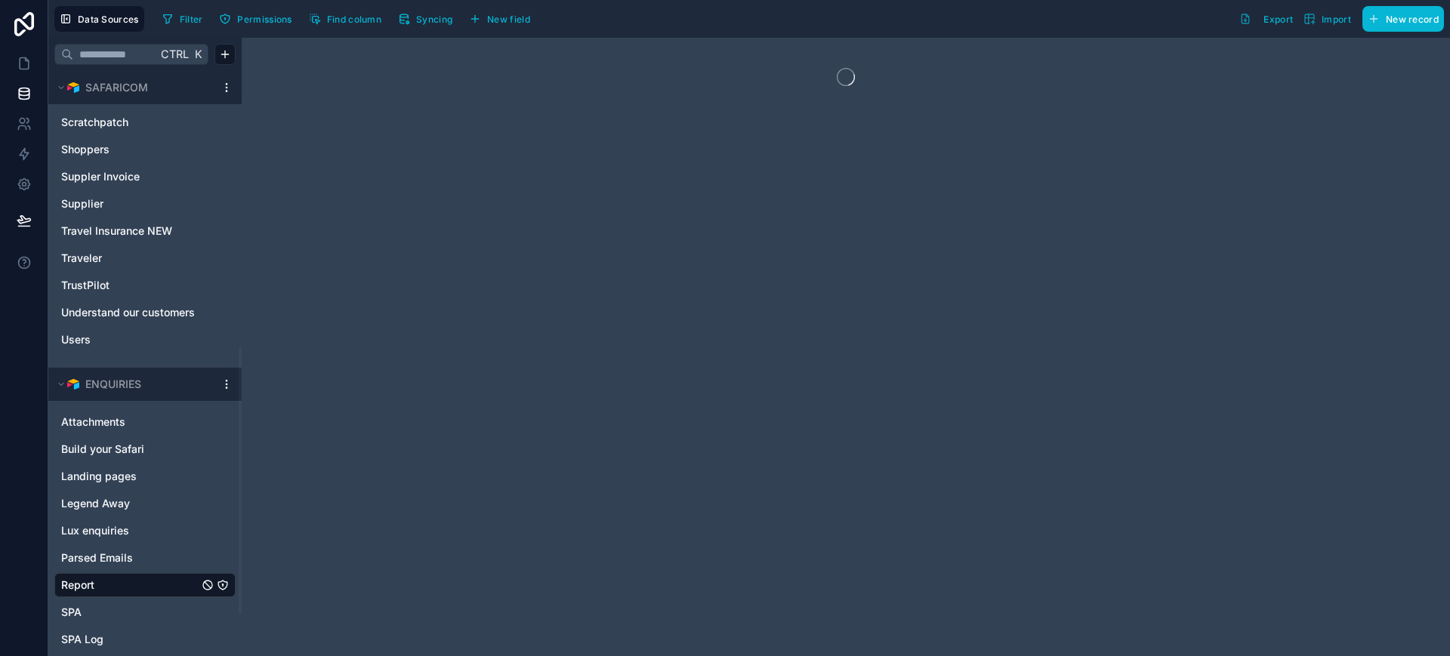
scroll to position [699, 0]
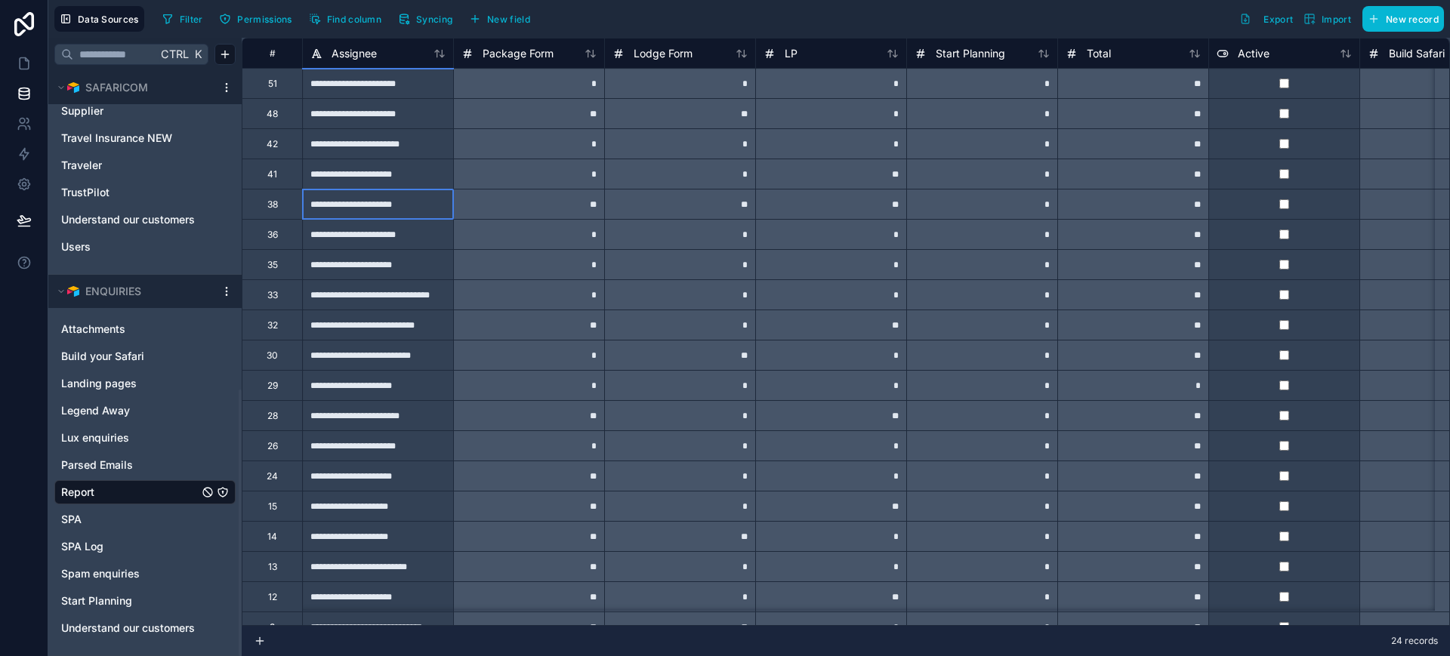
click at [382, 211] on div "**********" at bounding box center [377, 204] width 151 height 30
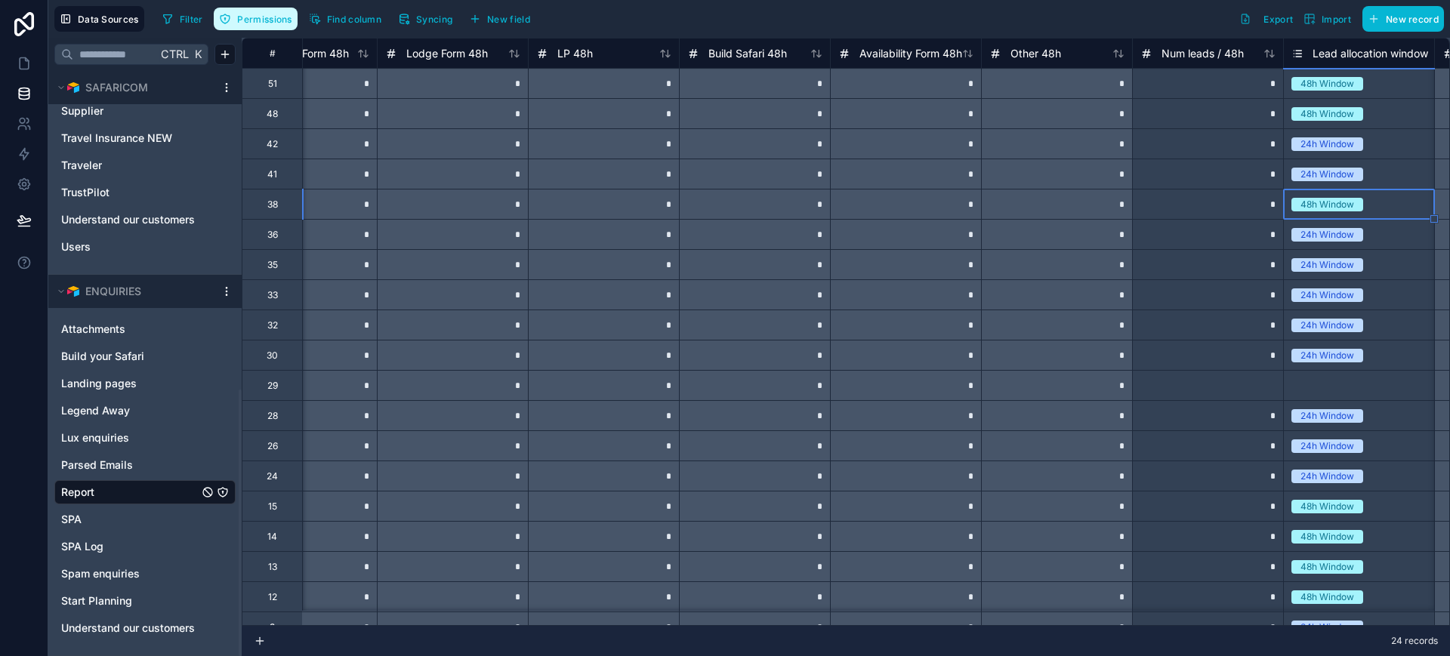
scroll to position [0, 3853]
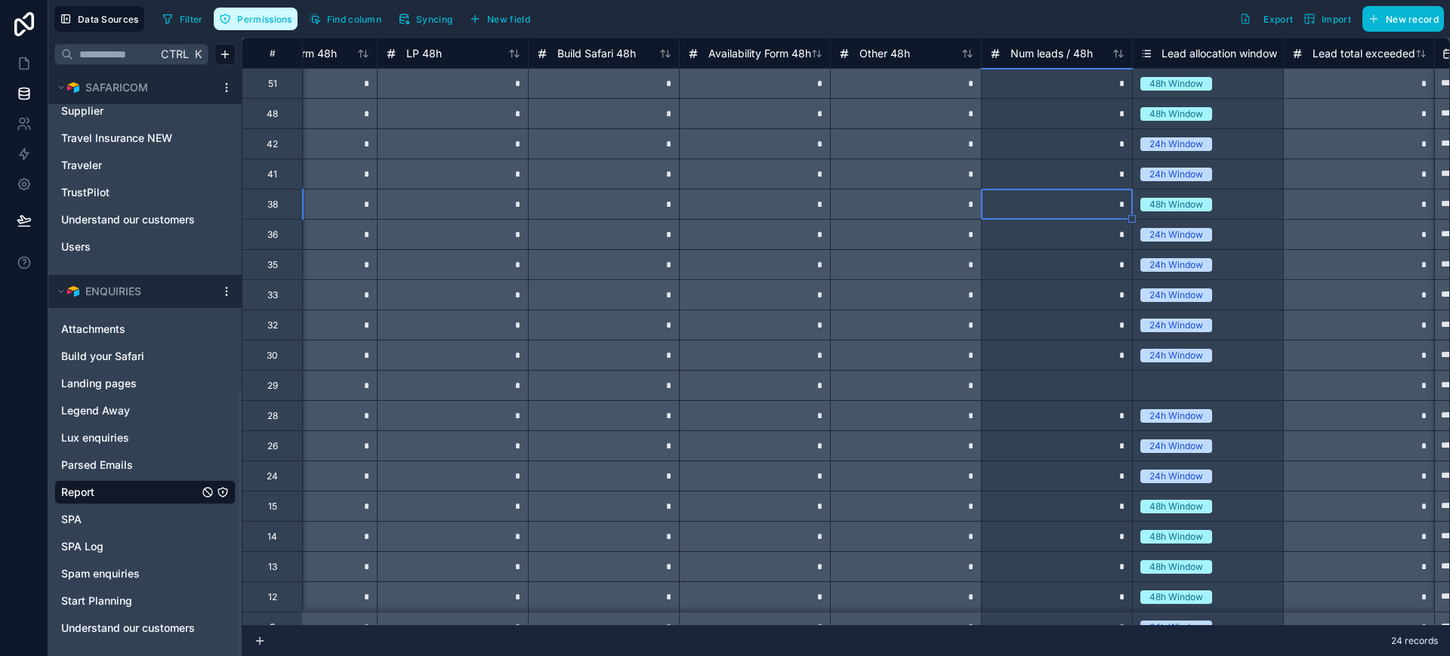
type input "*"
click at [1071, 211] on div "*" at bounding box center [1056, 204] width 151 height 30
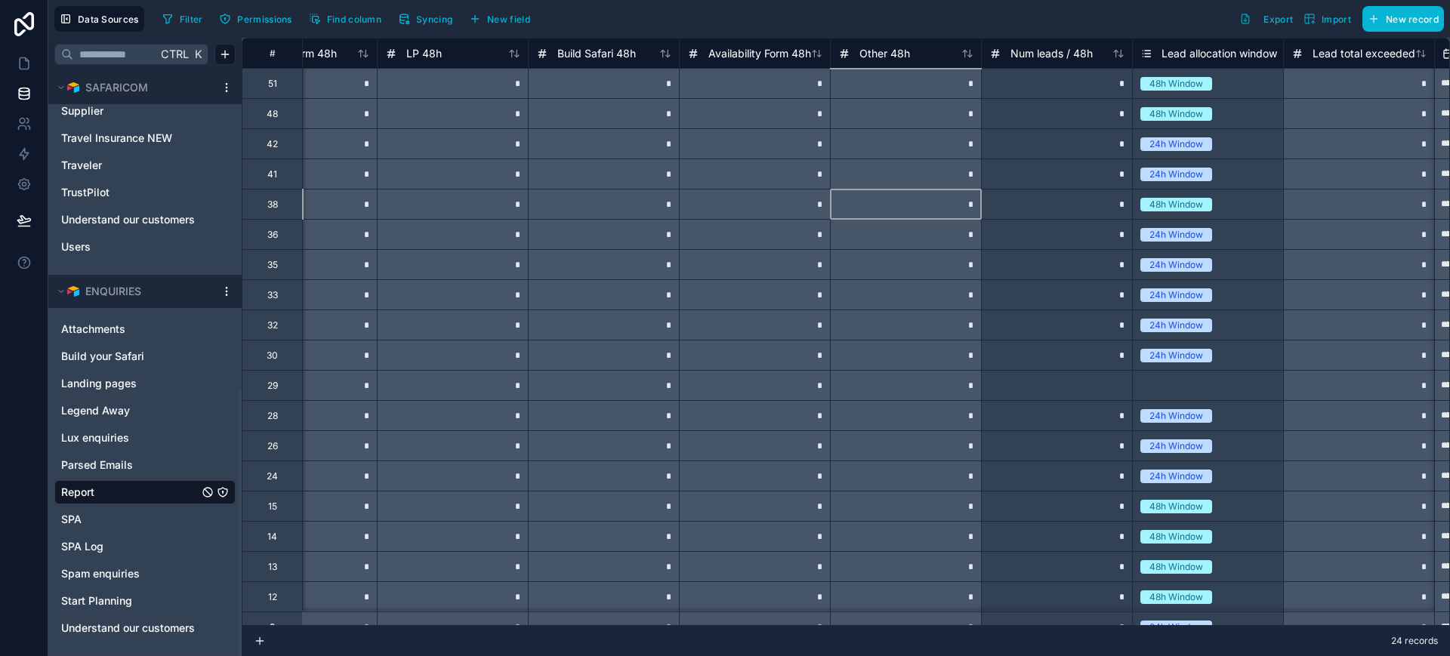
click at [956, 211] on div "*" at bounding box center [905, 204] width 151 height 30
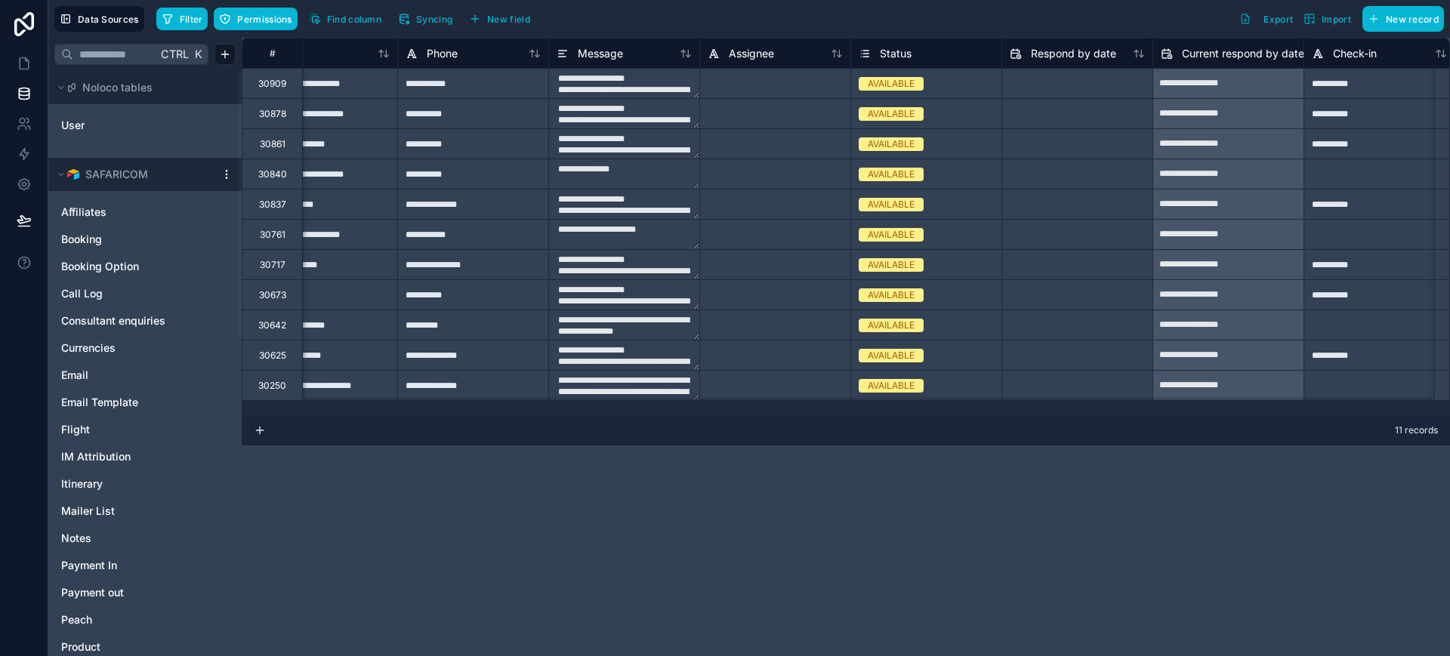
scroll to position [0, 671]
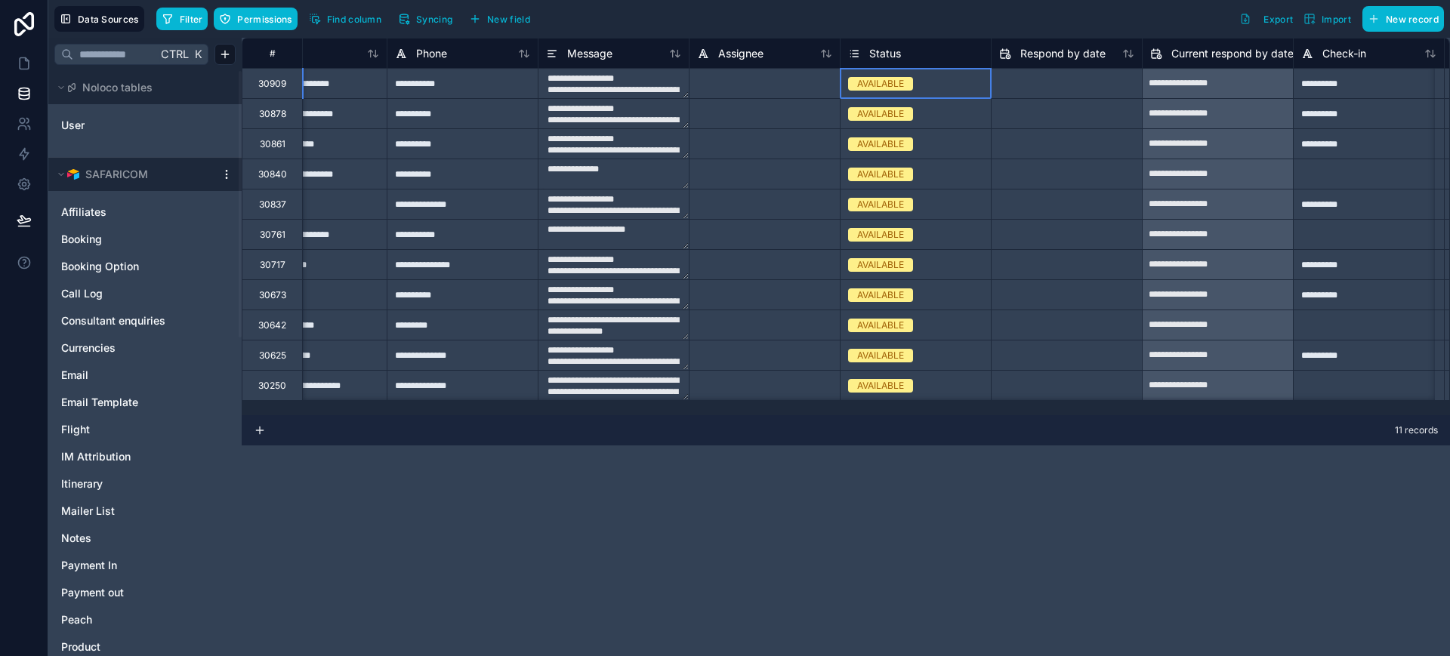
click at [906, 88] on span "AVAILABLE" at bounding box center [880, 84] width 65 height 14
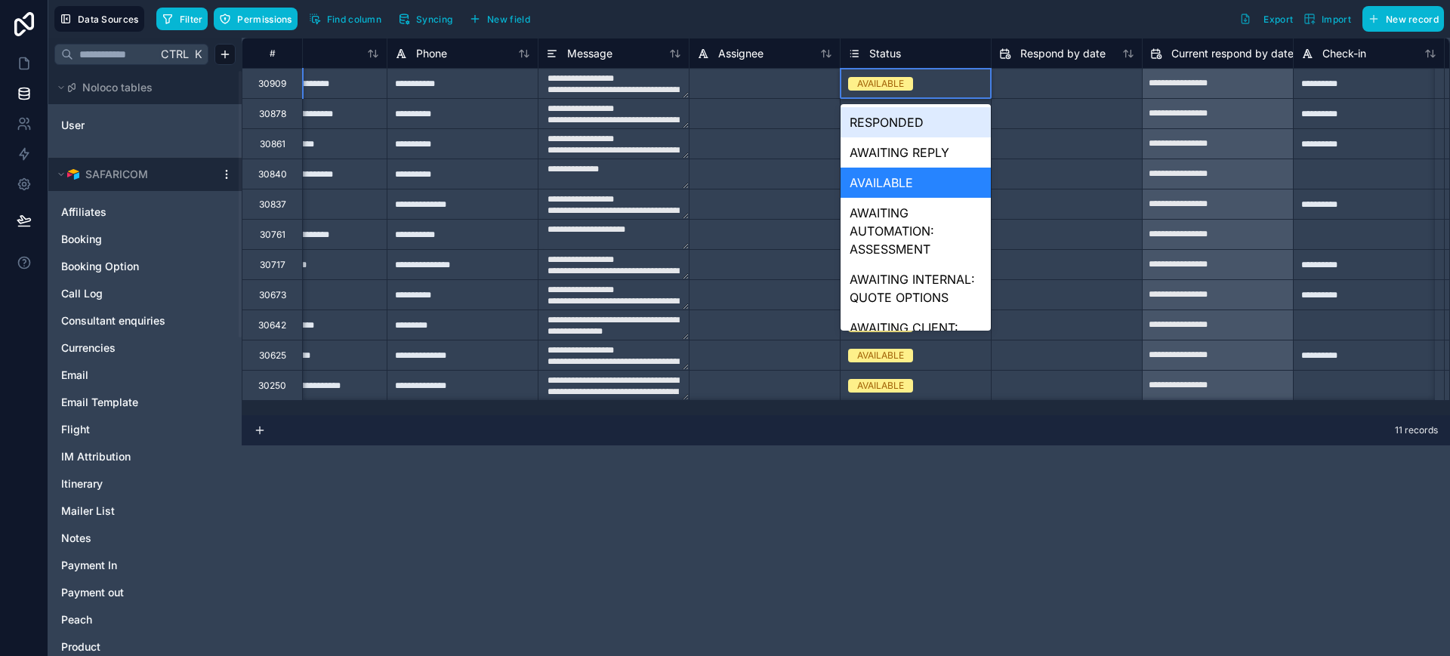
click at [906, 88] on span "AVAILABLE" at bounding box center [880, 84] width 65 height 14
click at [913, 147] on div "AWAITING REPLY" at bounding box center [916, 152] width 150 height 30
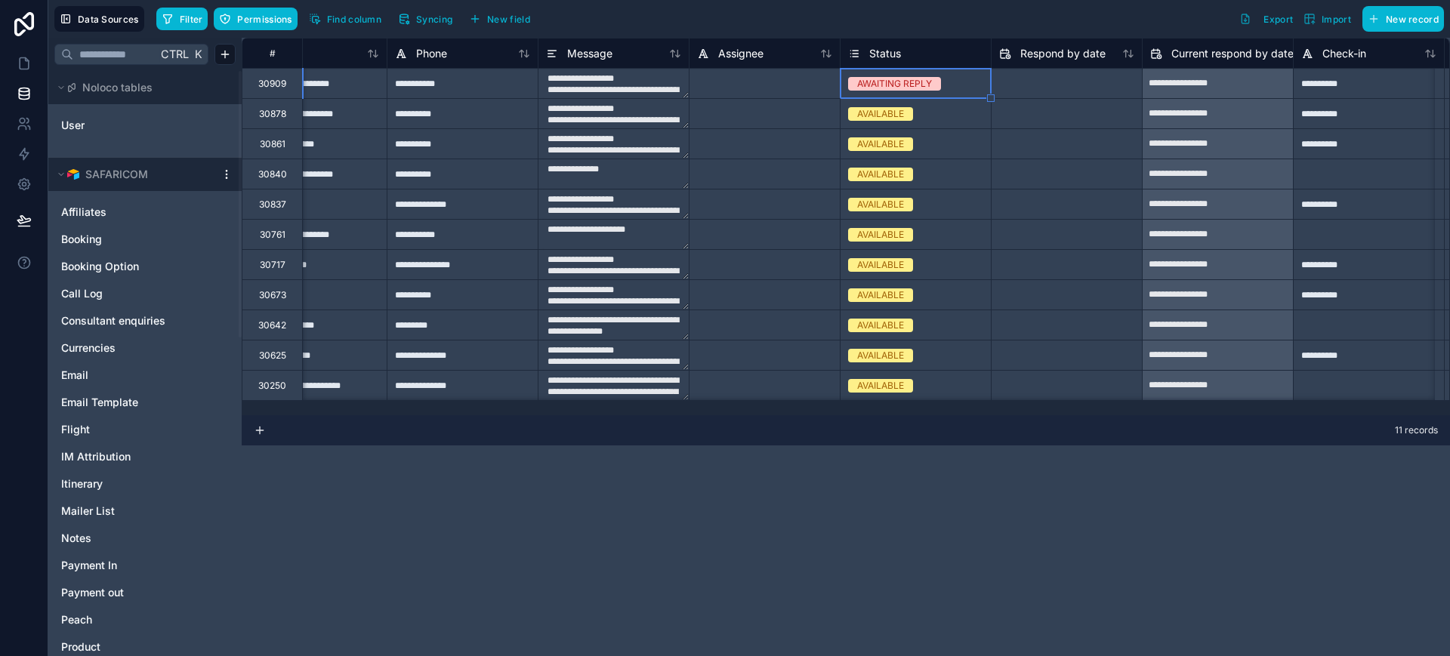
click at [783, 85] on div at bounding box center [764, 83] width 151 height 30
type input "**********"
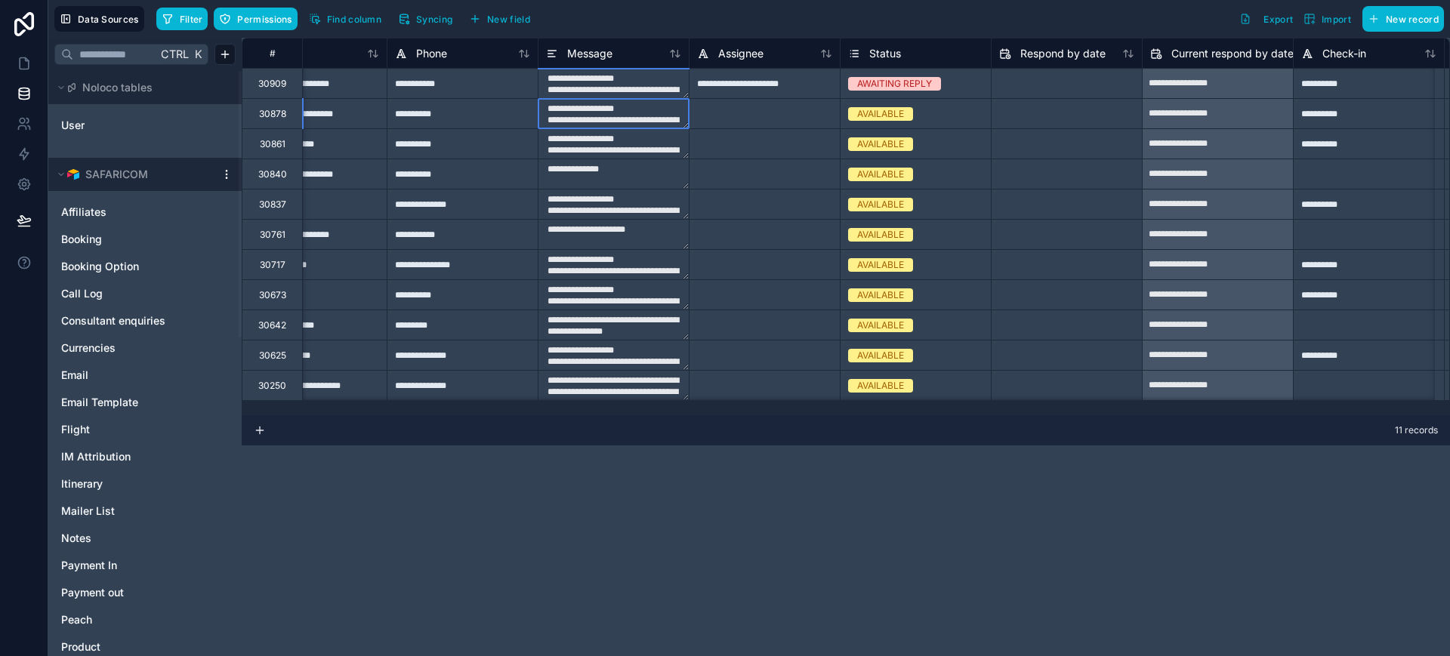
click at [595, 109] on textarea "**********" at bounding box center [614, 113] width 150 height 29
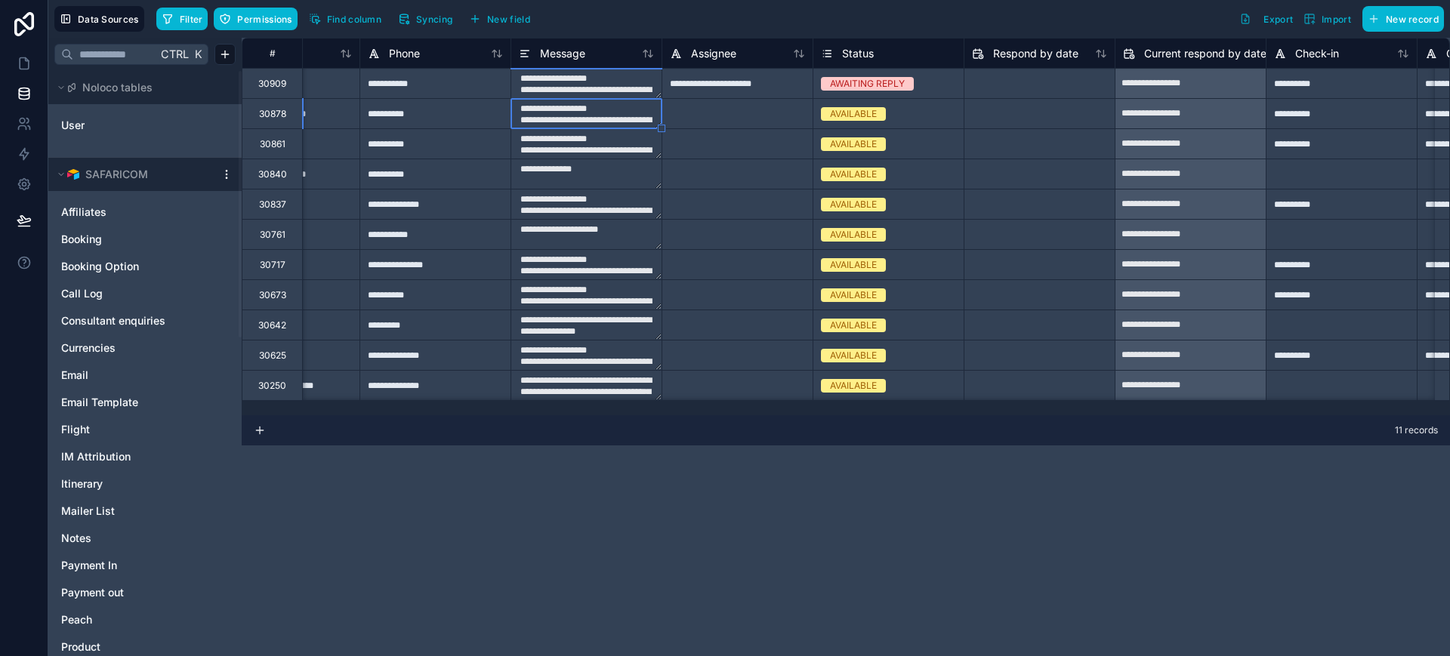
scroll to position [0, 703]
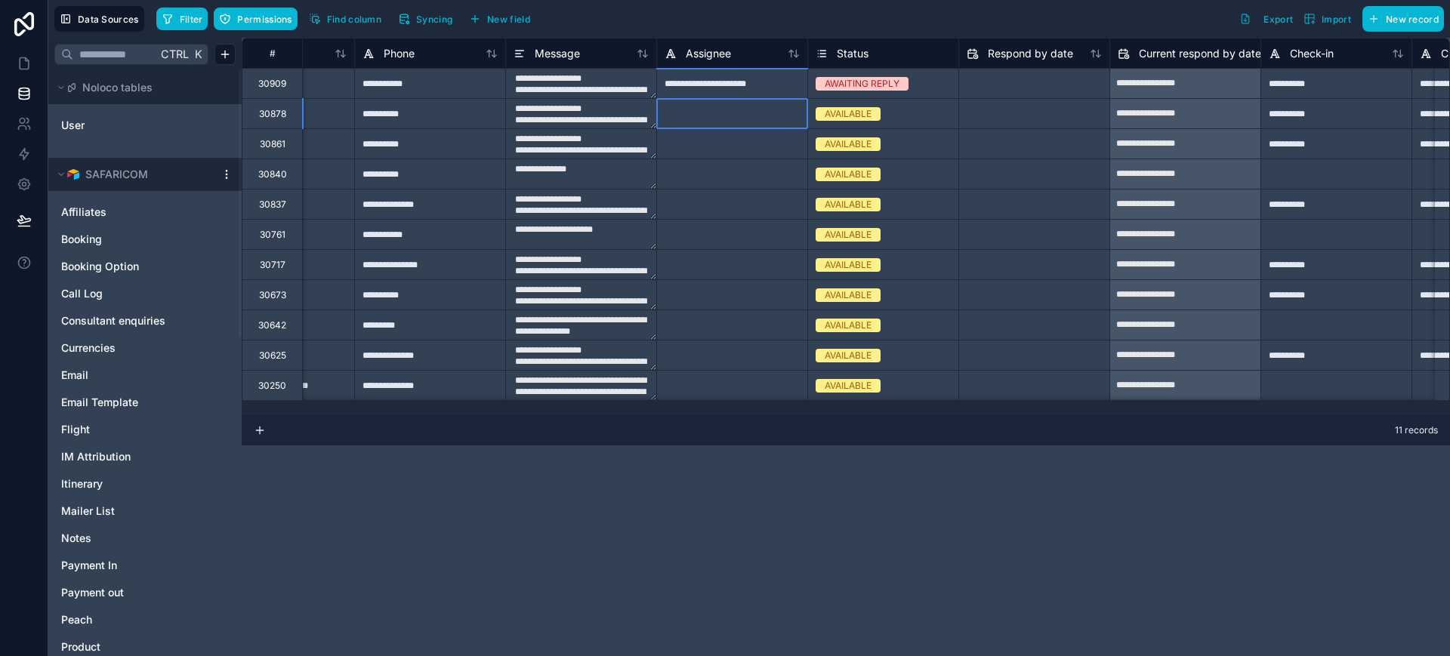
click at [669, 120] on div at bounding box center [731, 113] width 151 height 30
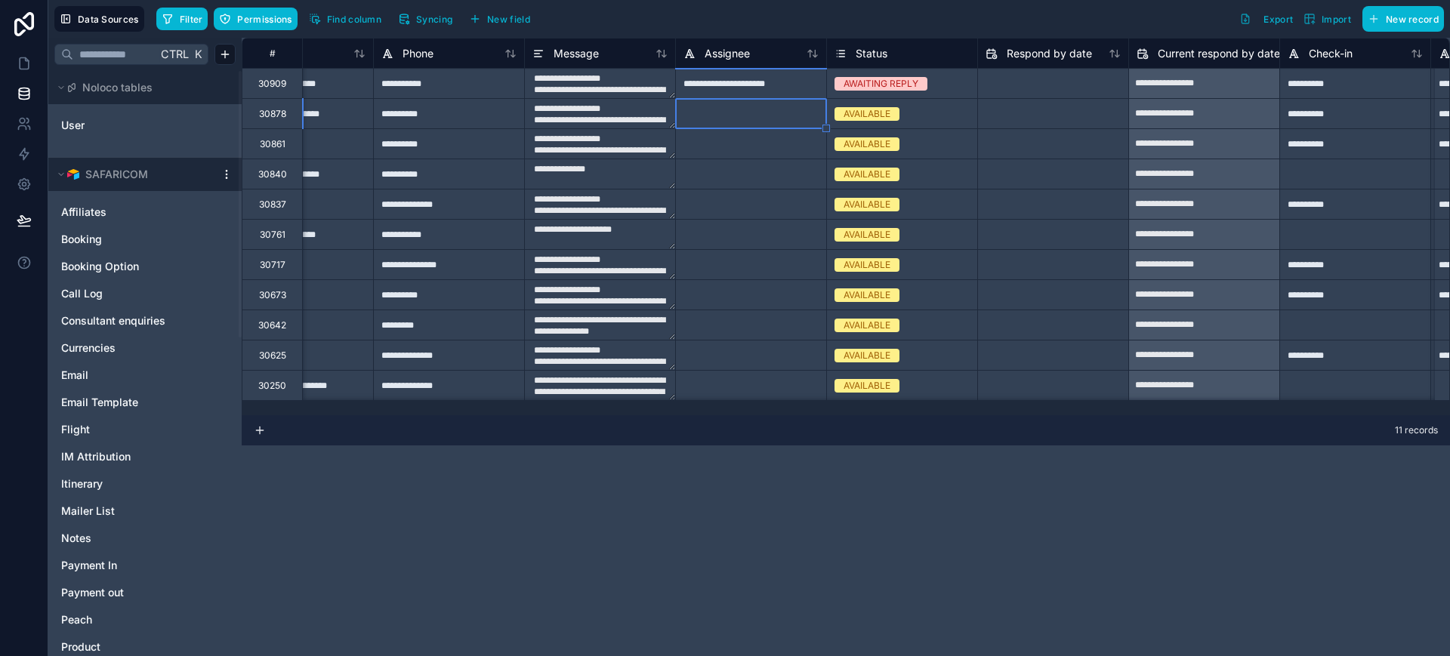
scroll to position [0, 684]
click at [26, 64] on icon at bounding box center [24, 63] width 15 height 15
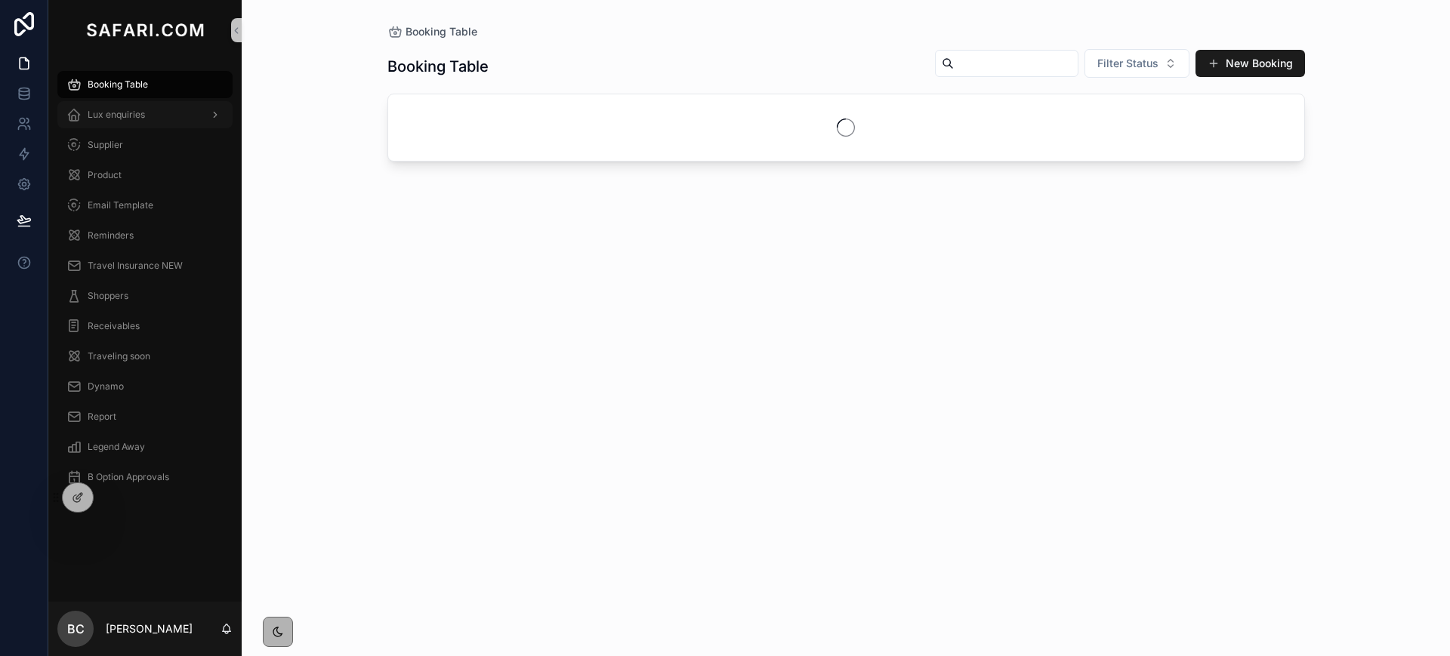
click at [130, 123] on div "Lux enquiries" at bounding box center [144, 115] width 157 height 24
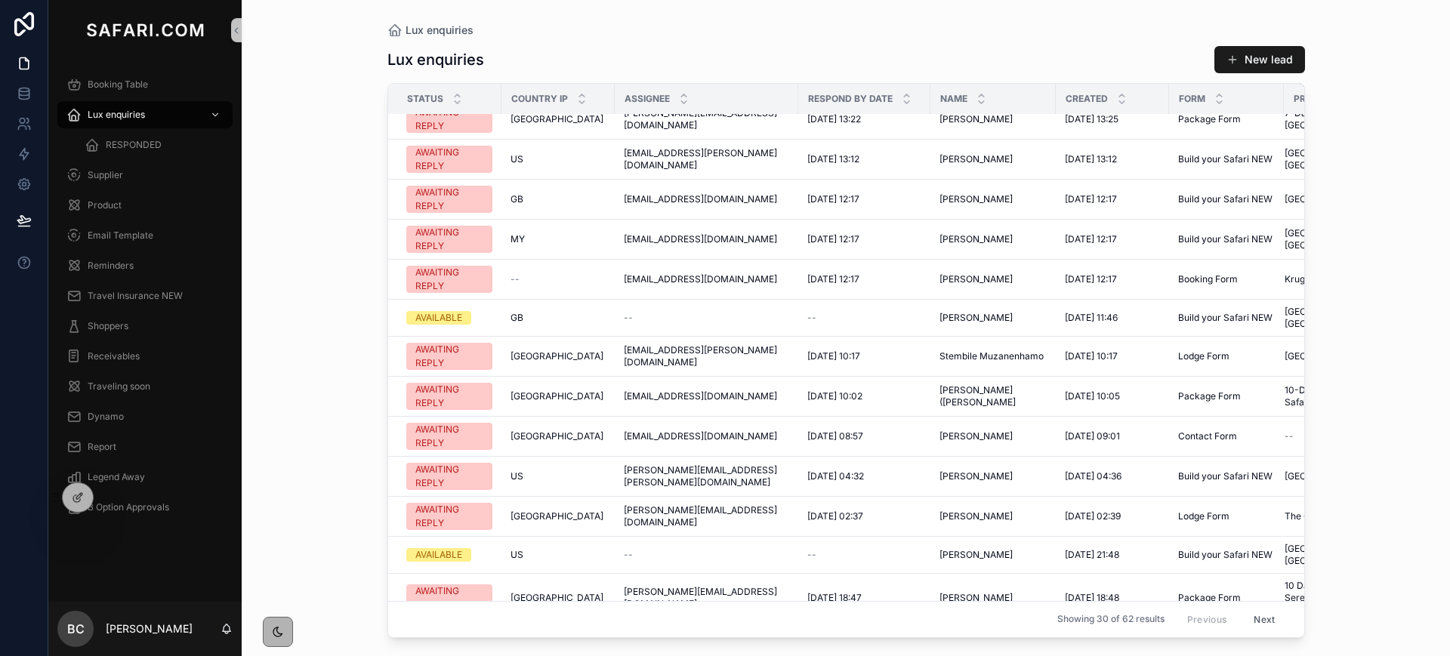
scroll to position [56, 0]
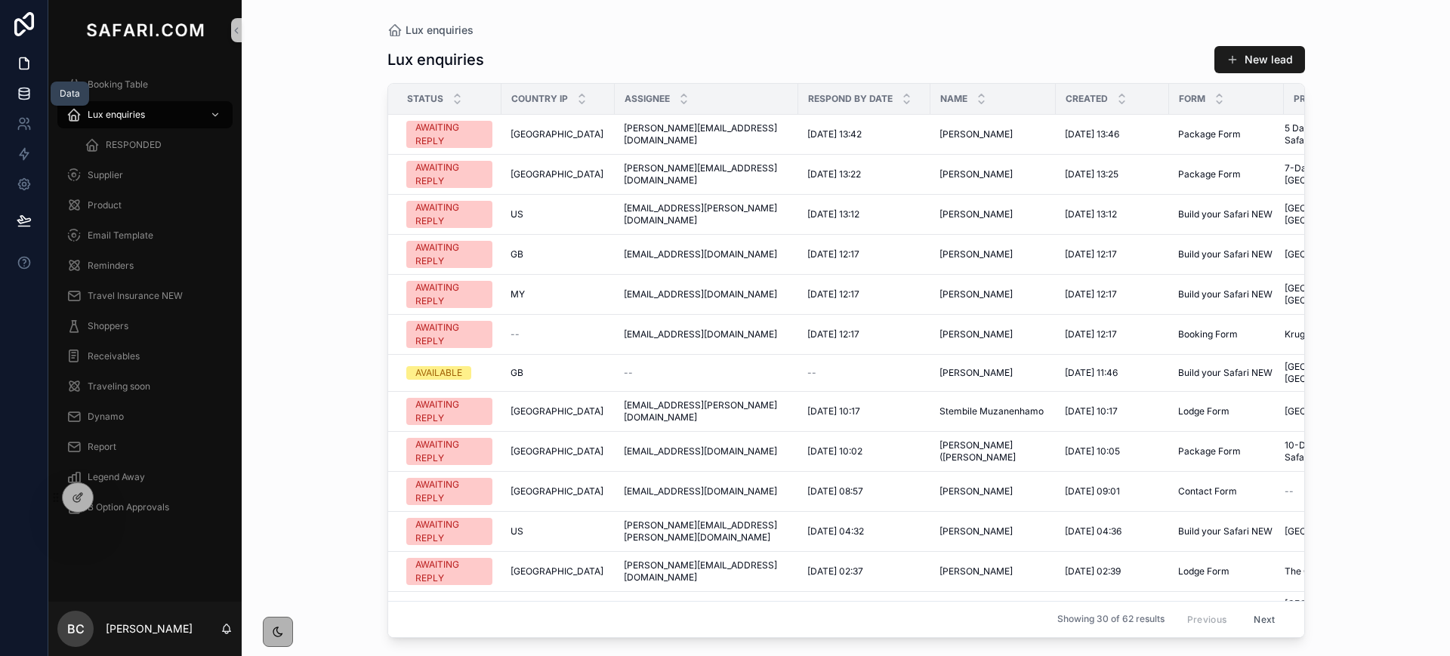
click at [35, 83] on link at bounding box center [24, 94] width 48 height 30
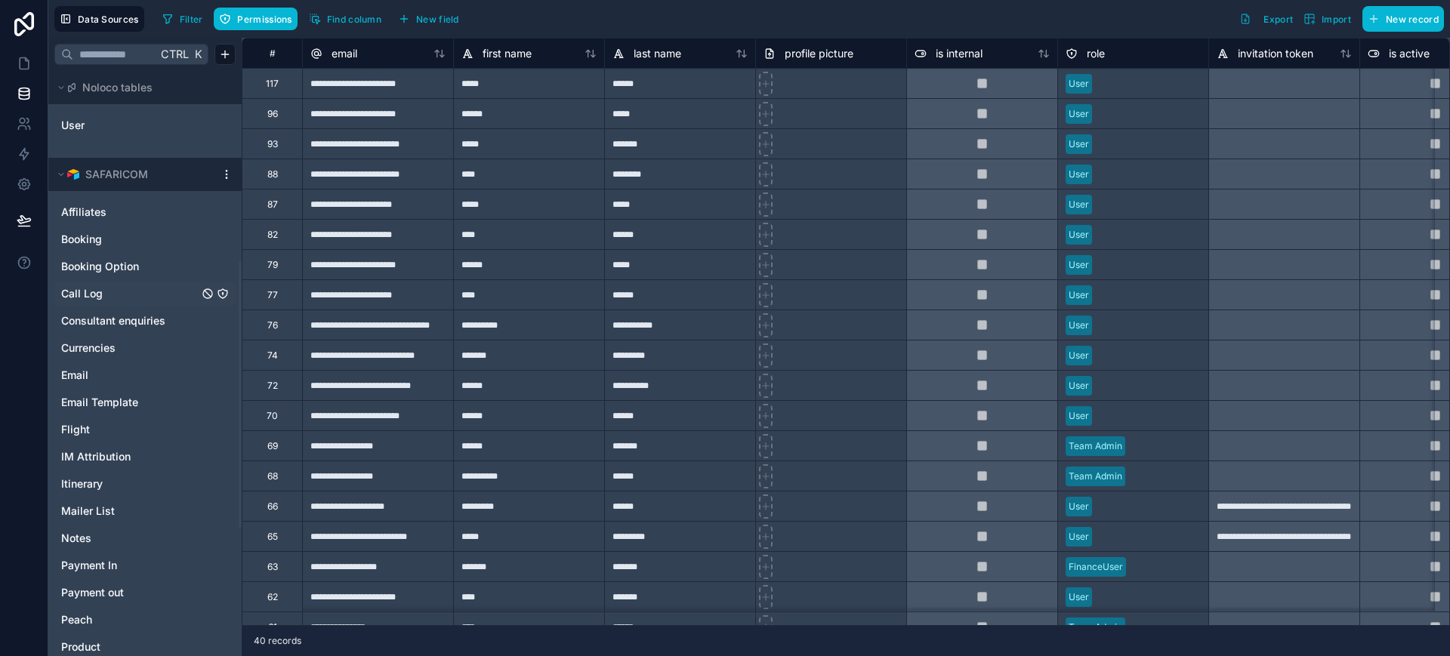
scroll to position [699, 0]
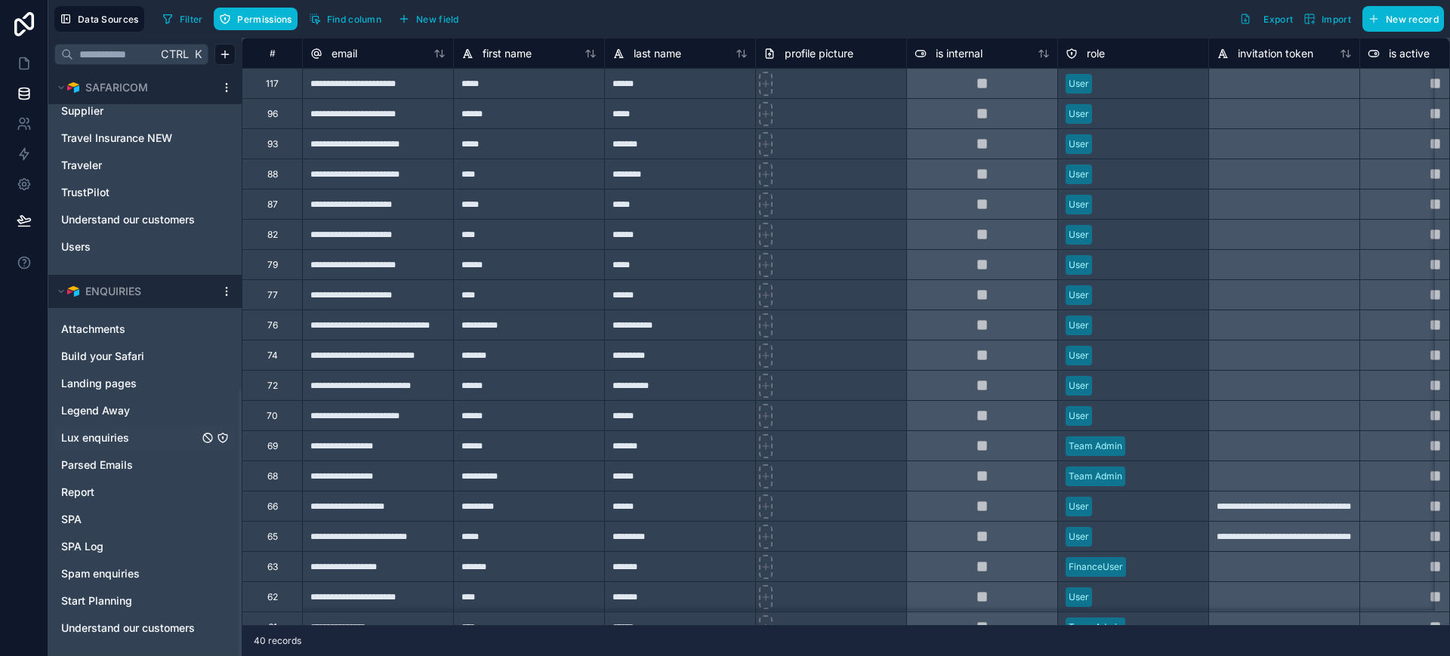
click at [97, 437] on span "Lux enquiries" at bounding box center [95, 438] width 68 height 15
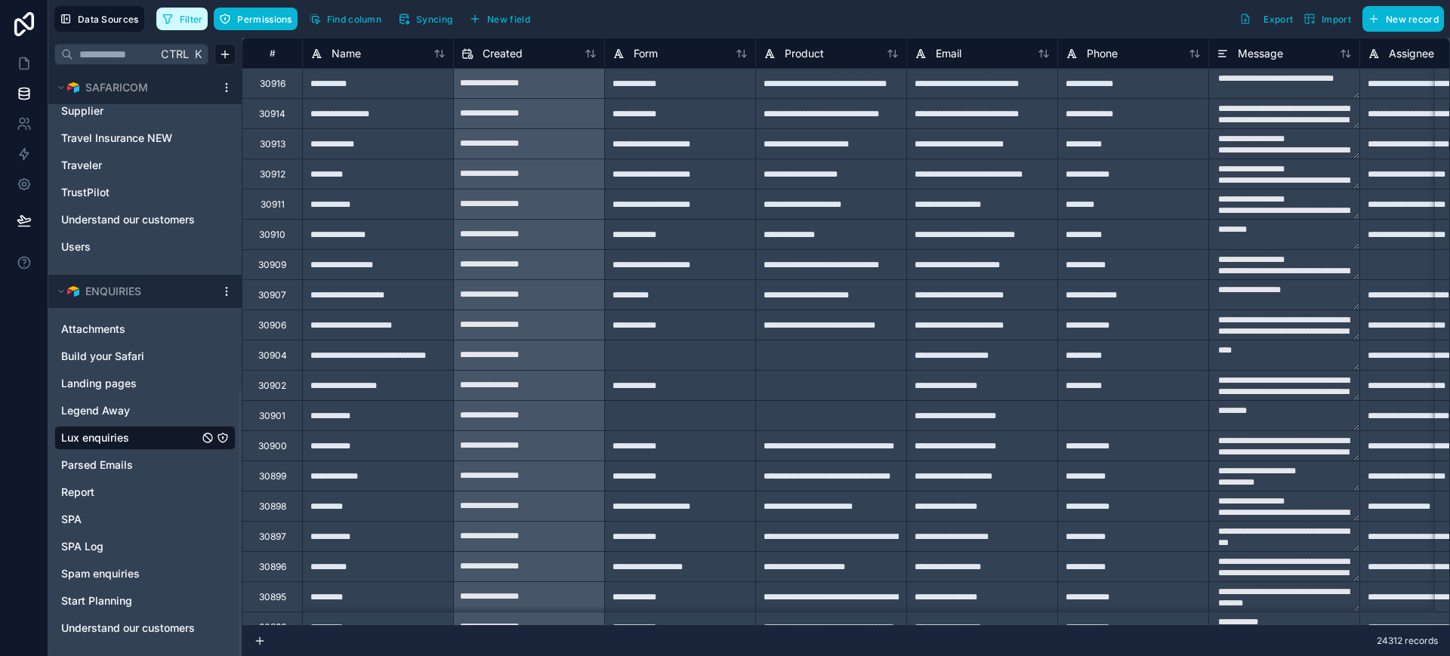
click at [187, 19] on span "Filter" at bounding box center [191, 19] width 23 height 11
type textarea "**********"
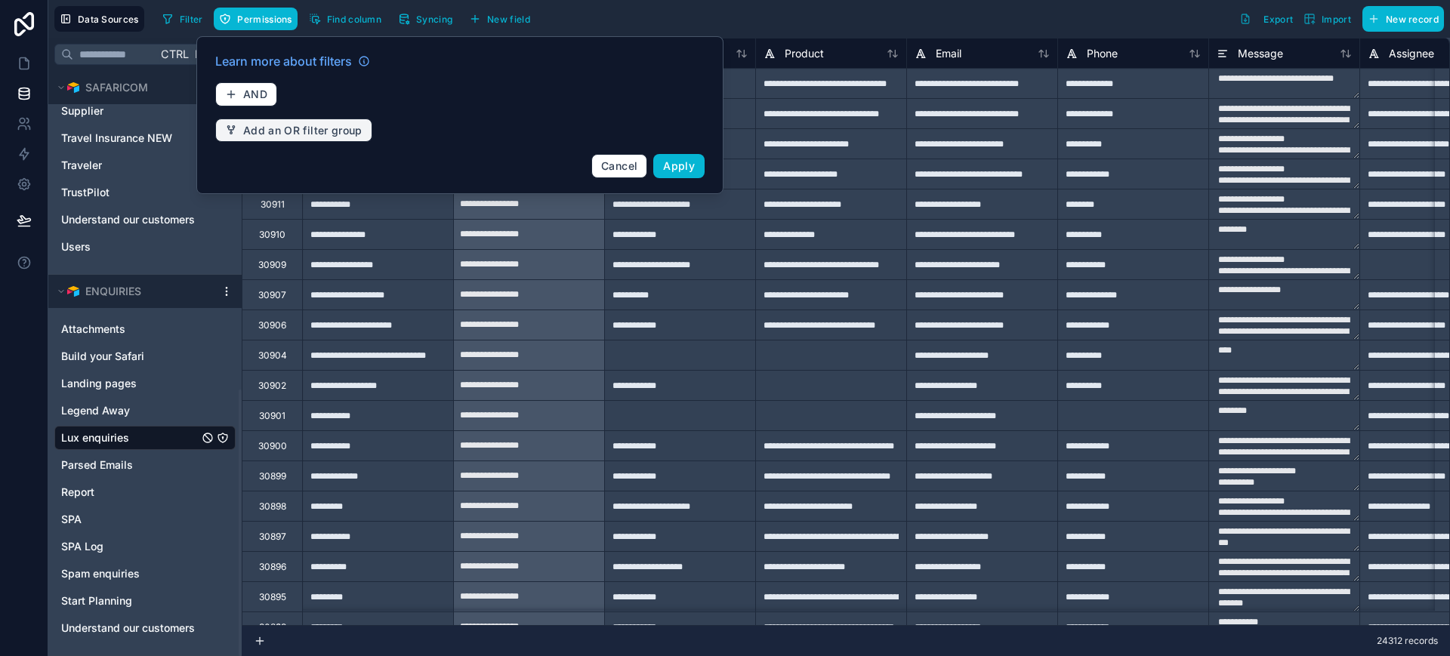
click at [286, 131] on span "Add an OR filter group" at bounding box center [302, 131] width 119 height 14
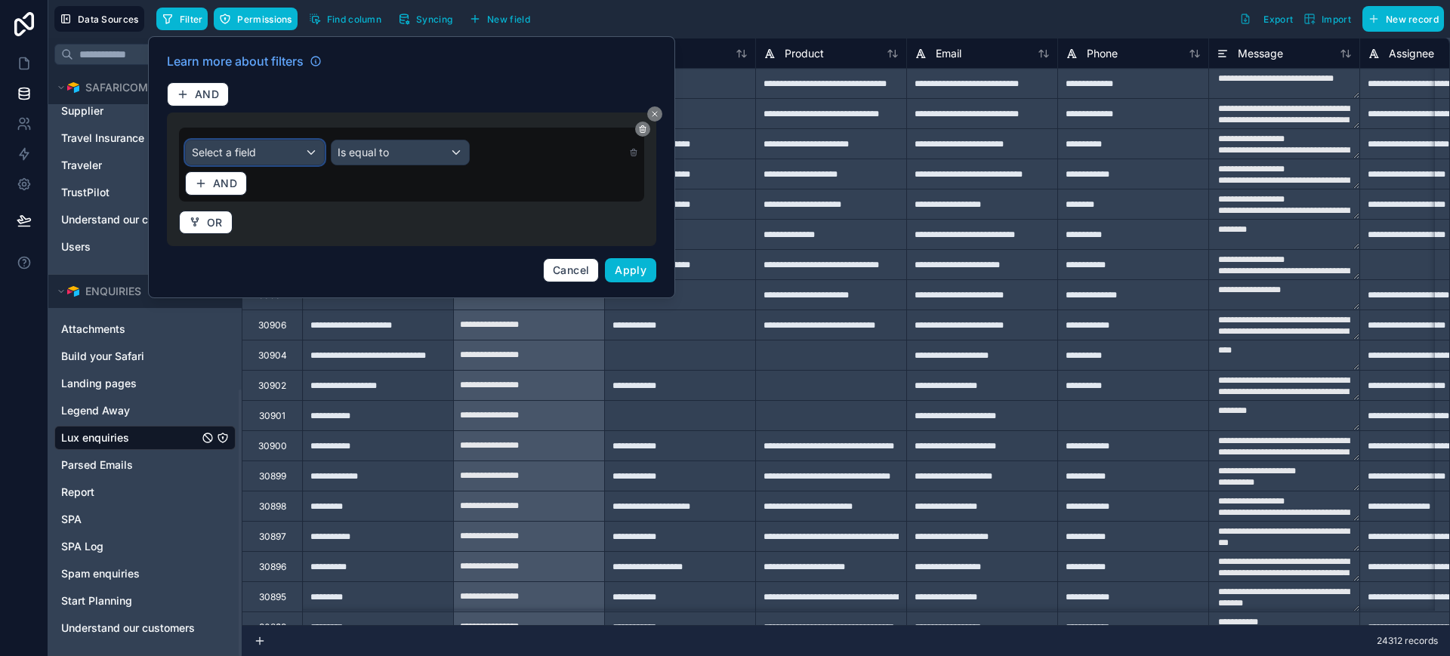
click at [267, 151] on div "Select a field" at bounding box center [255, 152] width 138 height 24
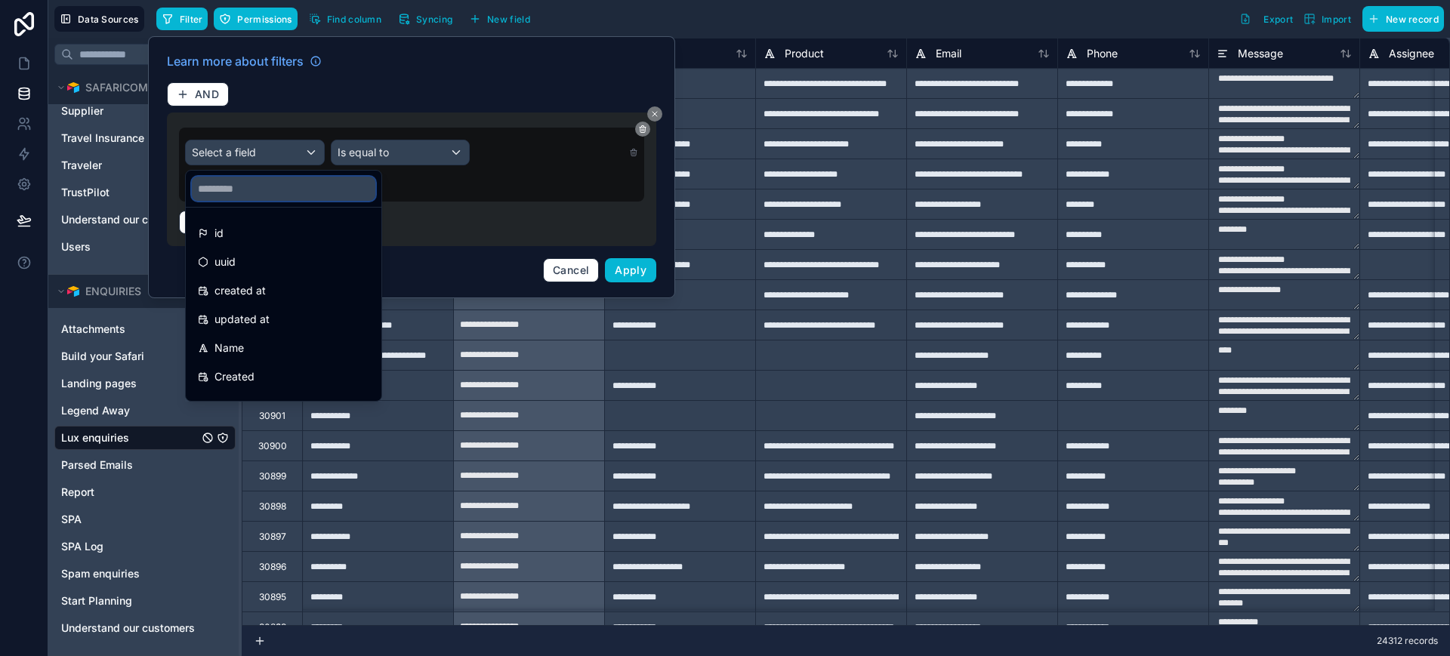
click at [258, 180] on input "text" at bounding box center [284, 189] width 184 height 24
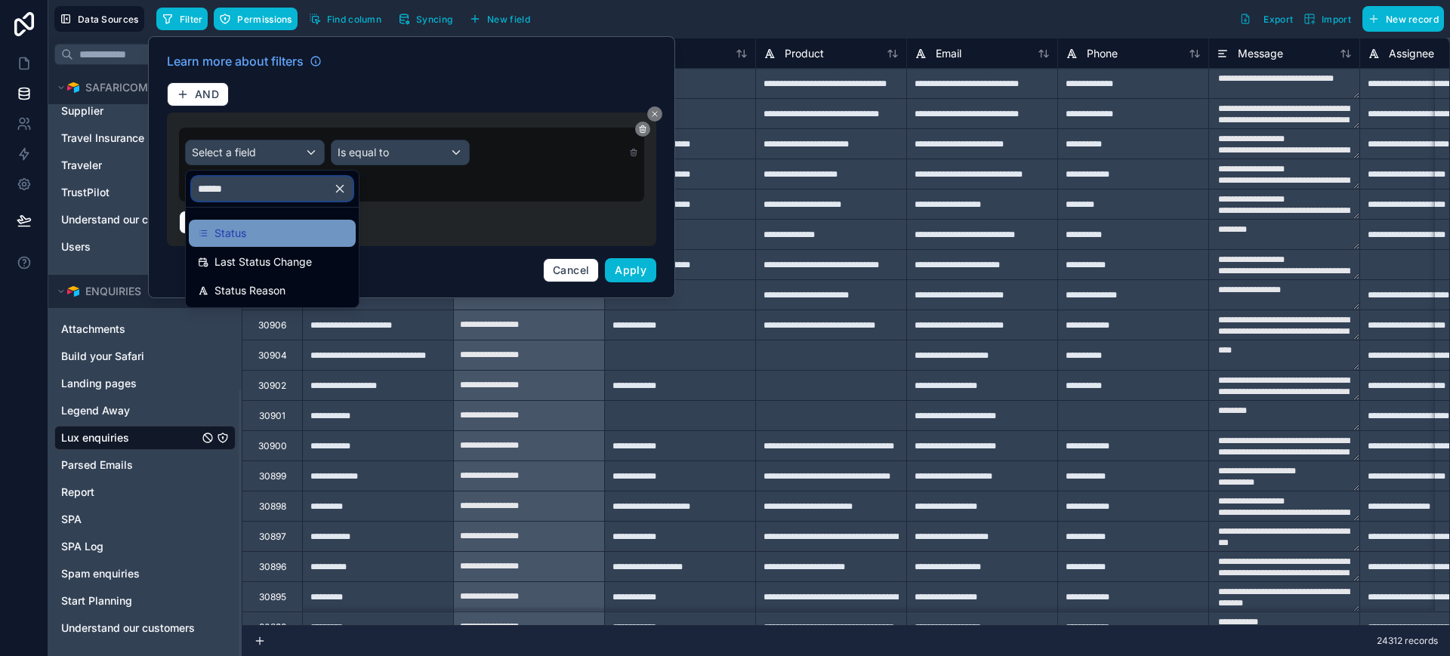
type input "******"
click at [245, 229] on span "Status" at bounding box center [231, 233] width 32 height 18
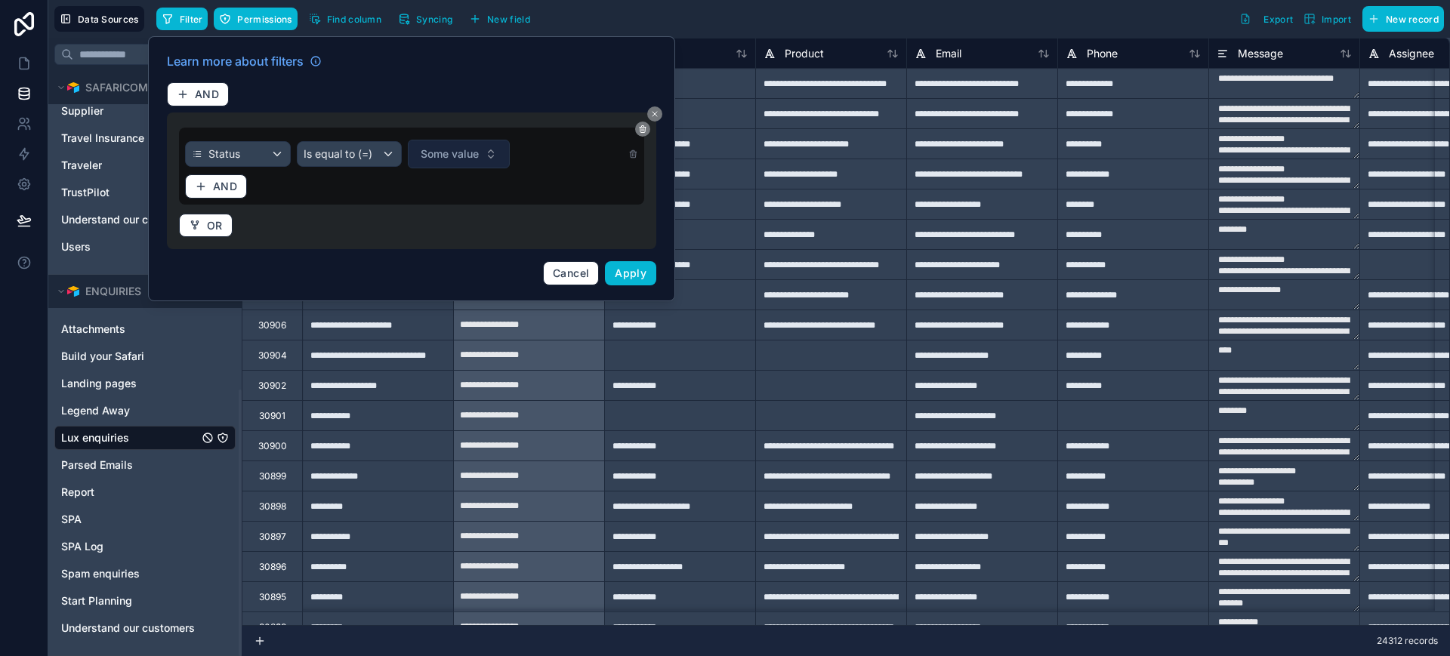
click at [454, 153] on span "Some value" at bounding box center [450, 154] width 58 height 15
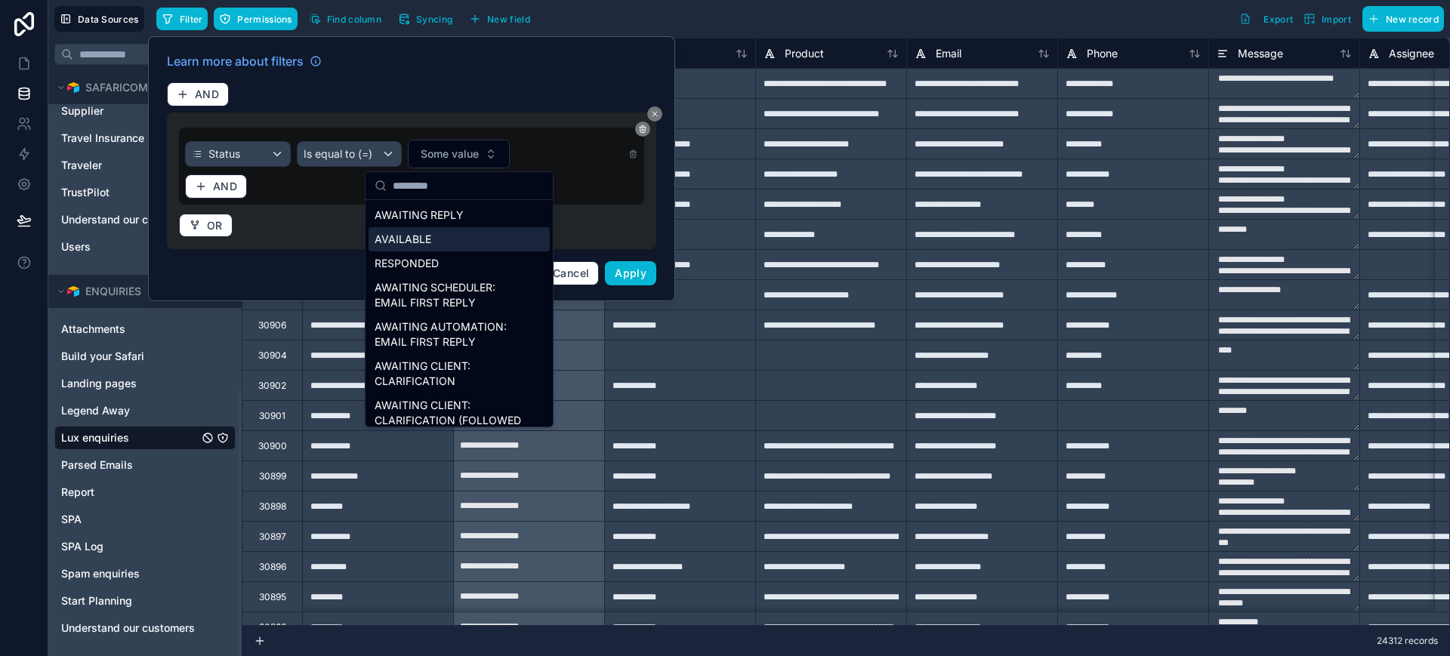
click at [429, 235] on div "AVAILABLE" at bounding box center [459, 239] width 181 height 24
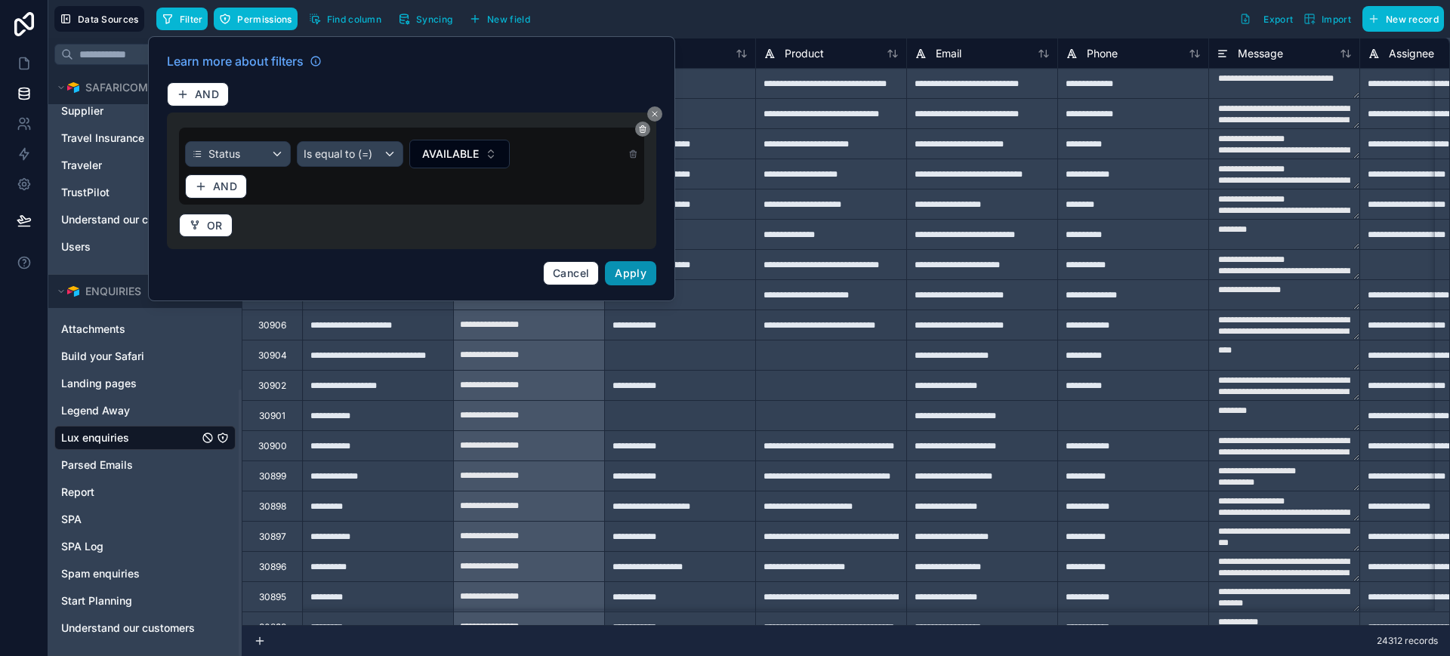
click at [631, 270] on span "Apply" at bounding box center [631, 273] width 32 height 13
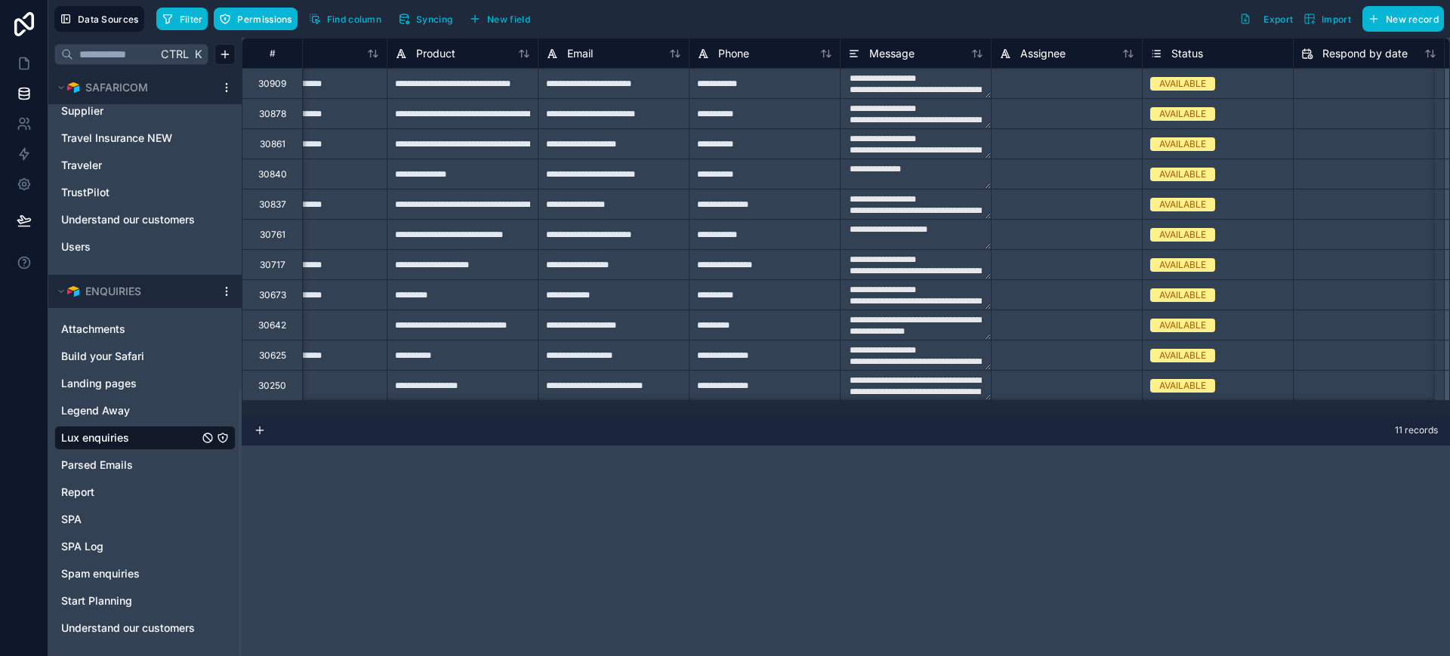
scroll to position [0, 370]
click at [1166, 86] on div "AVAILABLE" at bounding box center [1181, 84] width 47 height 14
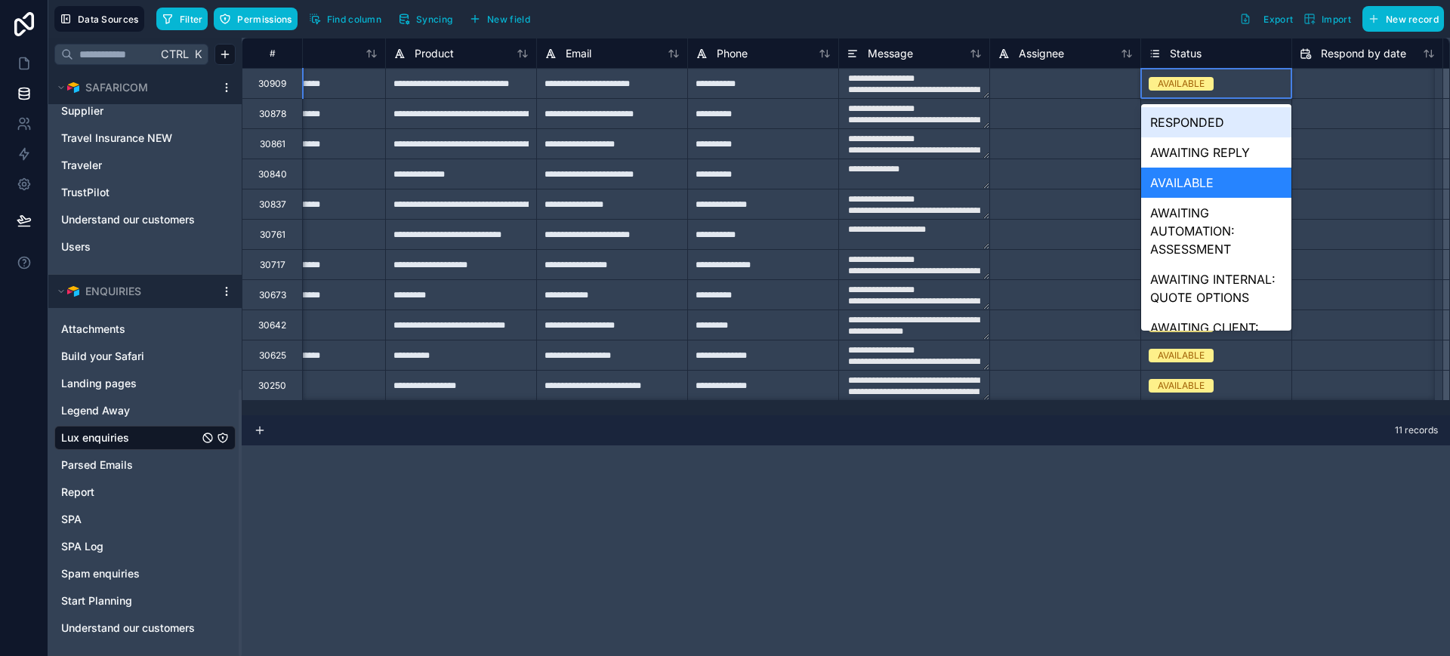
click at [1166, 86] on div "AVAILABLE" at bounding box center [1181, 84] width 47 height 14
click at [1196, 153] on div "AWAITING REPLY" at bounding box center [1216, 152] width 150 height 30
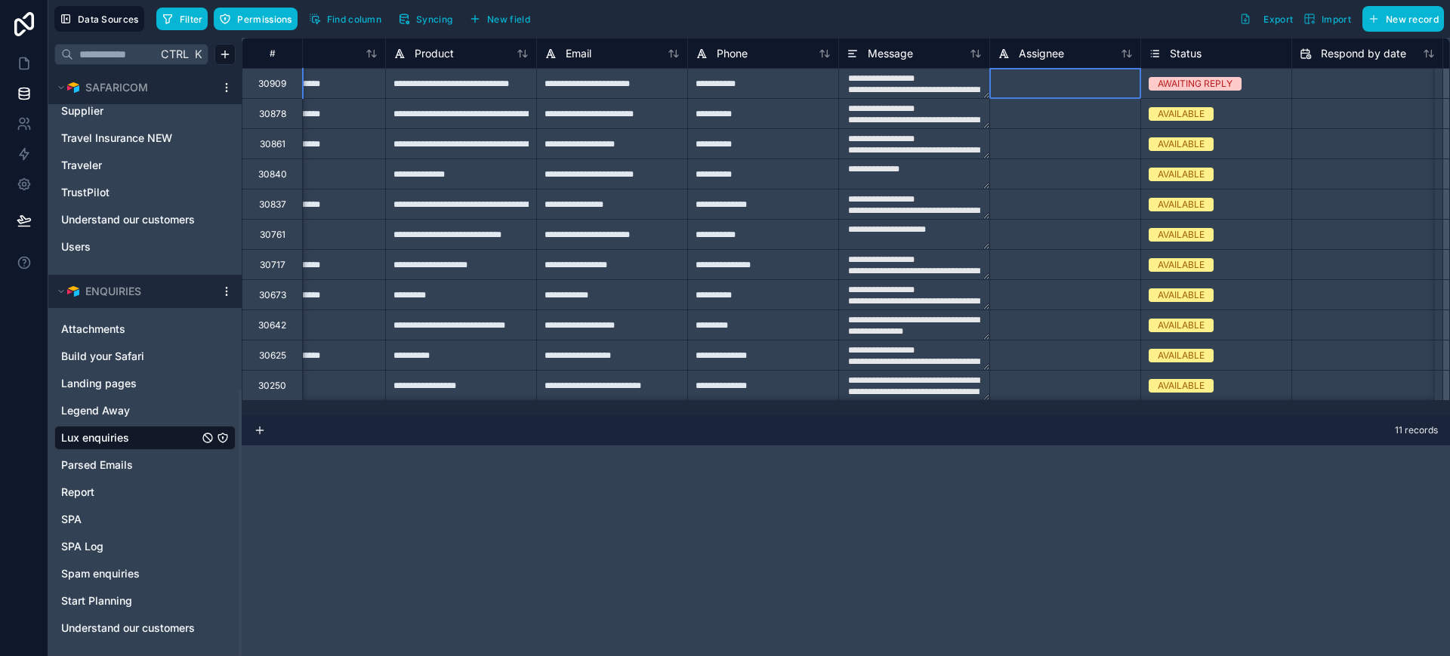
click at [1079, 90] on div at bounding box center [1065, 83] width 151 height 30
type input "**********"
click at [26, 66] on icon at bounding box center [24, 63] width 15 height 15
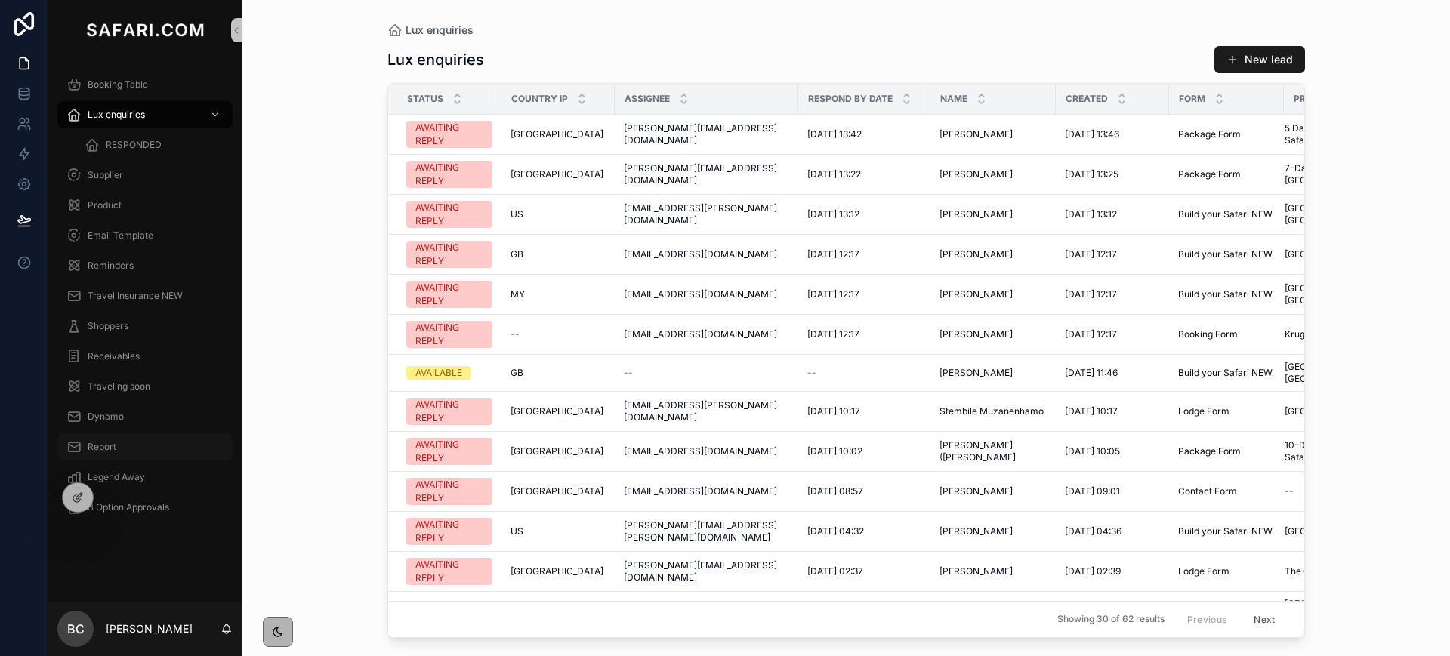
click at [111, 447] on span "Report" at bounding box center [102, 447] width 29 height 12
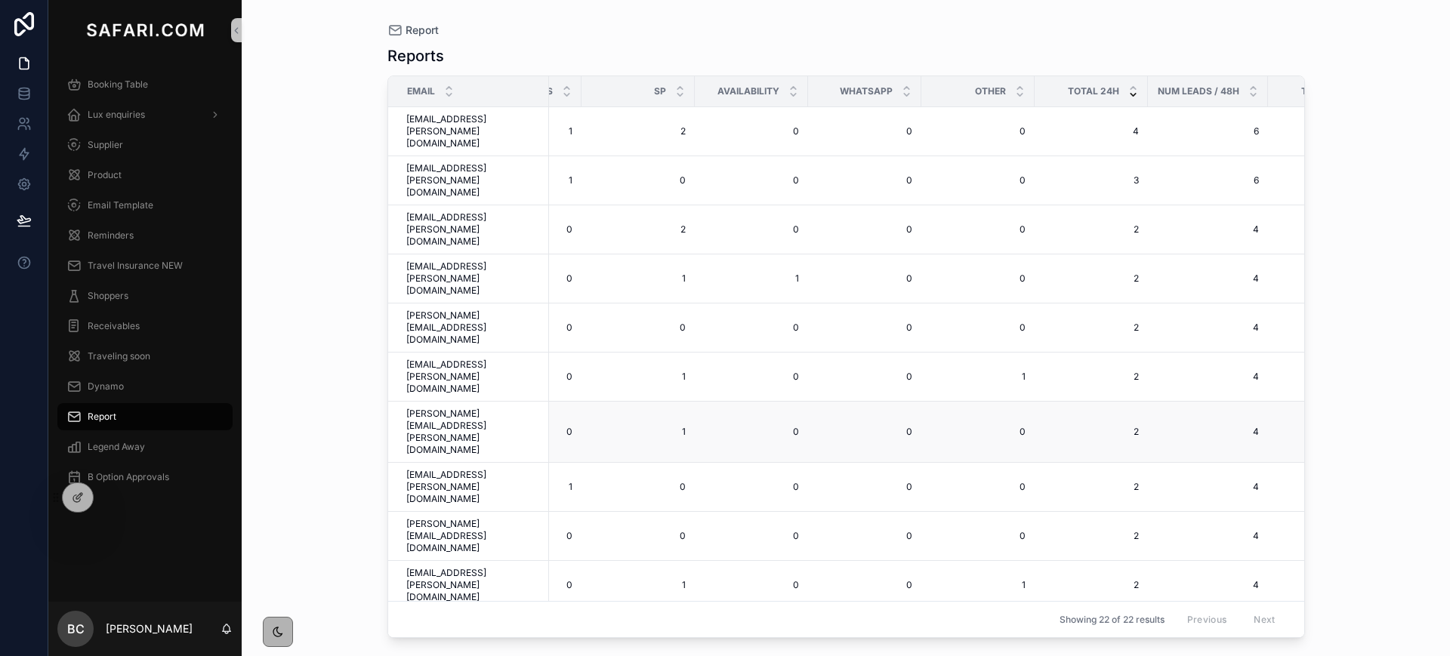
scroll to position [0, 642]
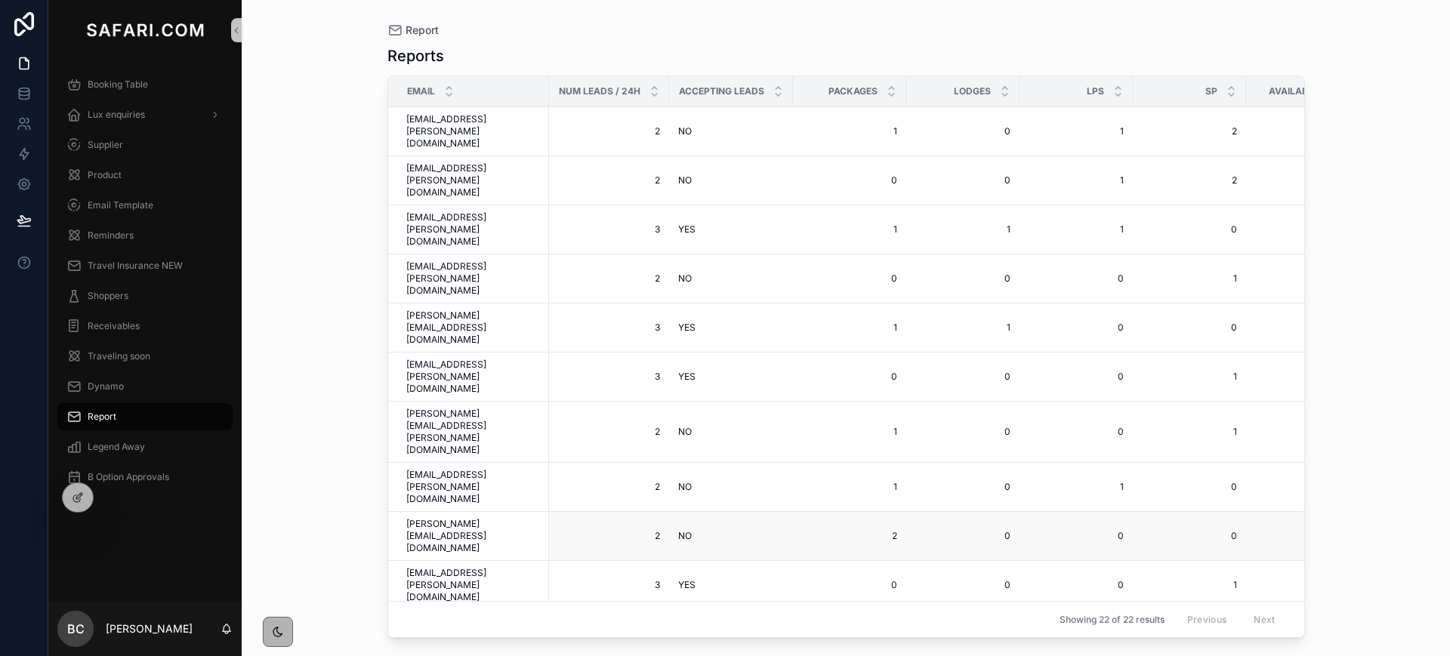
scroll to position [82, 0]
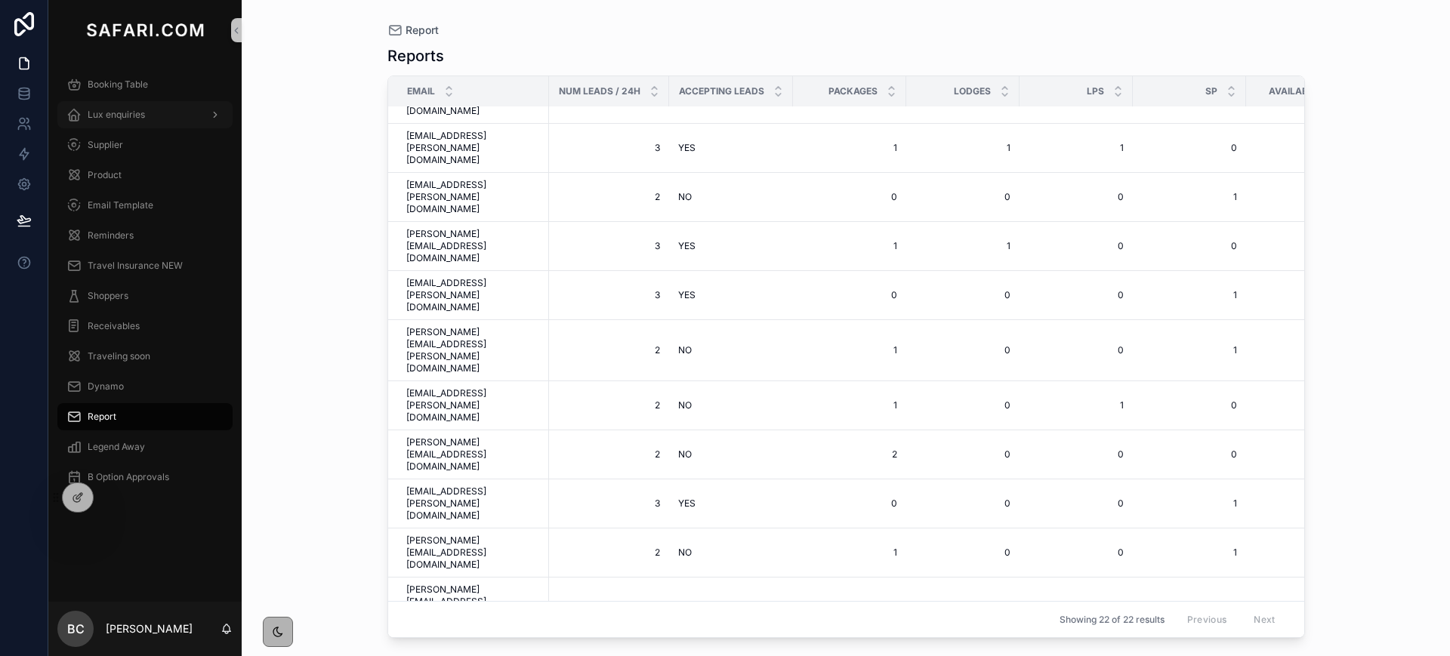
click at [166, 107] on div "Lux enquiries" at bounding box center [144, 115] width 157 height 24
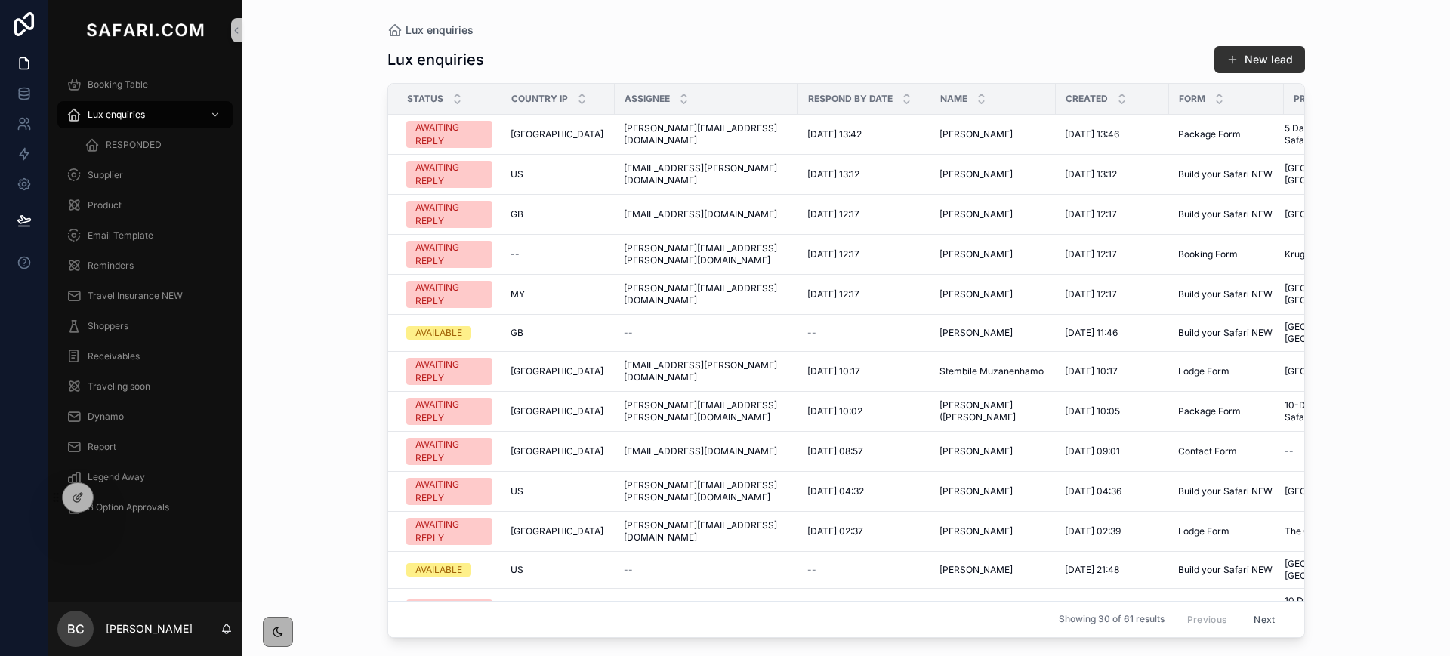
click at [1258, 65] on button "New lead" at bounding box center [1260, 59] width 91 height 27
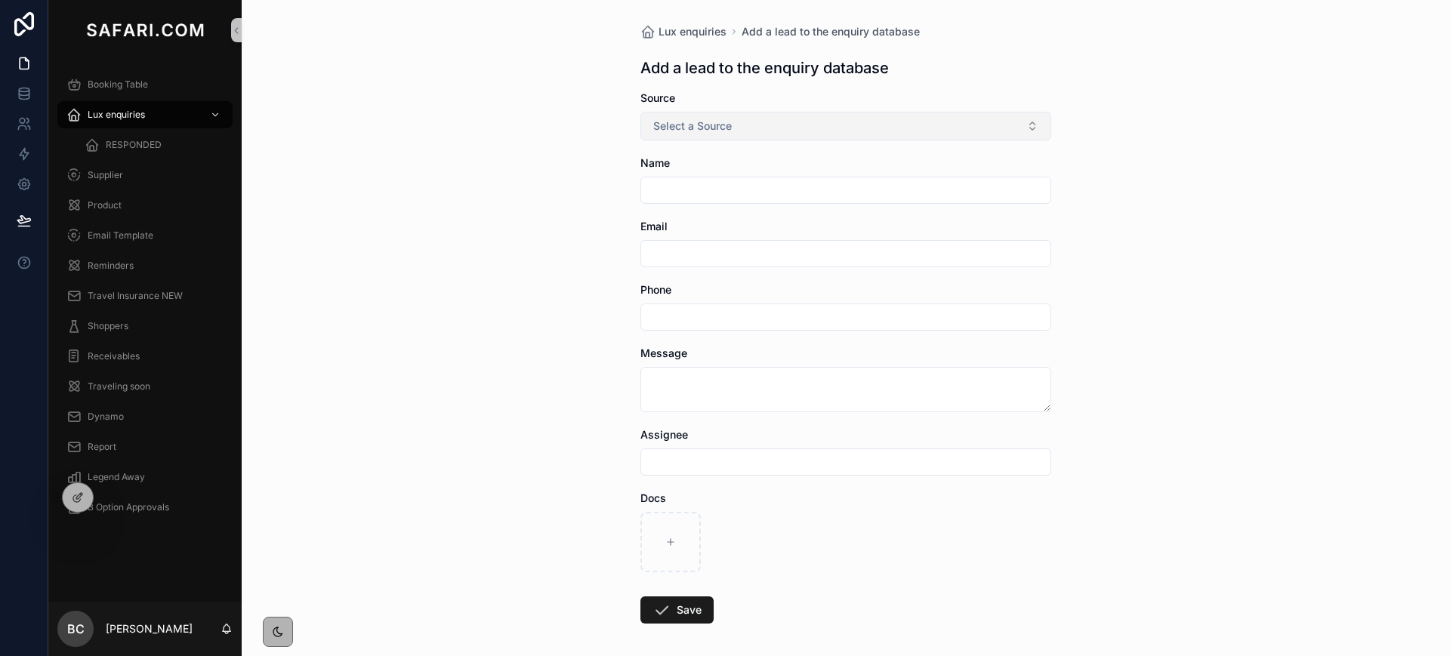
click at [665, 125] on span "Select a Source" at bounding box center [692, 126] width 79 height 15
type input "****"
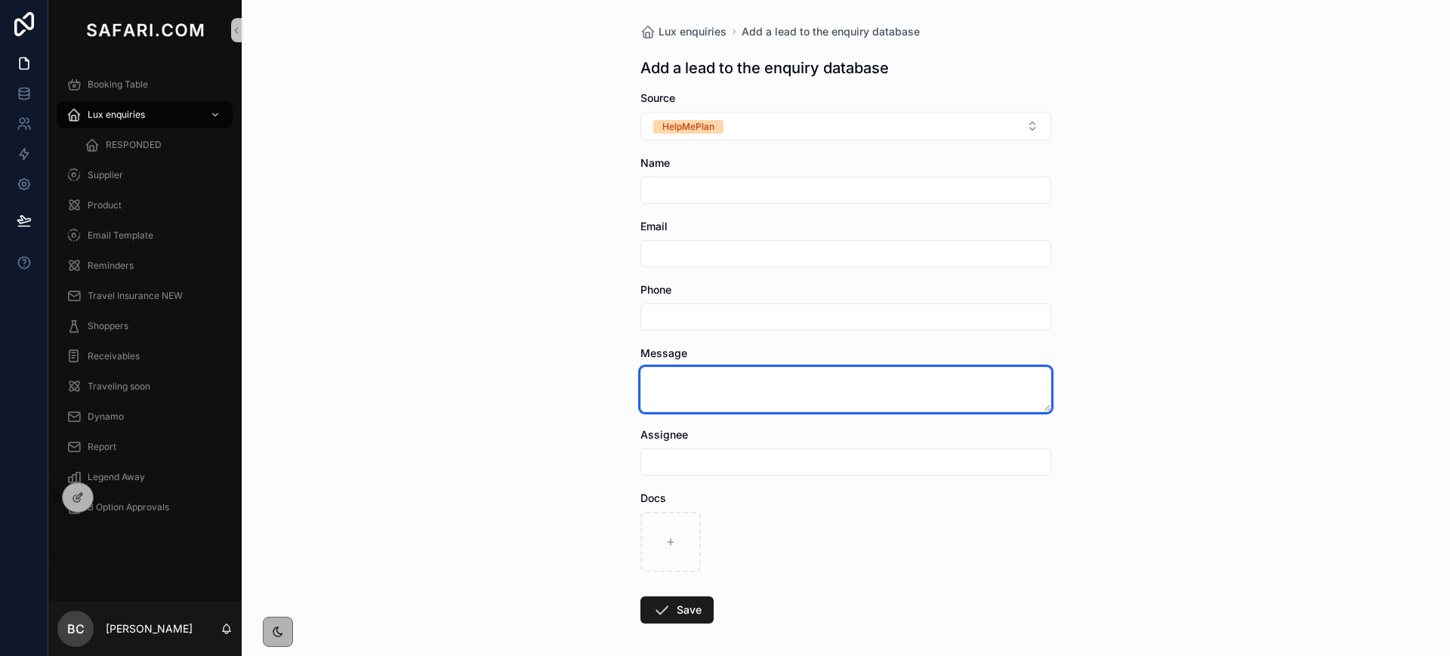
click at [678, 369] on textarea "scrollable content" at bounding box center [846, 389] width 411 height 45
paste textarea "**********"
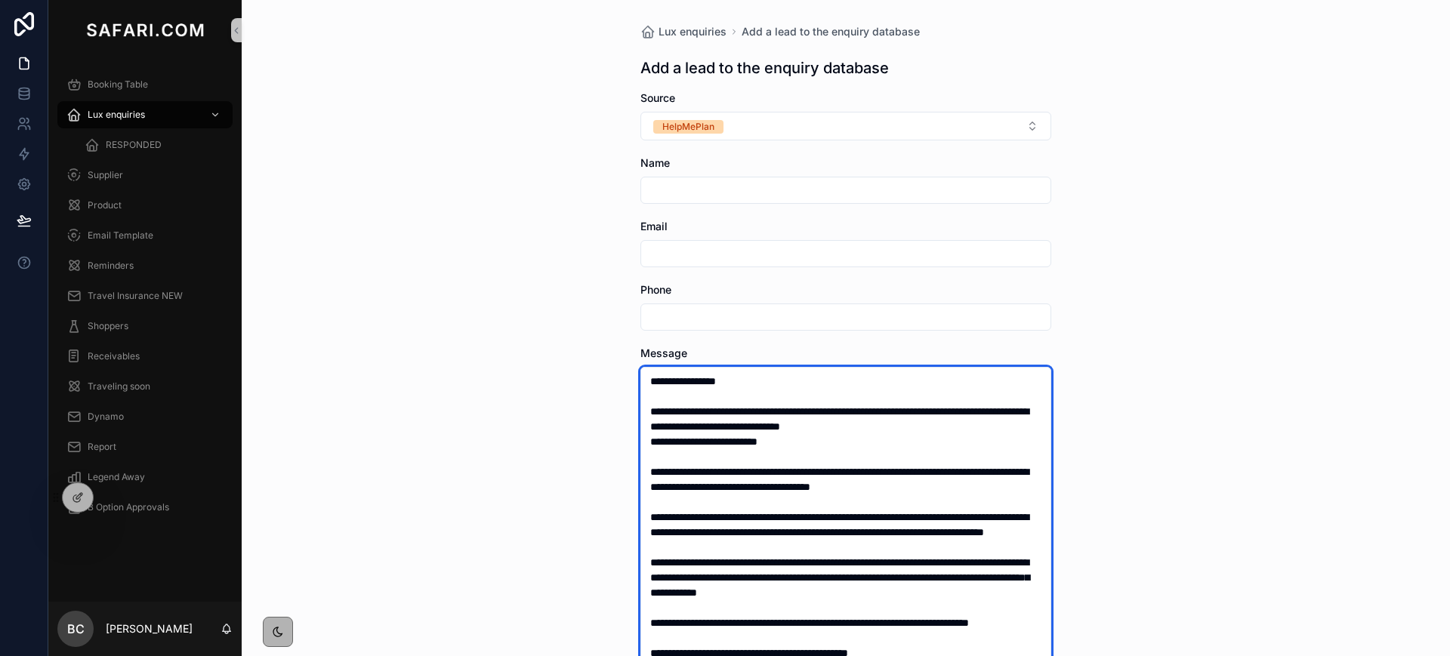
scroll to position [177, 0]
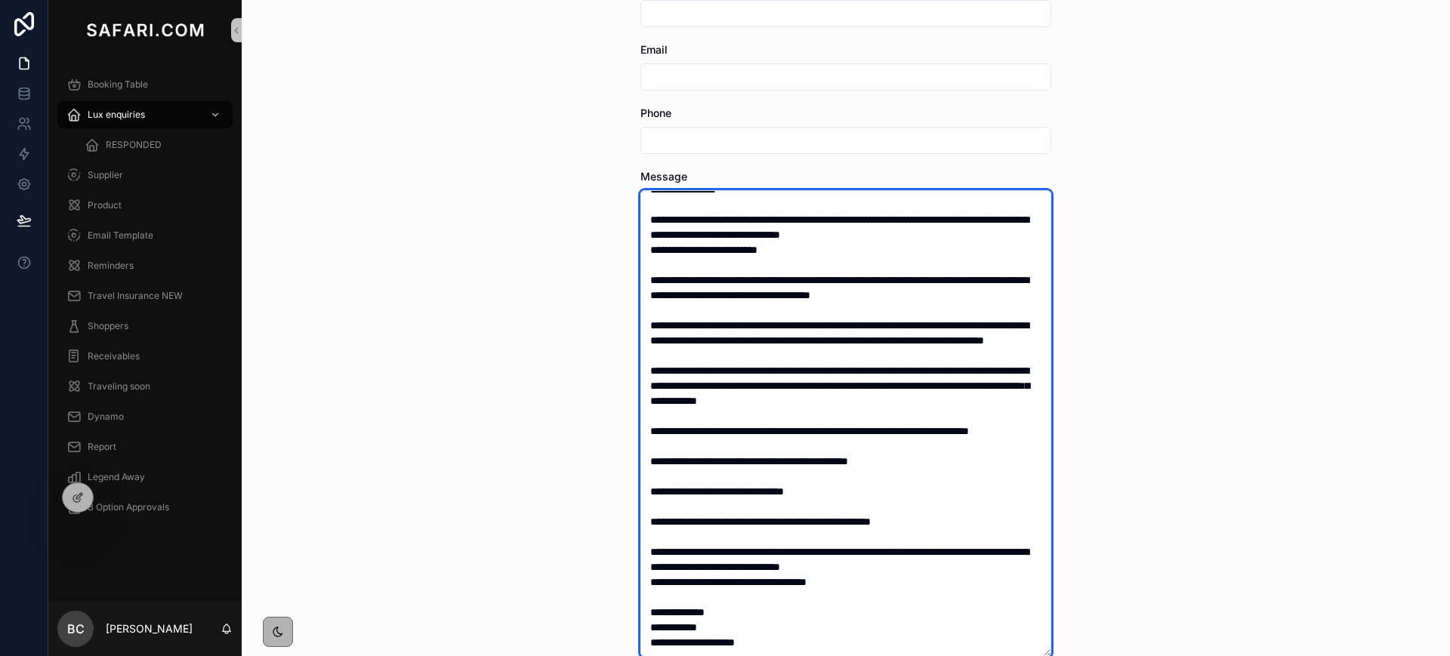
click at [648, 636] on textarea "scrollable content" at bounding box center [846, 423] width 411 height 467
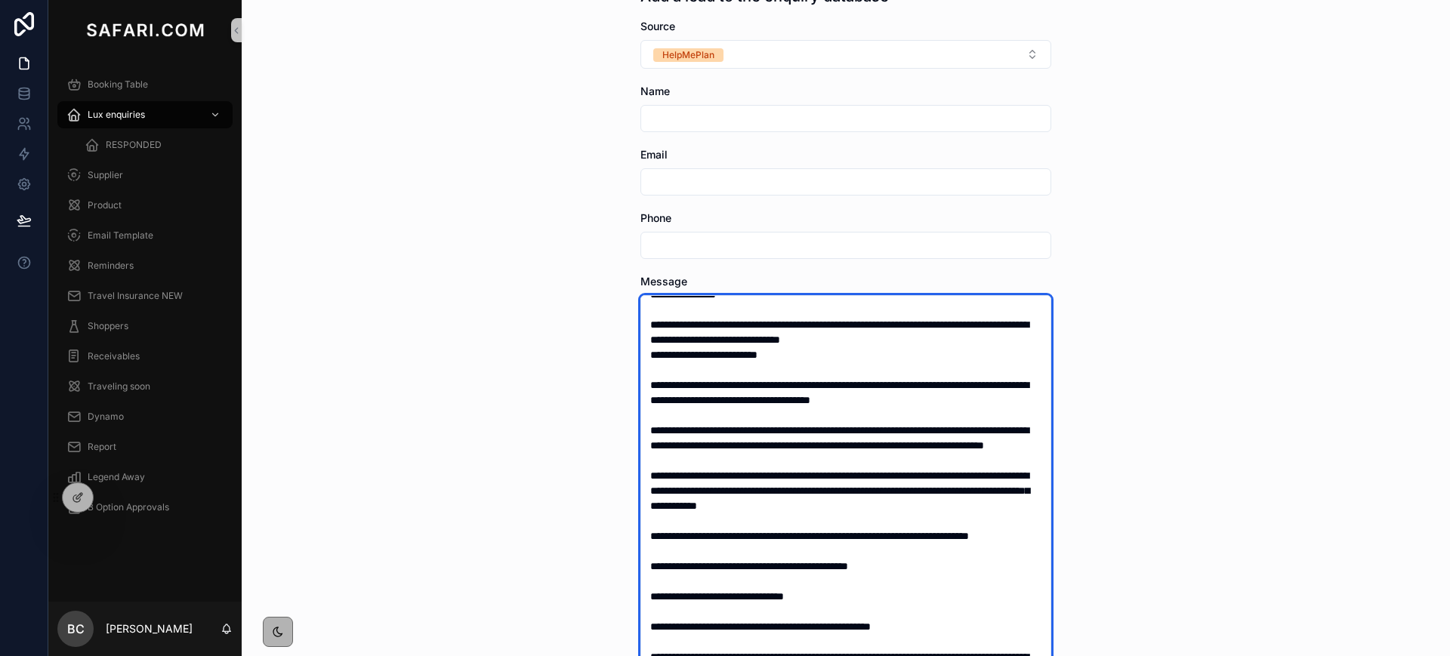
scroll to position [71, 0]
type textarea "**********"
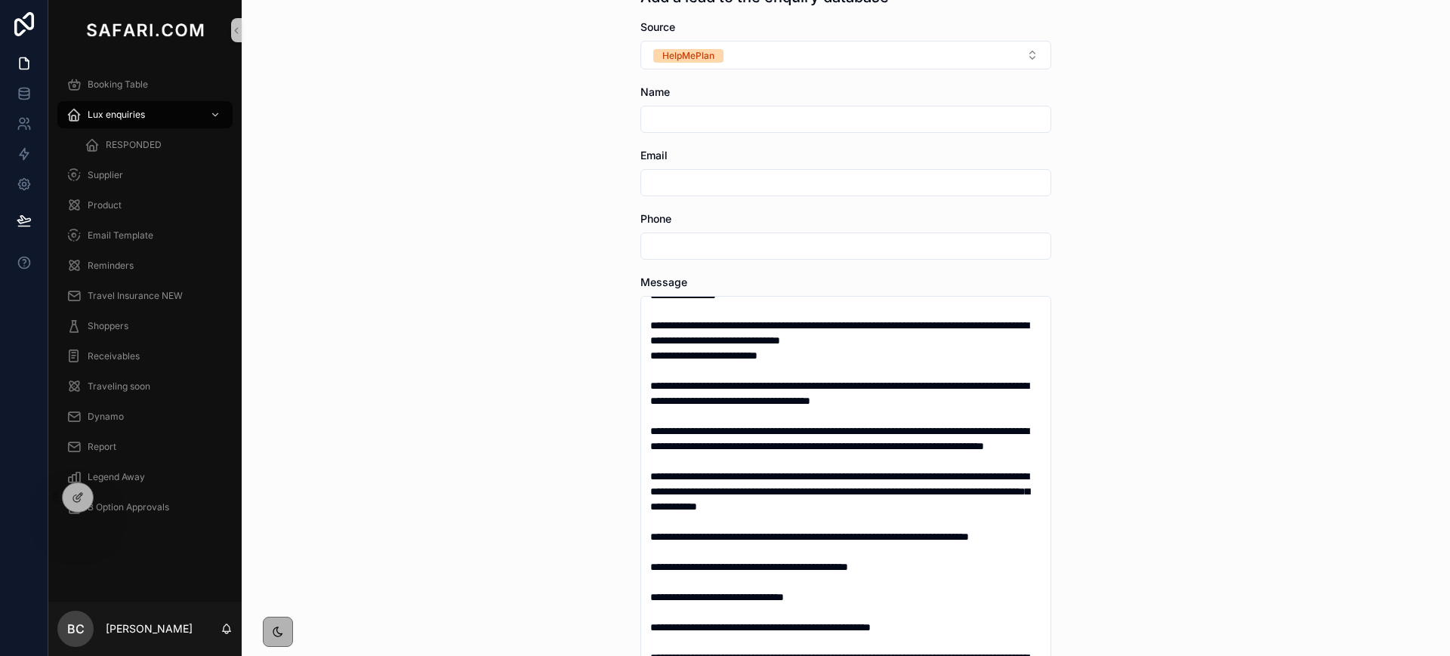
click at [694, 124] on input "scrollable content" at bounding box center [845, 119] width 409 height 21
paste input "**********"
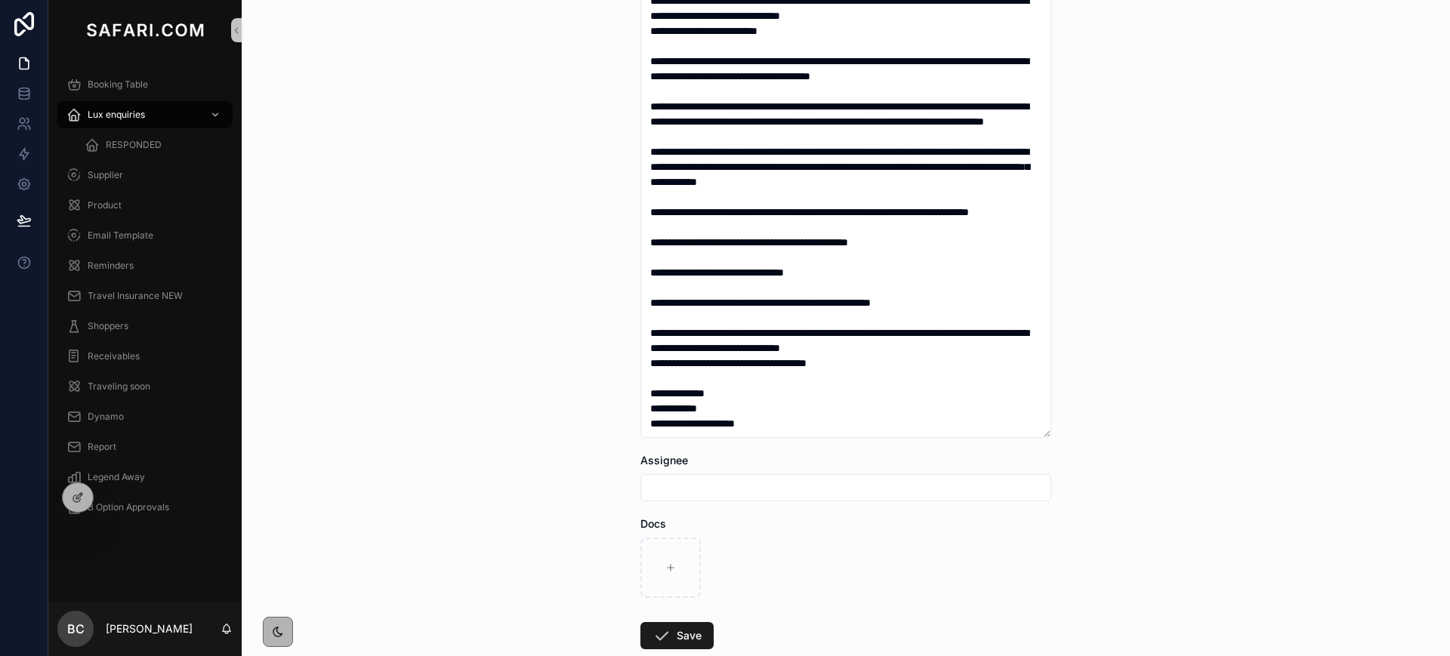
scroll to position [412, 0]
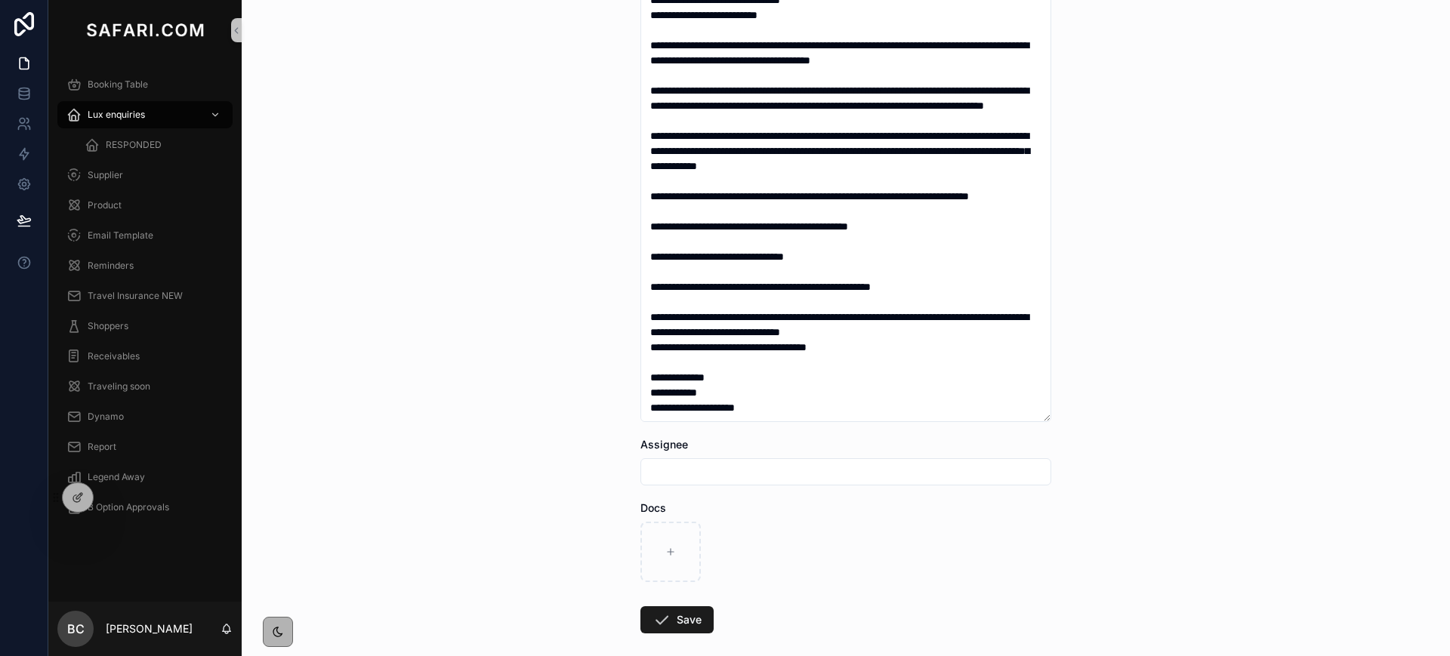
type input "**********"
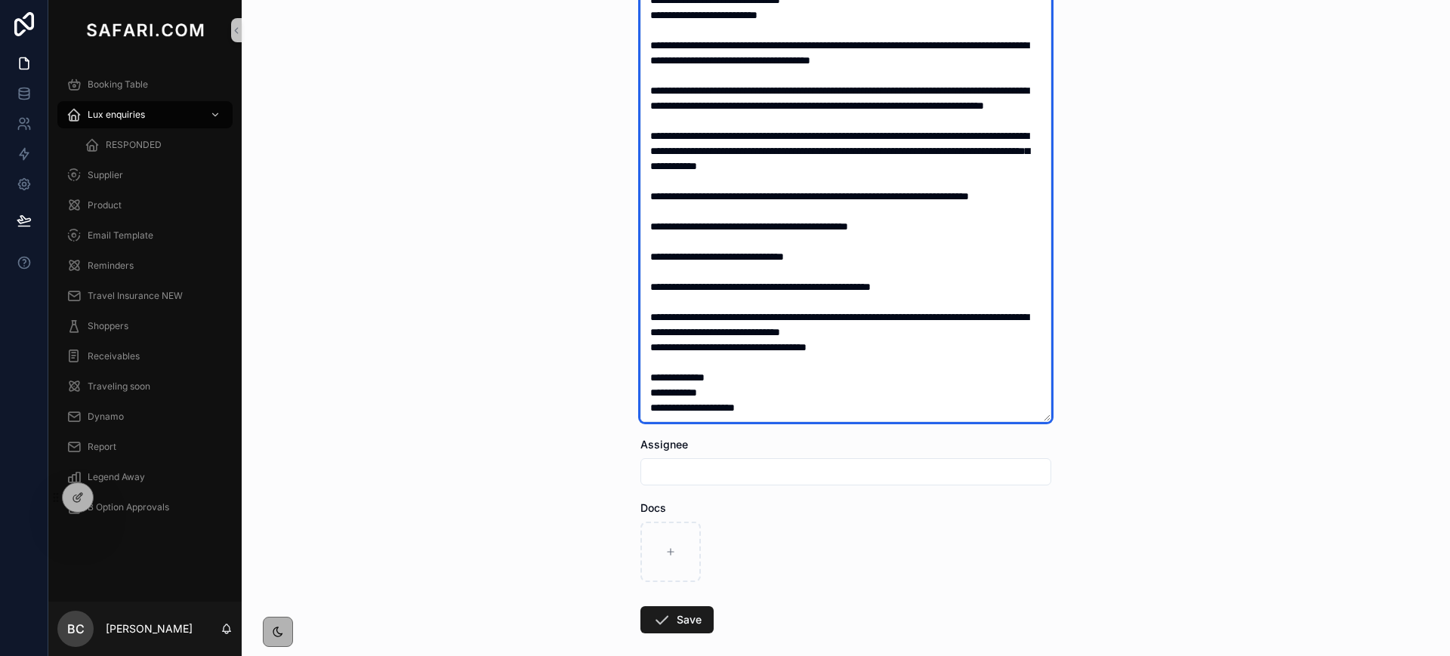
scroll to position [45, 0]
drag, startPoint x: 791, startPoint y: 416, endPoint x: 640, endPoint y: 420, distance: 151.1
click at [641, 420] on textarea "scrollable content" at bounding box center [846, 188] width 411 height 467
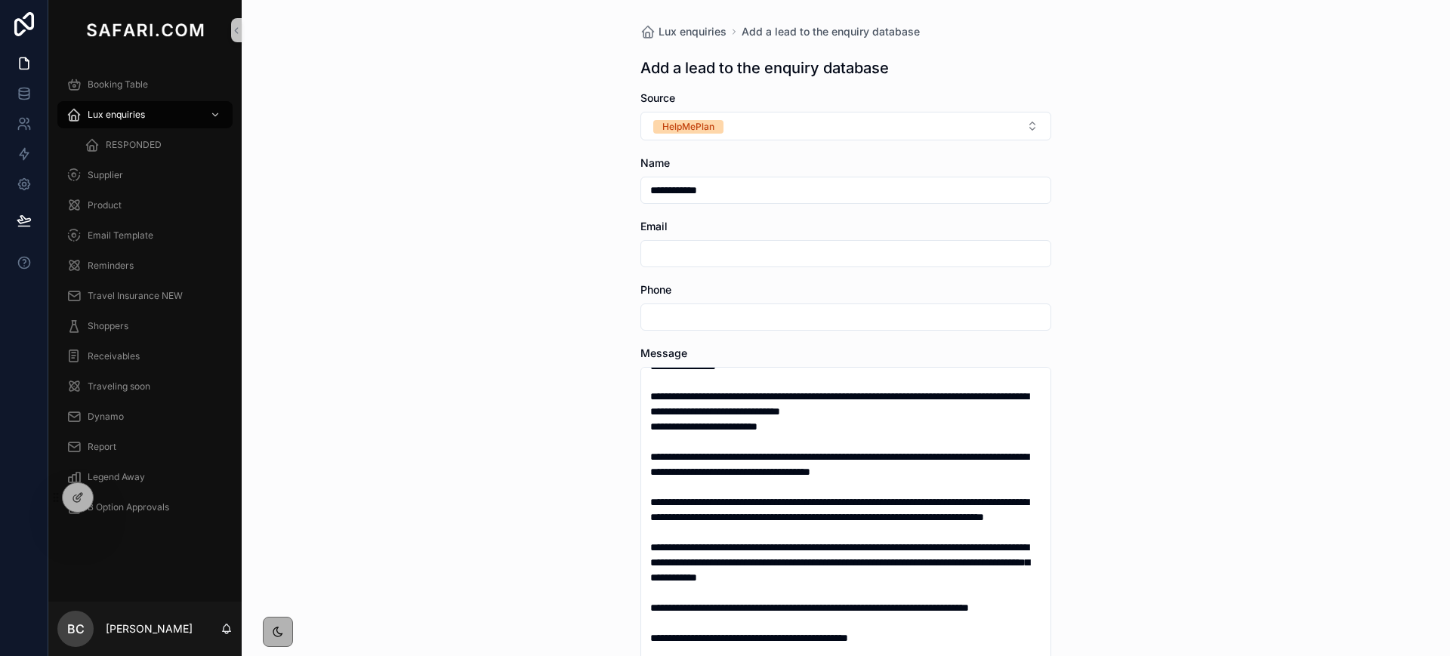
click at [711, 246] on input "scrollable content" at bounding box center [845, 253] width 409 height 21
paste input "**********"
type input "**********"
click at [577, 374] on div "**********" at bounding box center [846, 328] width 1209 height 656
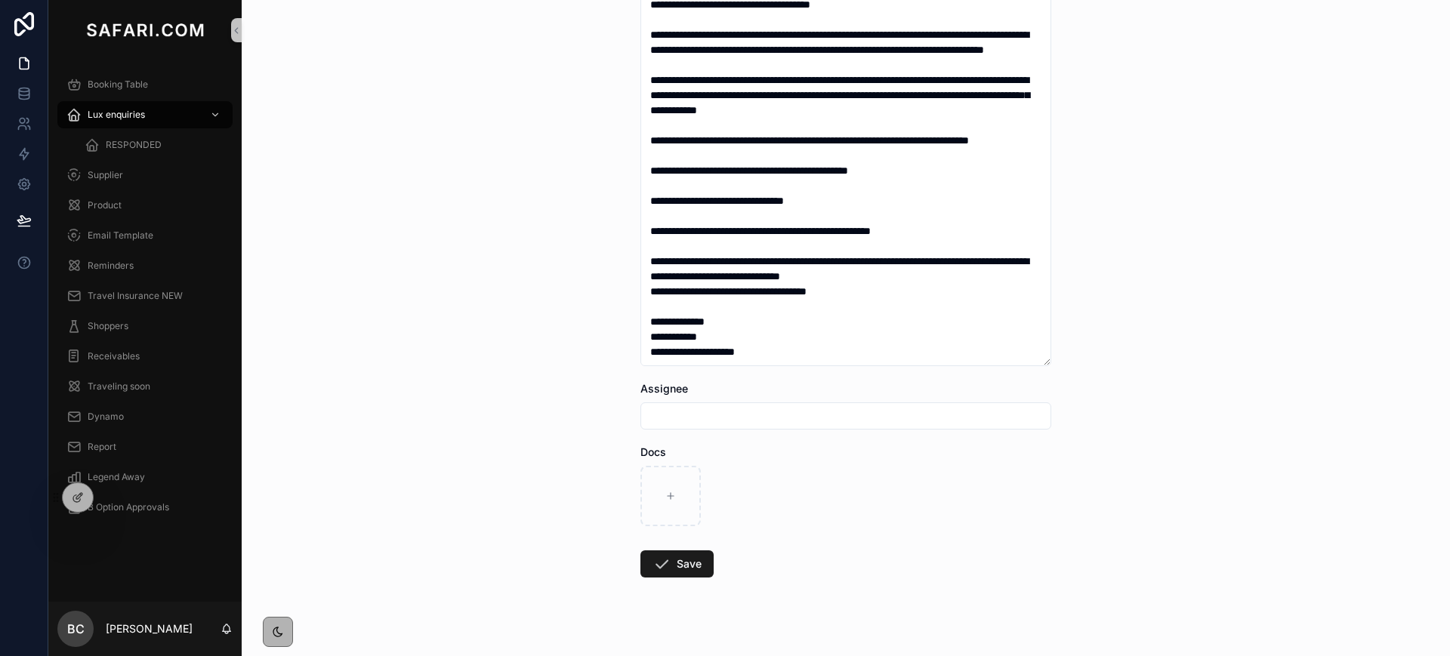
scroll to position [486, 0]
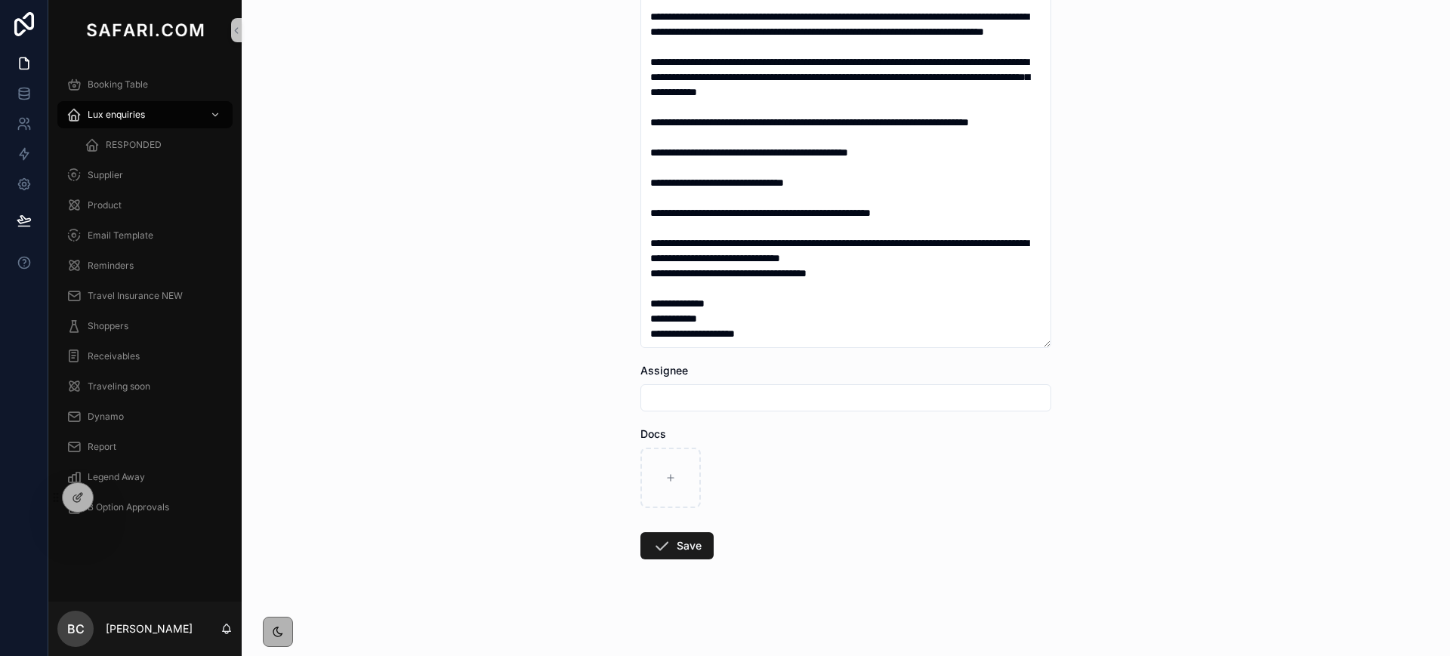
click at [716, 385] on div "scrollable content" at bounding box center [846, 397] width 411 height 27
click at [721, 394] on input "scrollable content" at bounding box center [845, 397] width 409 height 21
type input "*"
type input "**********"
click at [683, 545] on button "Save" at bounding box center [677, 546] width 73 height 27
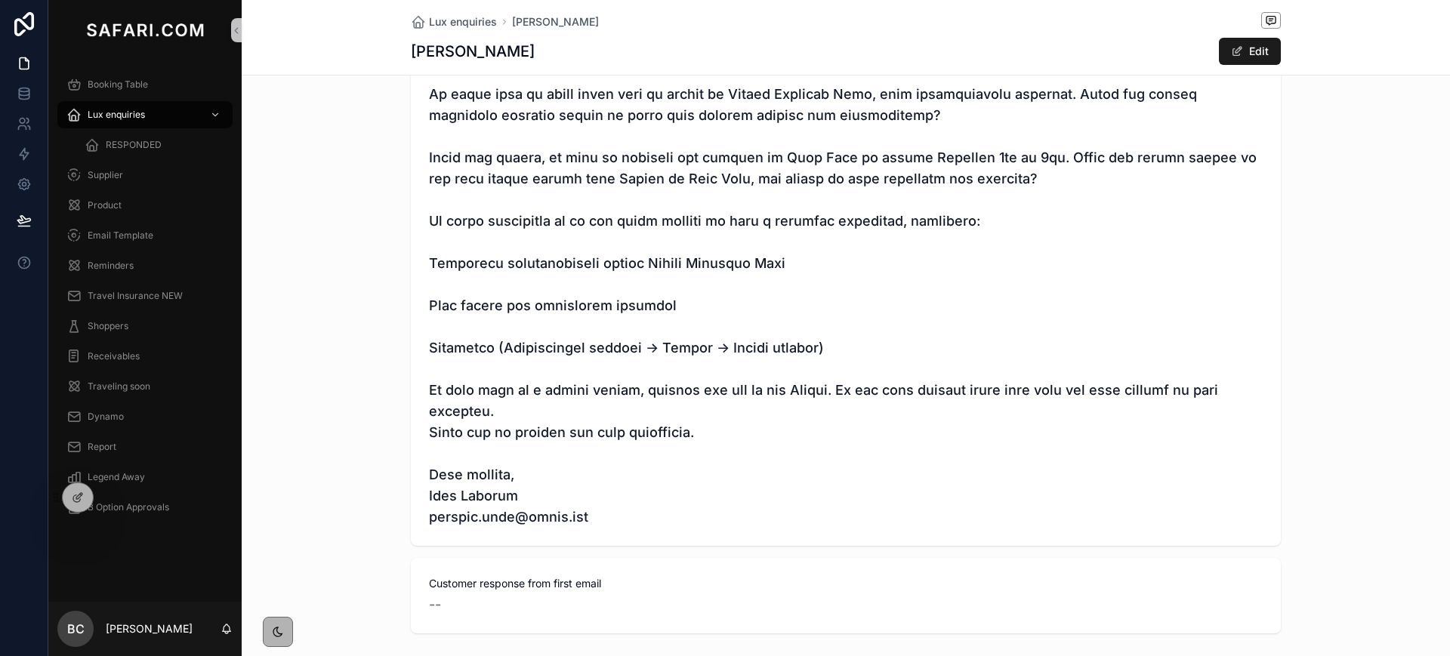
scroll to position [987, 0]
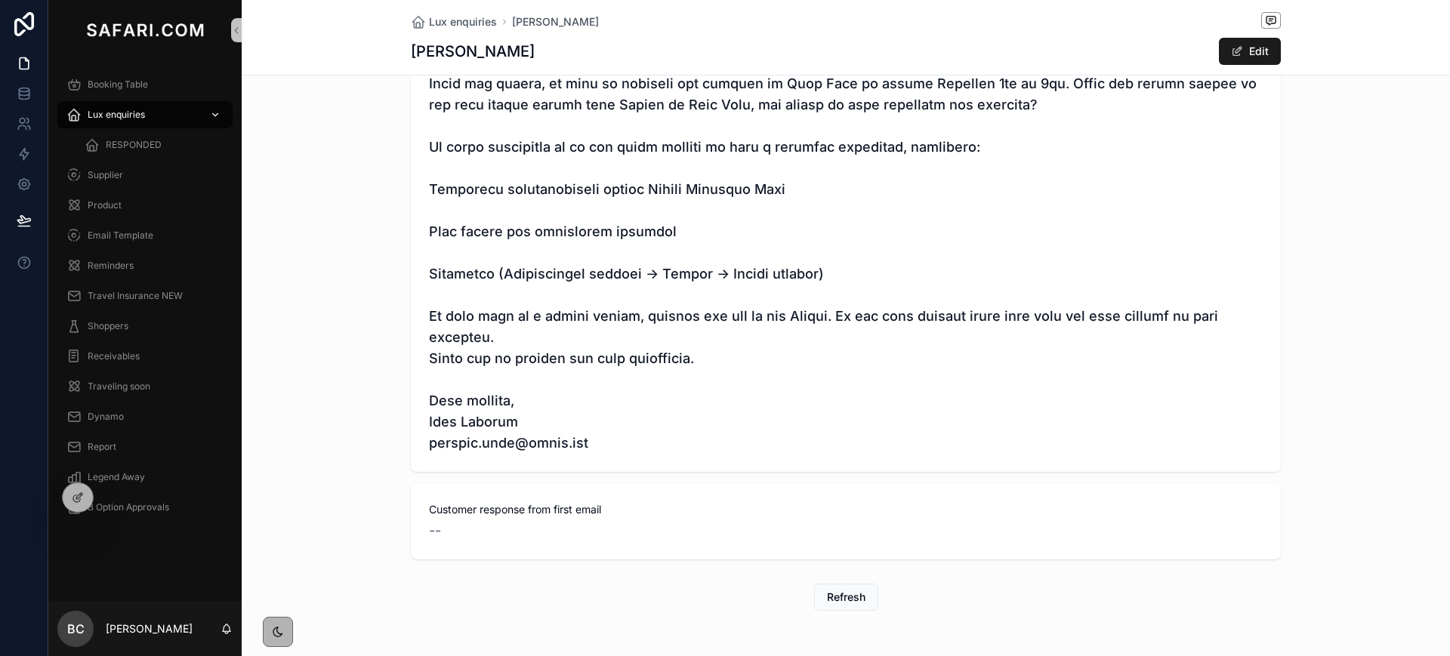
click at [113, 117] on span "Lux enquiries" at bounding box center [116, 115] width 57 height 12
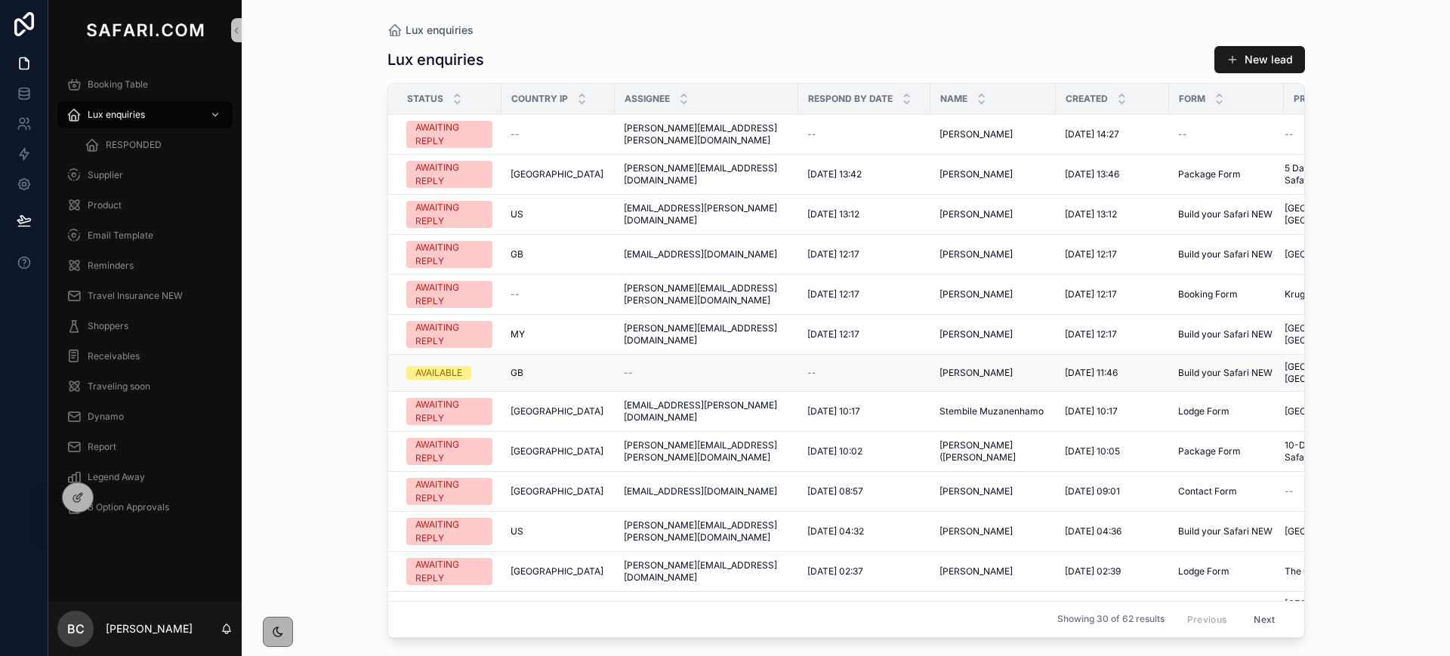
click at [949, 374] on span "[PERSON_NAME]" at bounding box center [976, 373] width 73 height 12
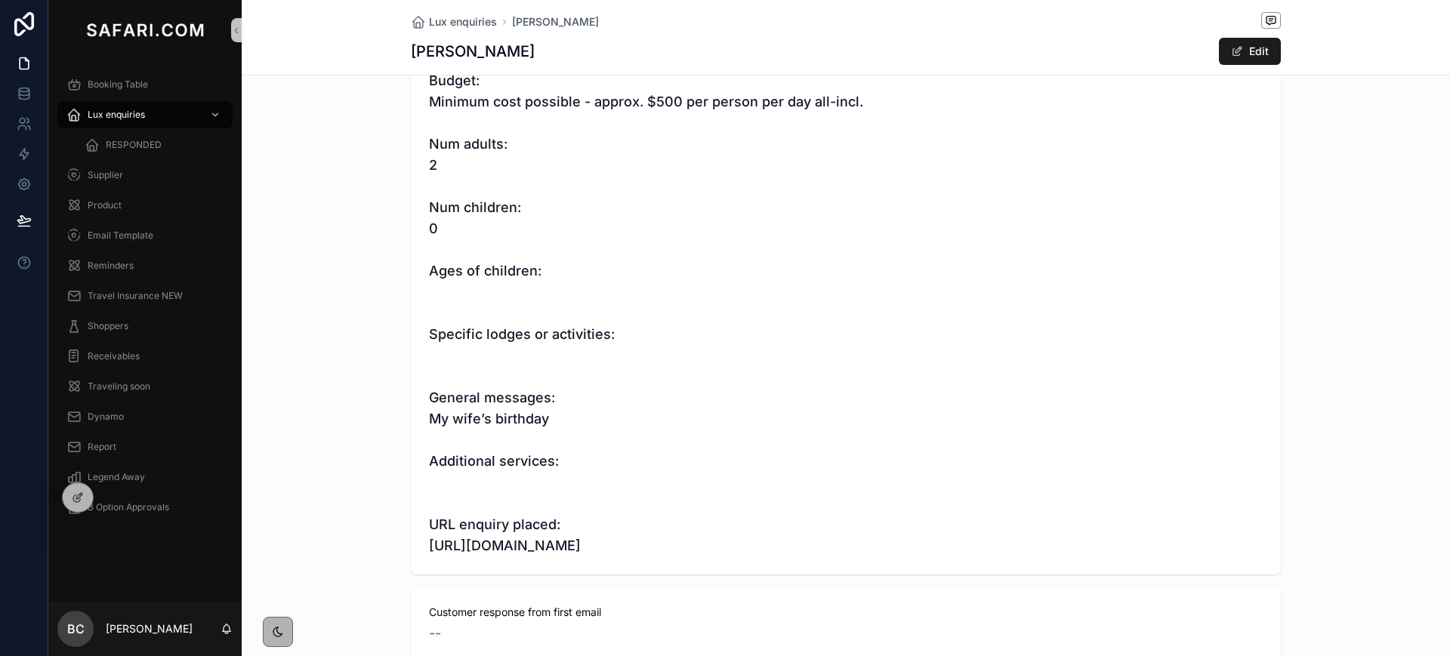
scroll to position [1051, 0]
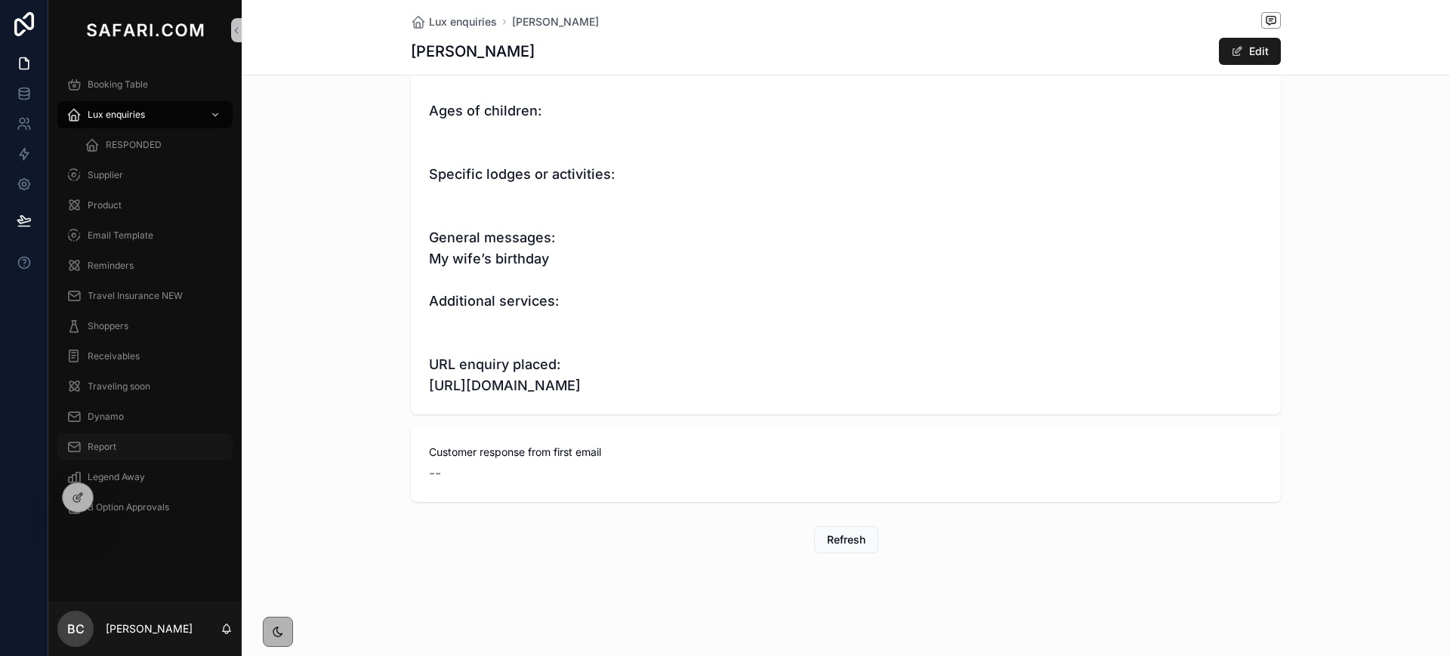
click at [104, 443] on span "Report" at bounding box center [102, 447] width 29 height 12
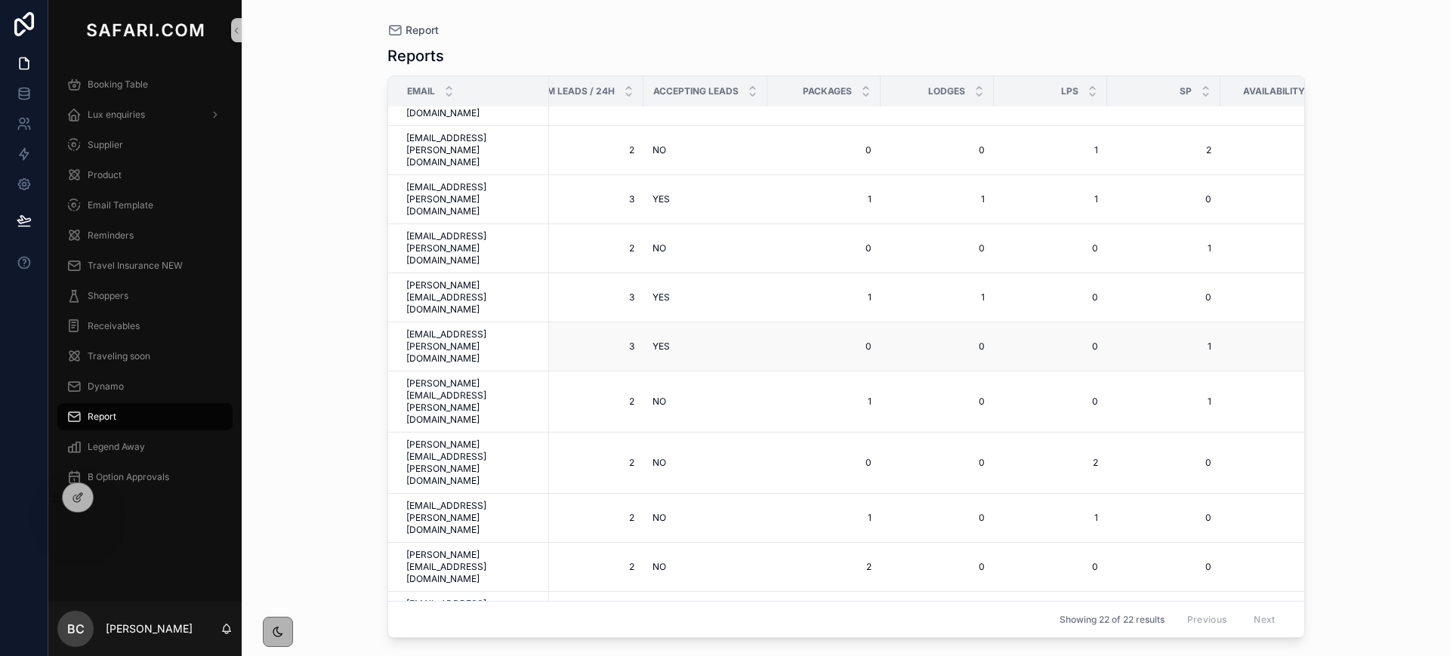
scroll to position [30, 0]
click at [26, 95] on icon at bounding box center [24, 93] width 10 height 6
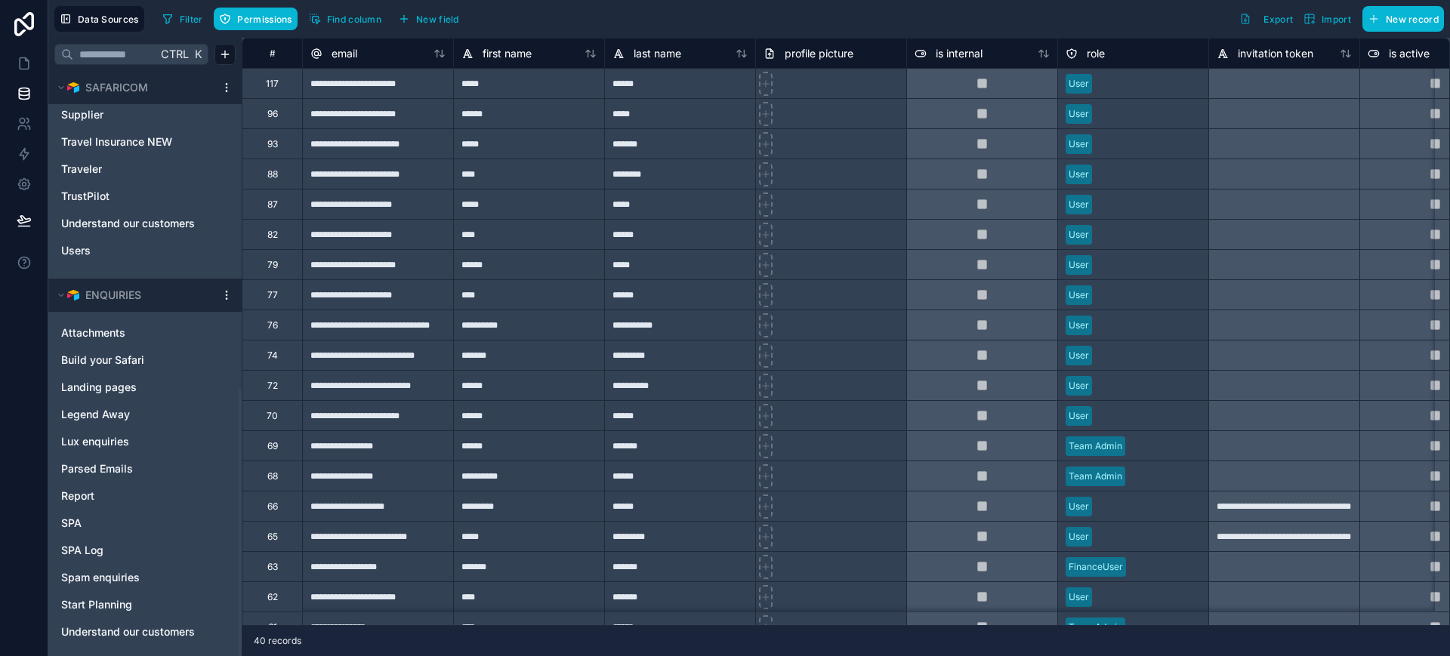
scroll to position [699, 0]
click at [93, 496] on span "Report" at bounding box center [77, 492] width 33 height 15
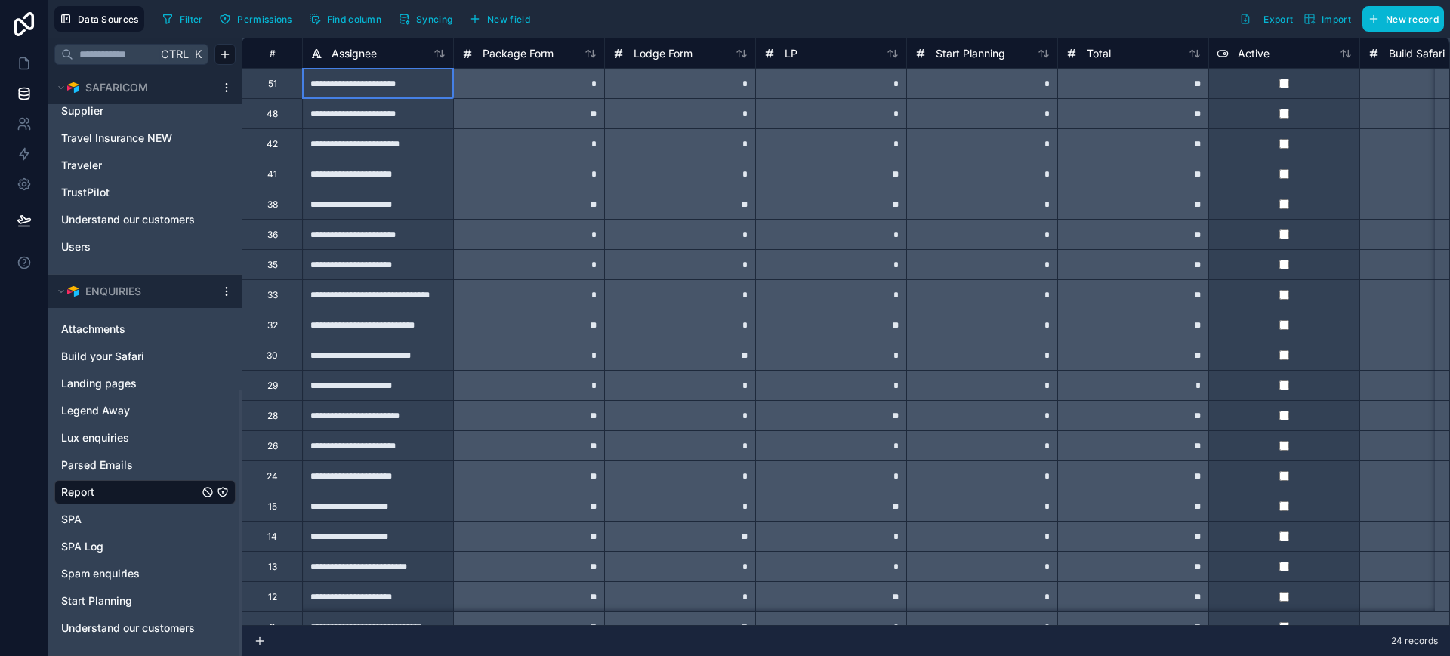
click at [331, 82] on div "**********" at bounding box center [377, 83] width 151 height 30
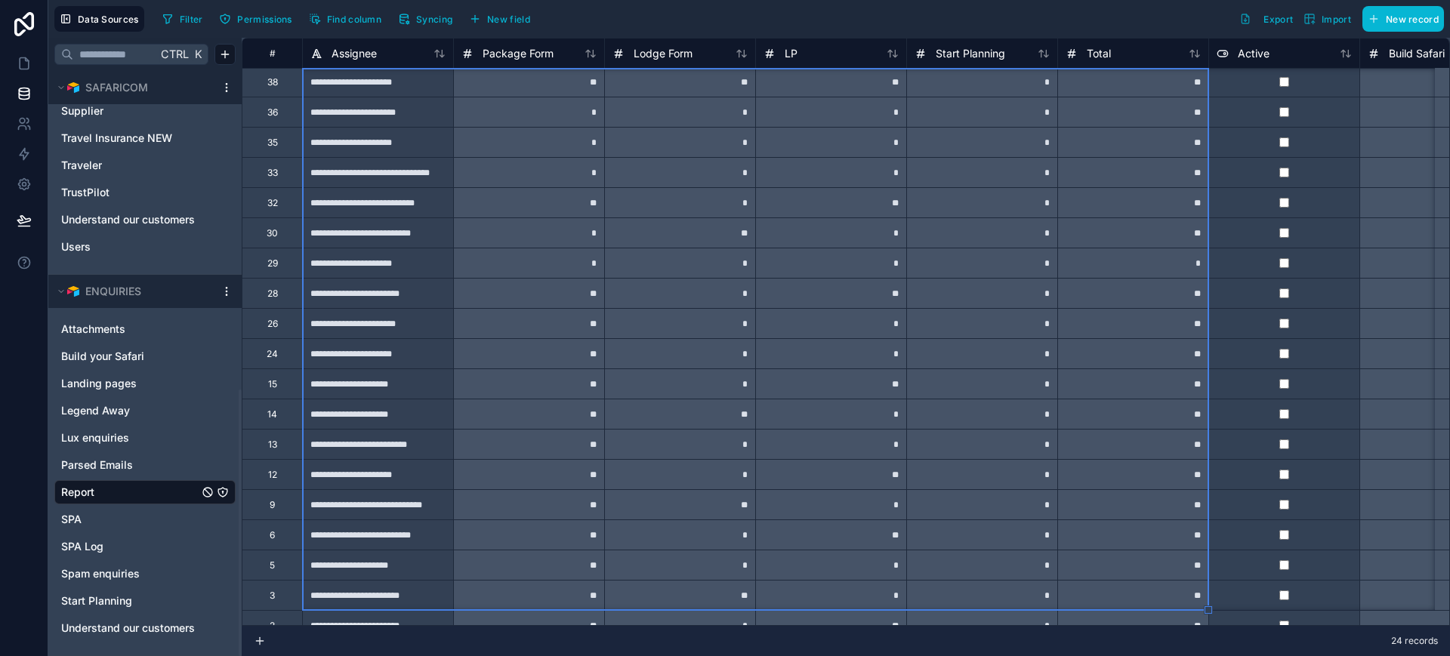
scroll to position [182, 0]
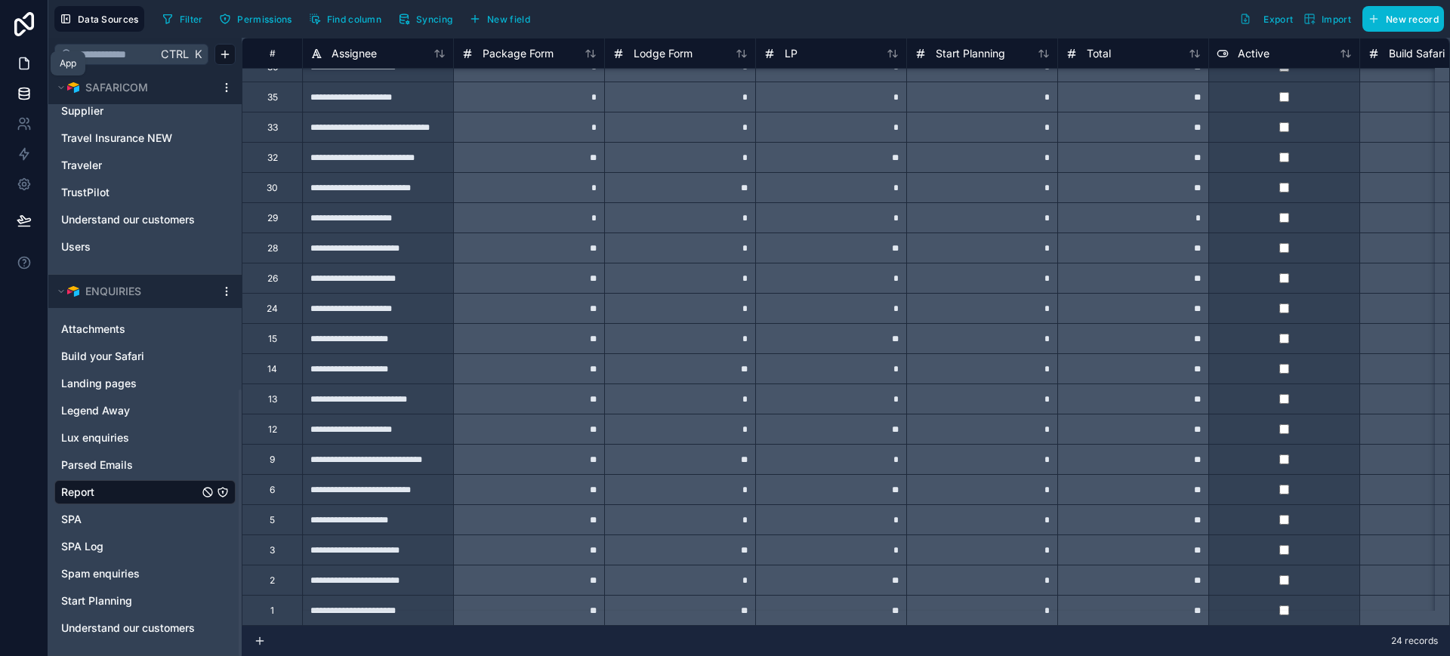
click at [27, 61] on icon at bounding box center [24, 63] width 15 height 15
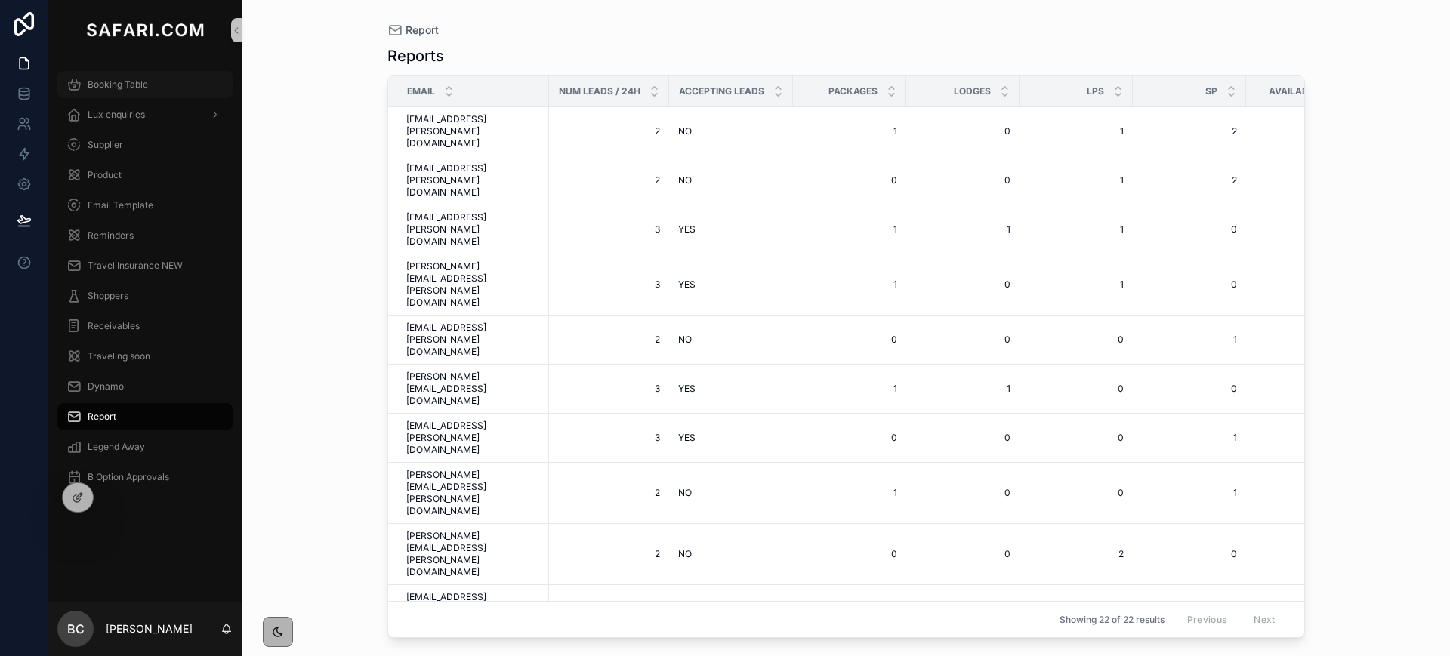
click at [124, 84] on span "Booking Table" at bounding box center [118, 85] width 60 height 12
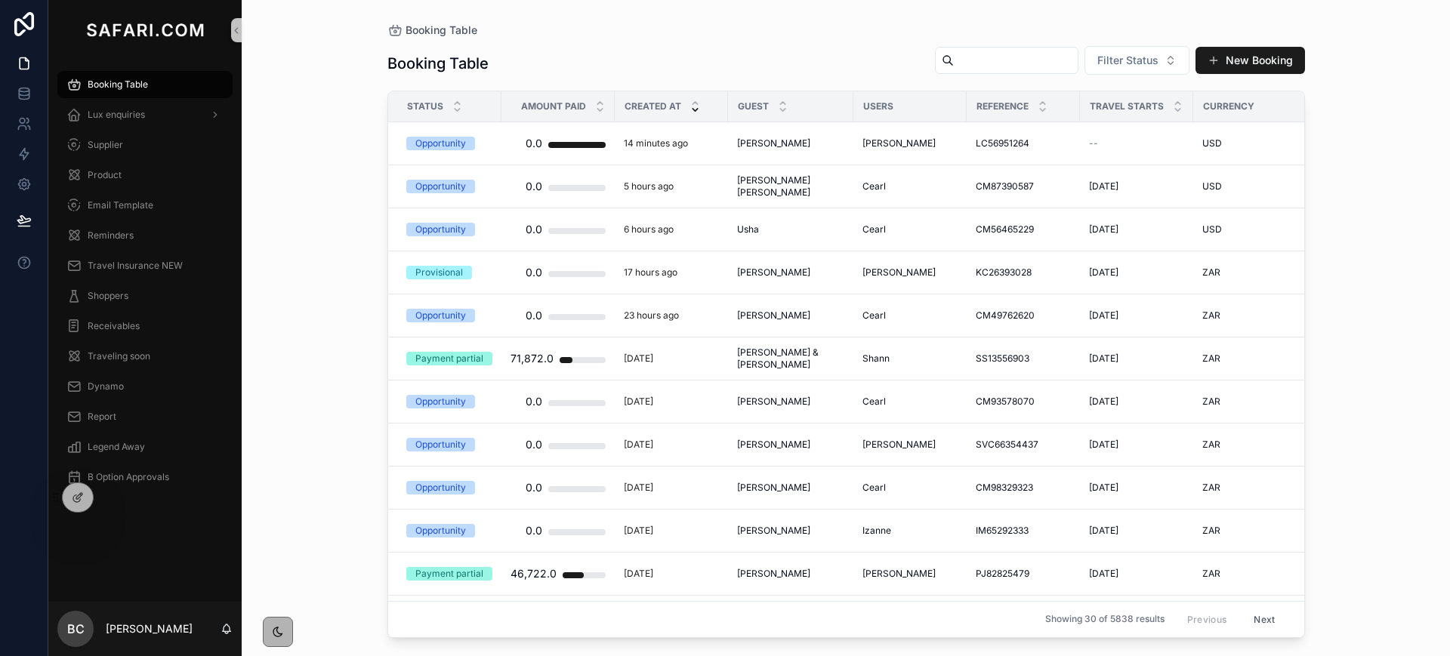
click at [971, 58] on input "scrollable content" at bounding box center [1016, 60] width 124 height 21
type input "****"
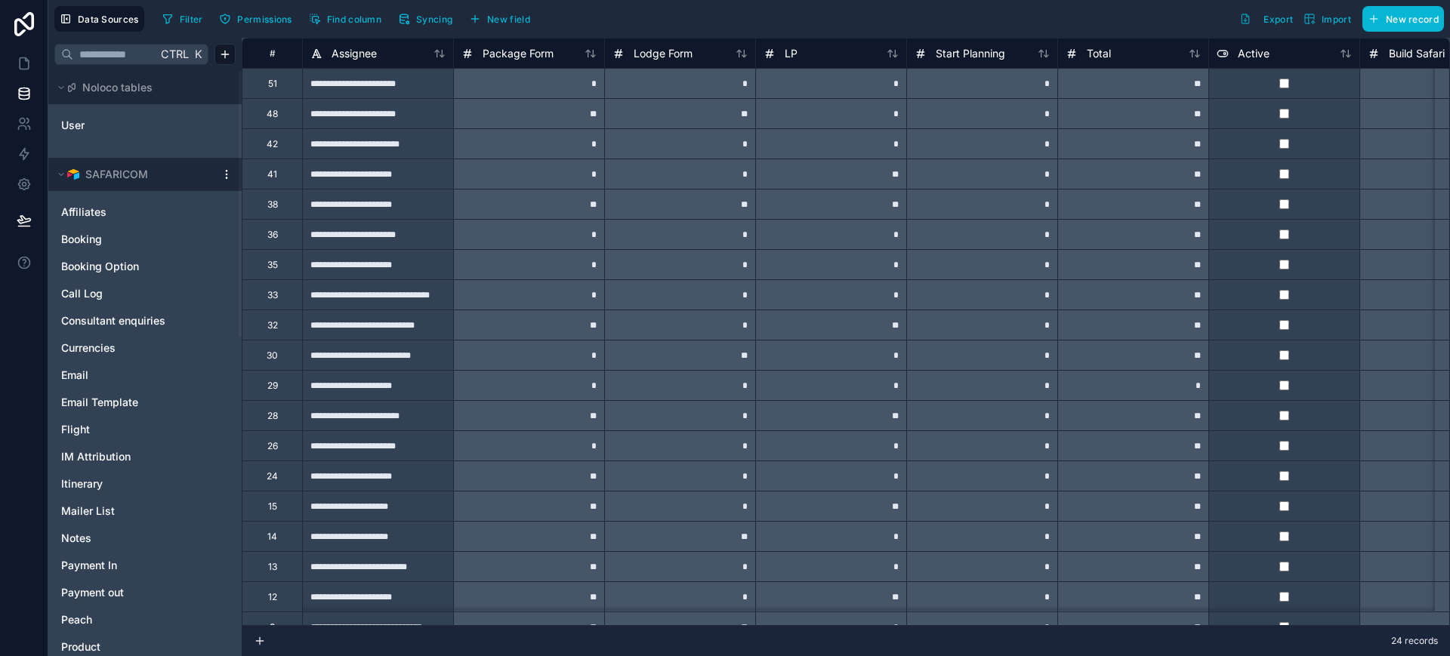
click at [398, 205] on div "**********" at bounding box center [377, 204] width 151 height 30
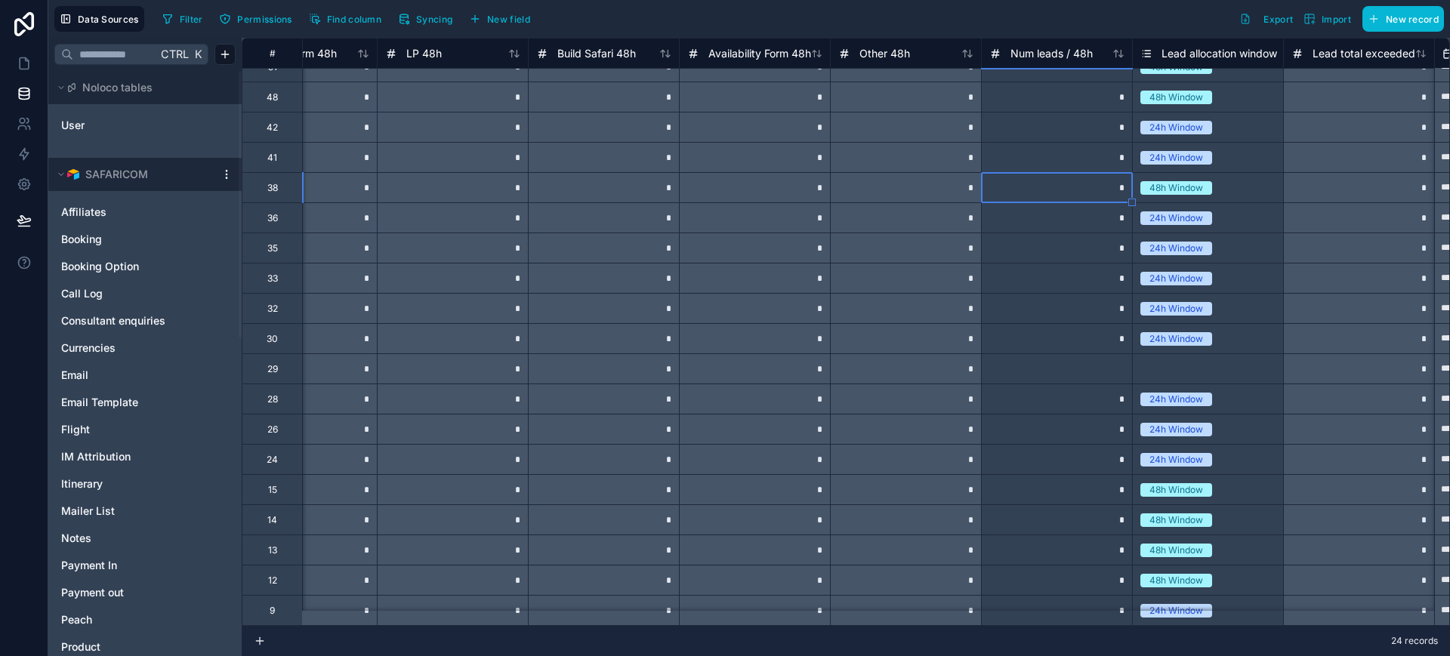
scroll to position [0, 3853]
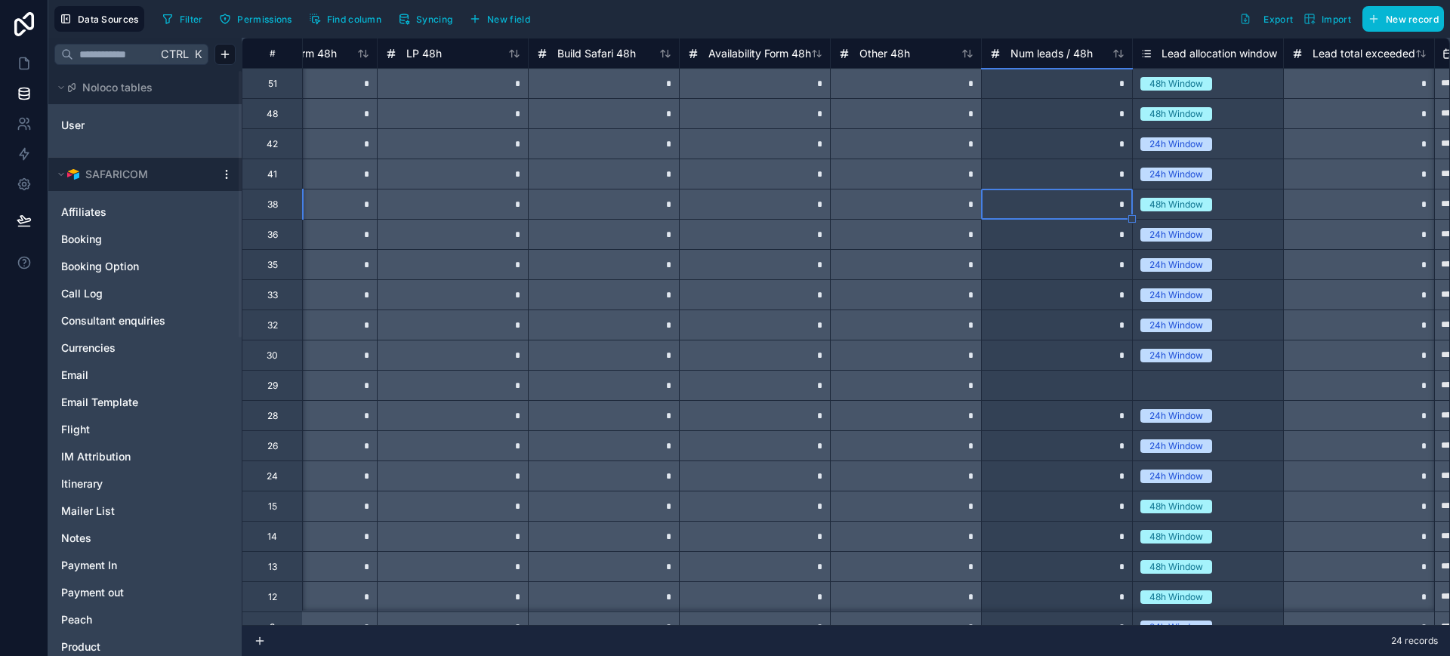
click at [659, 172] on div "*" at bounding box center [603, 174] width 151 height 30
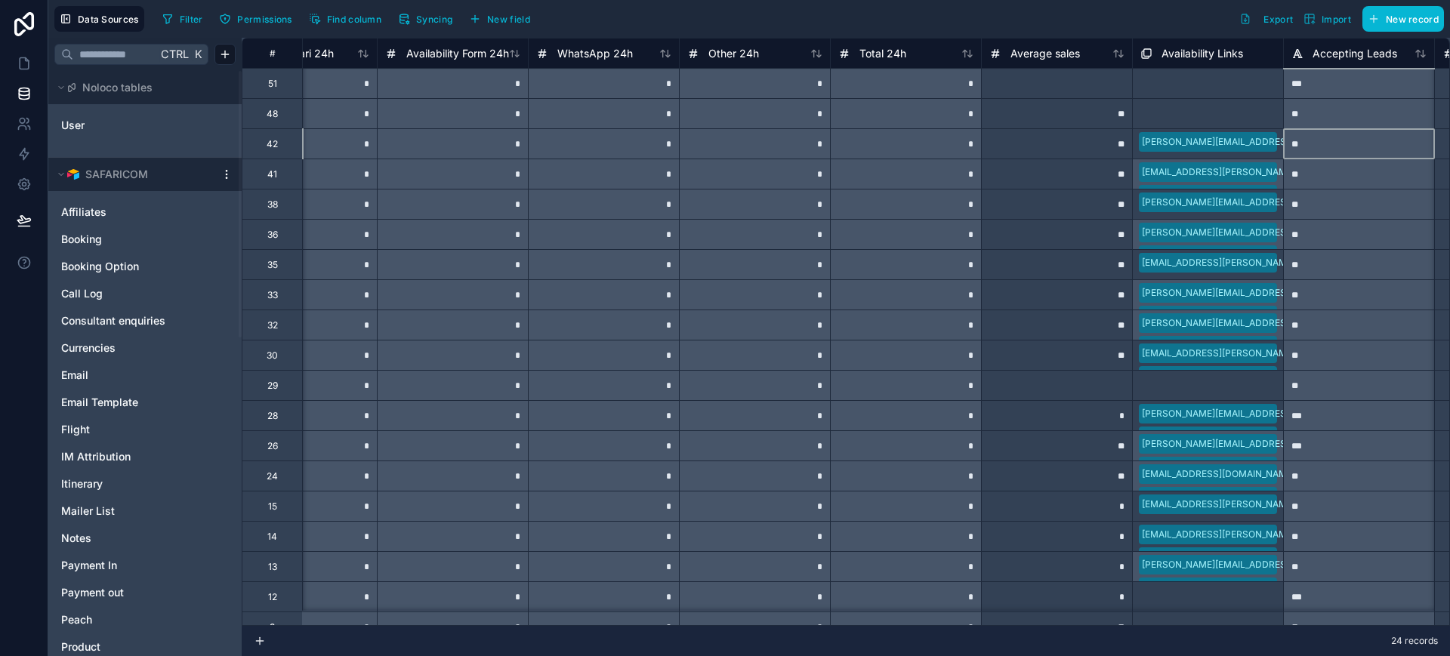
scroll to position [0, 2342]
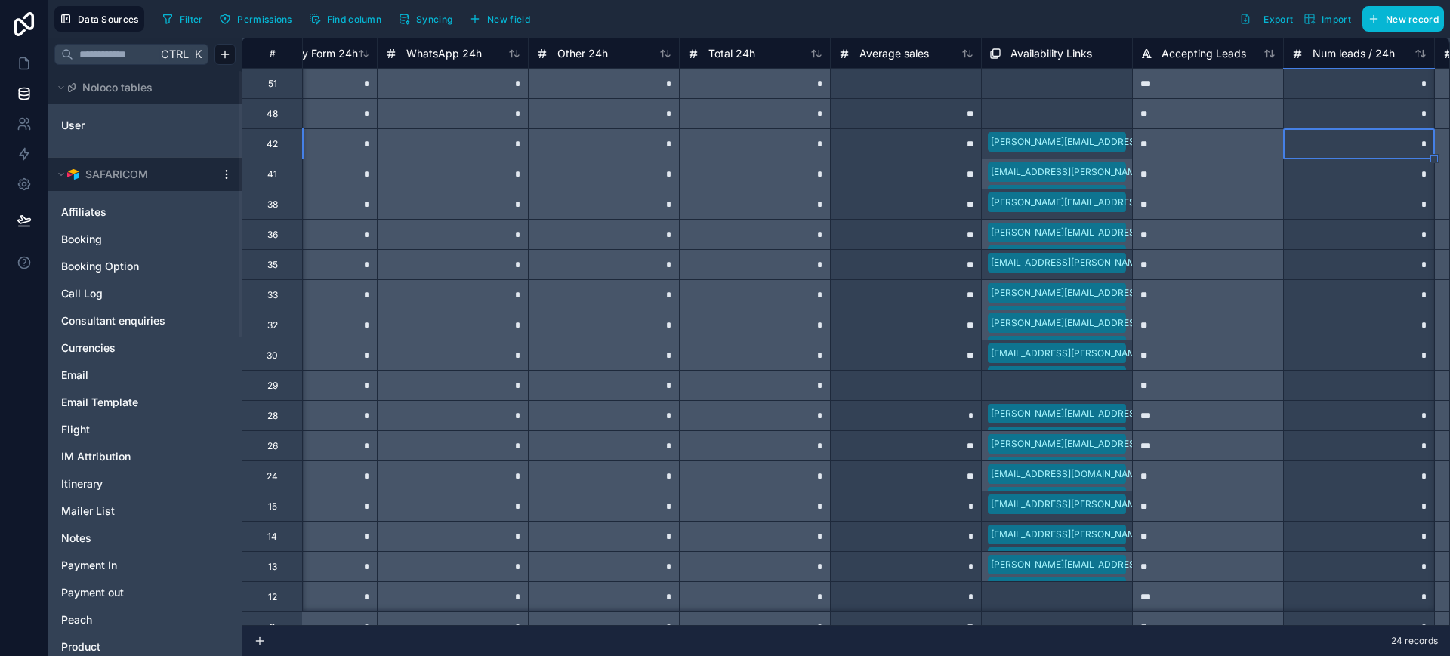
type input "*"
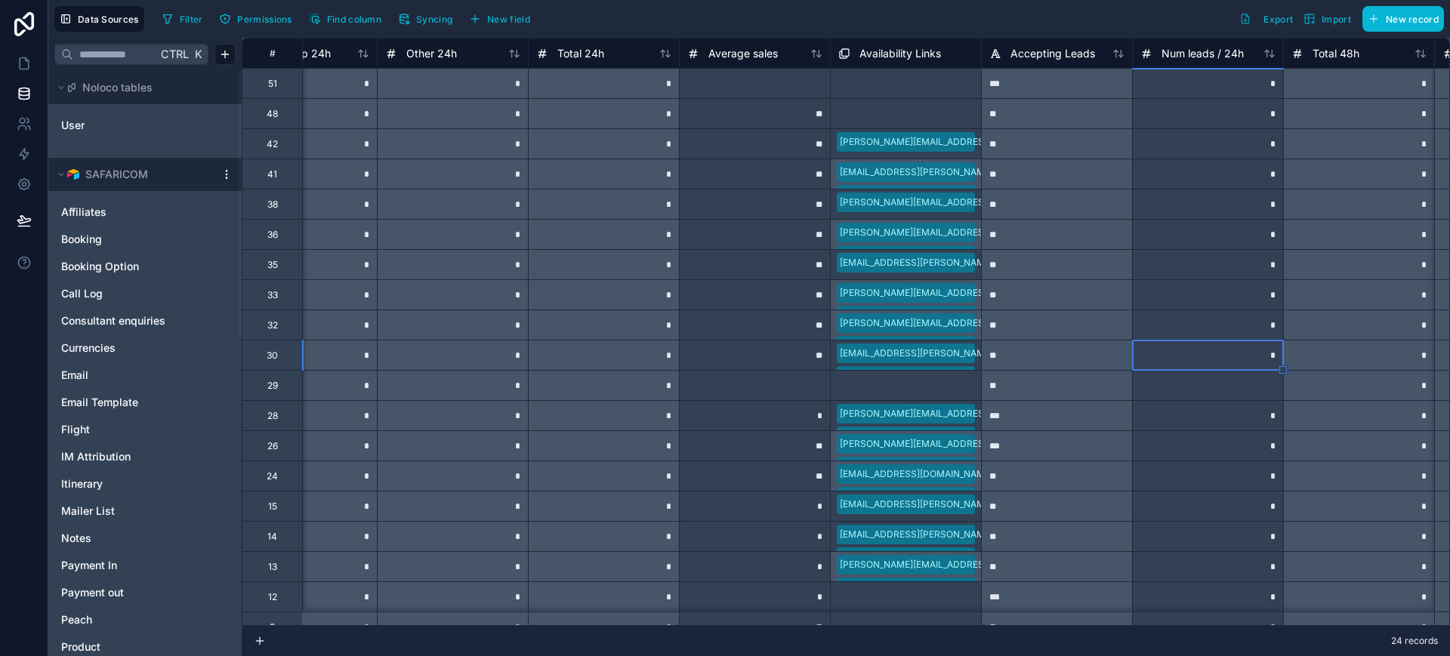
type input "*"
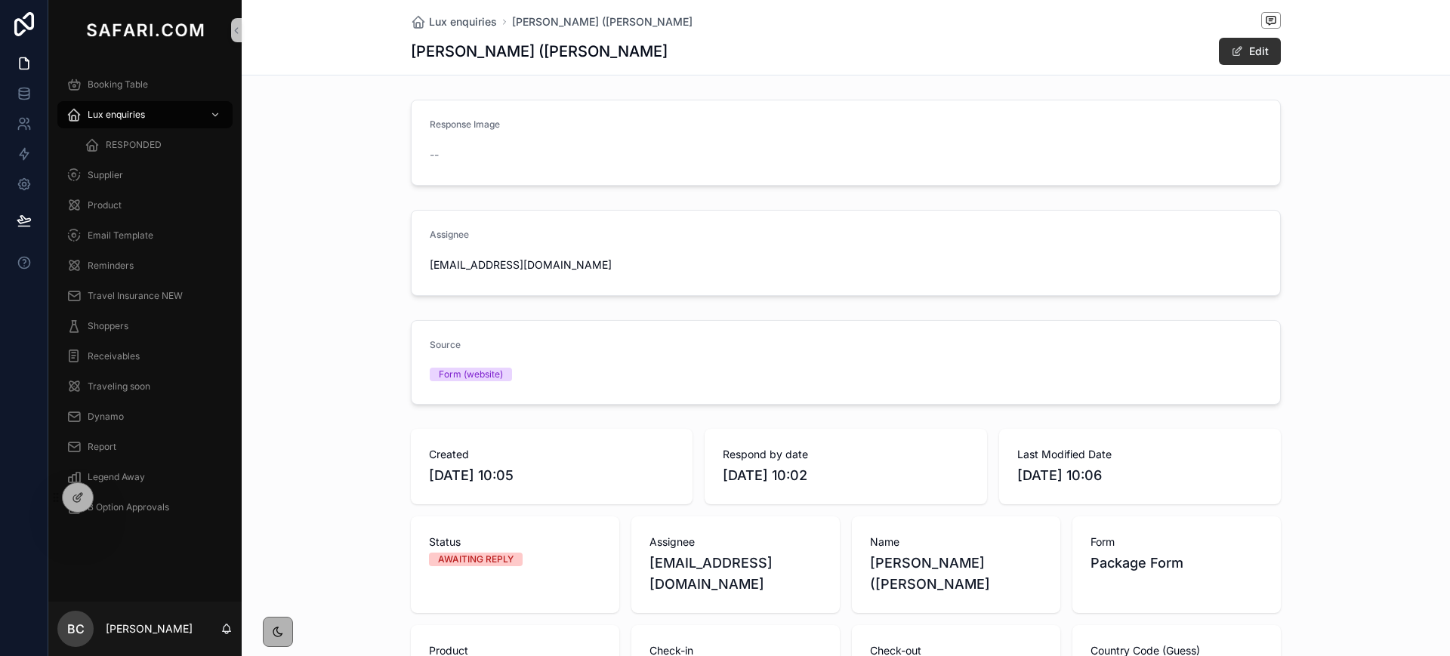
click at [1220, 47] on button "Edit" at bounding box center [1250, 51] width 62 height 27
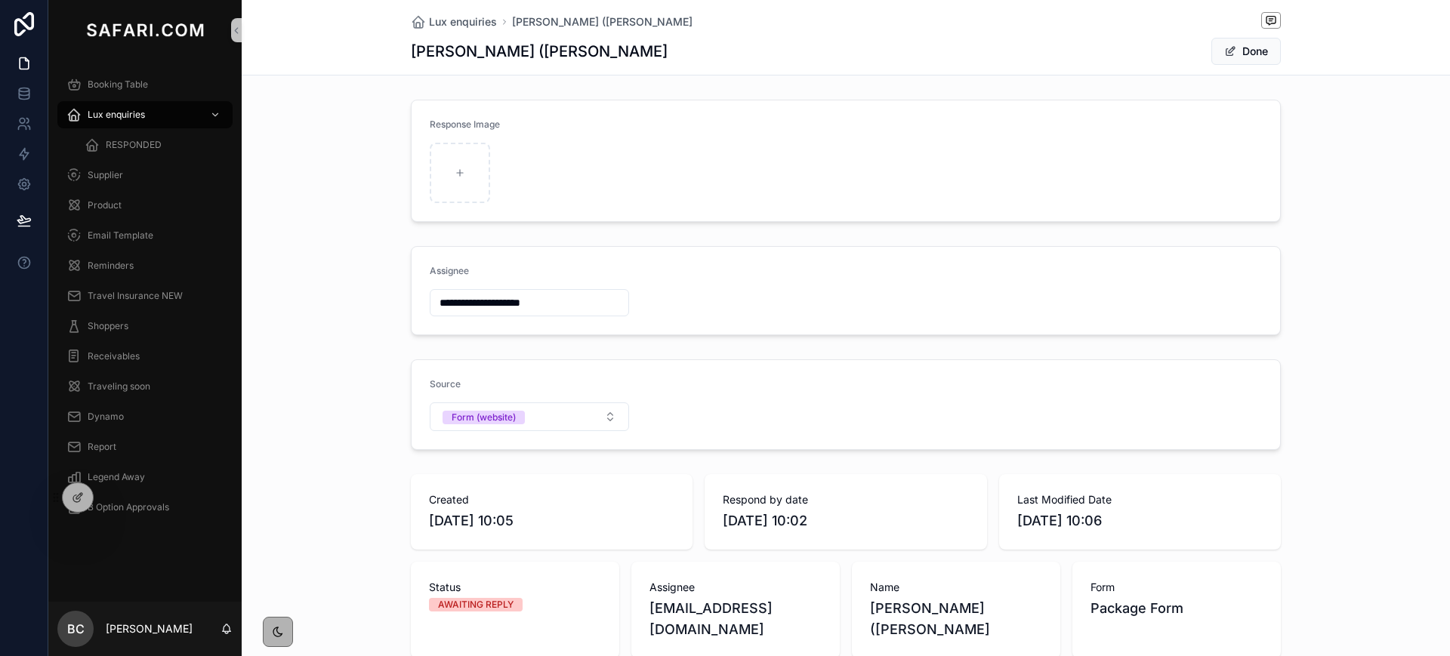
click at [445, 297] on input "**********" at bounding box center [530, 302] width 198 height 21
type input "**********"
click at [1236, 55] on button "Done" at bounding box center [1246, 51] width 69 height 27
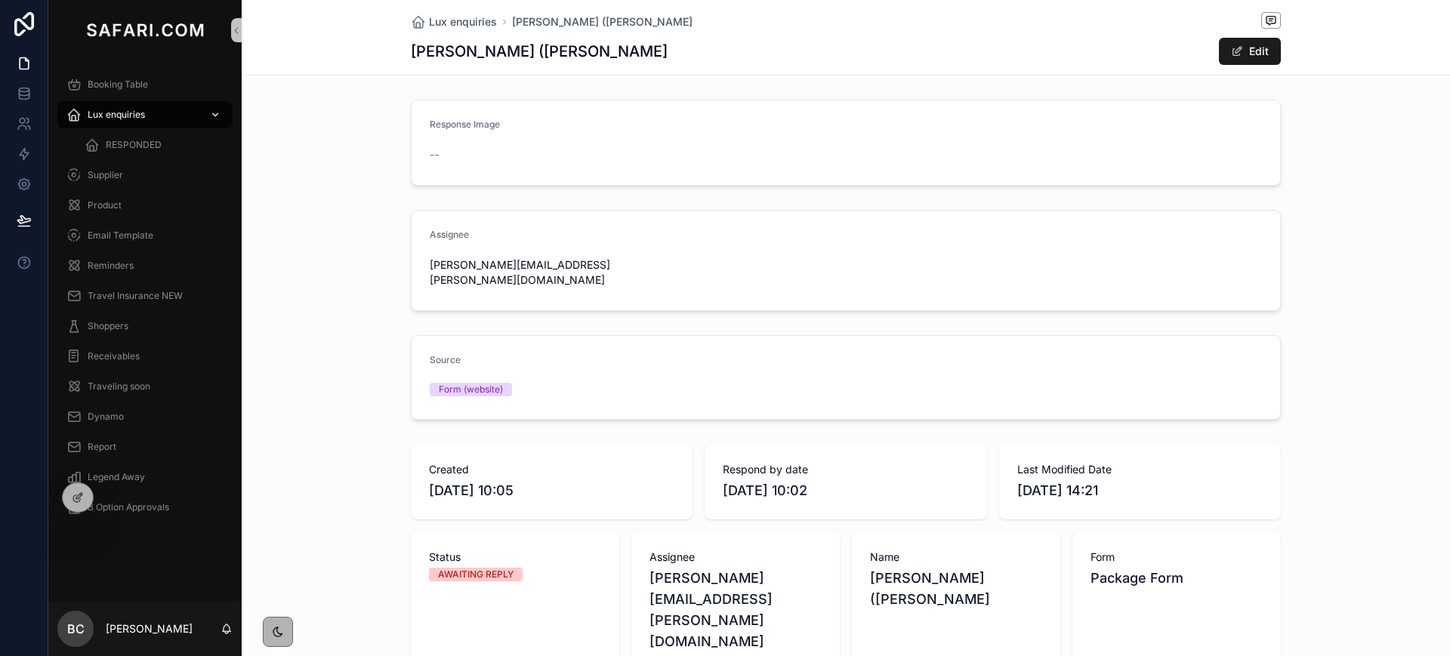
click at [147, 116] on div "Lux enquiries" at bounding box center [144, 115] width 157 height 24
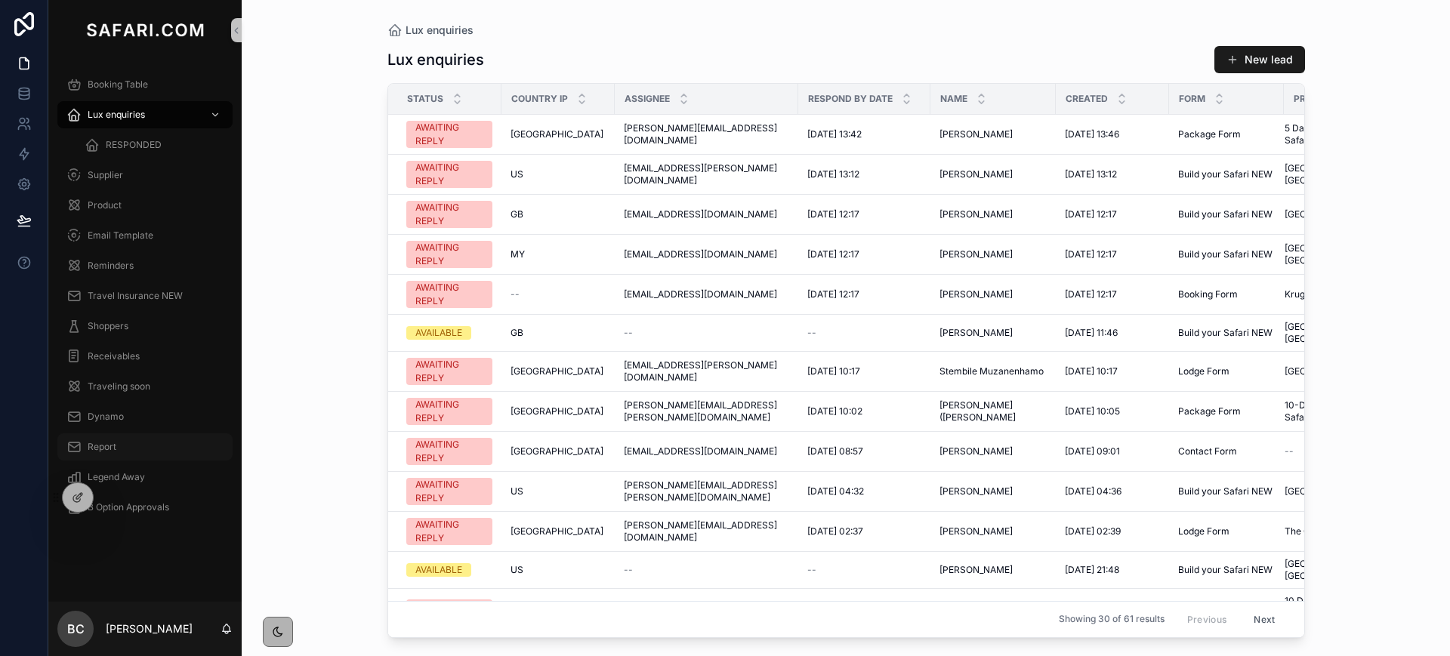
click at [123, 440] on div "Report" at bounding box center [144, 447] width 157 height 24
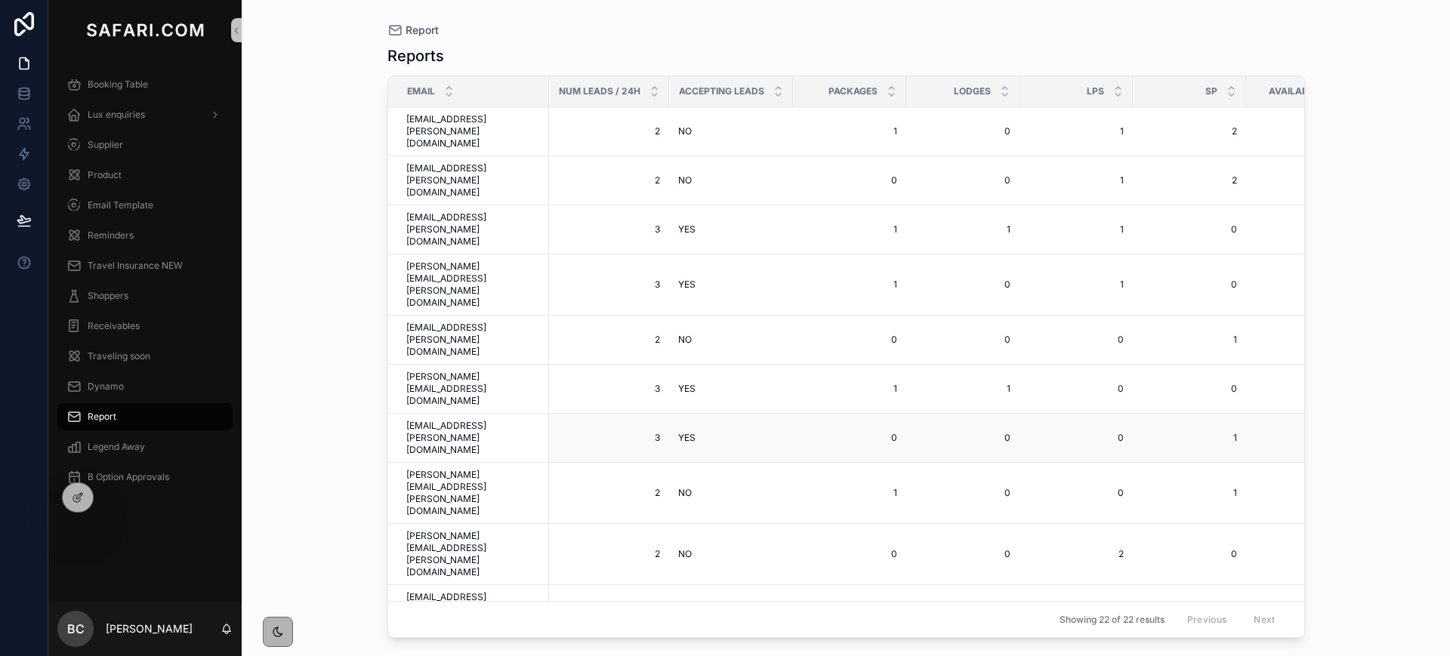
scroll to position [82, 0]
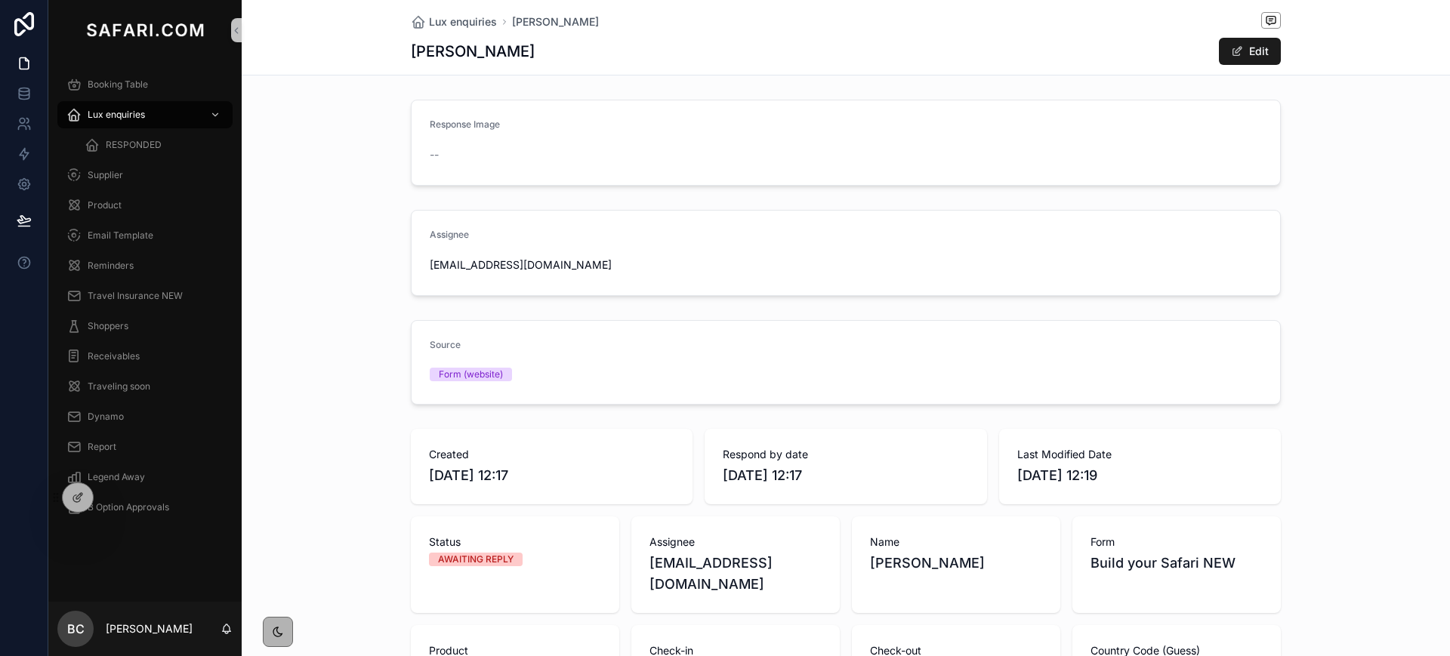
click at [1255, 50] on button "Edit" at bounding box center [1250, 51] width 62 height 27
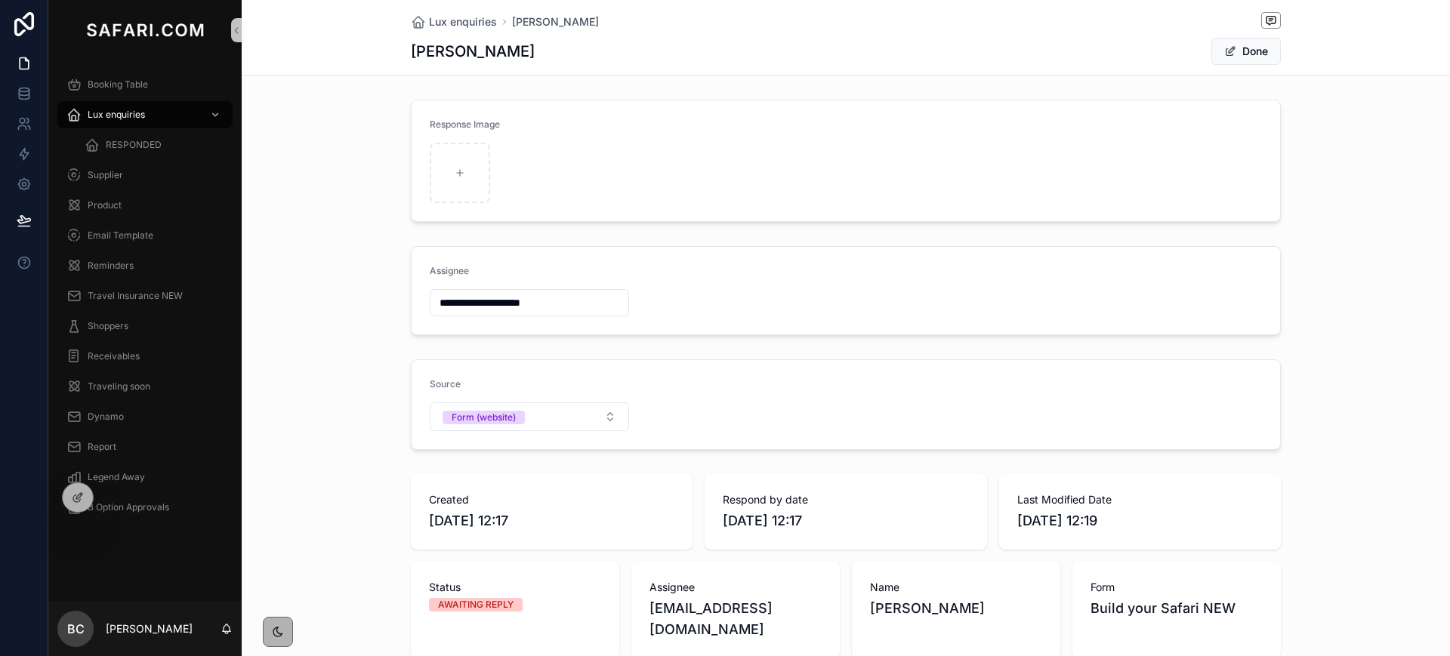
click at [447, 294] on input "**********" at bounding box center [530, 302] width 198 height 21
type input "**********"
click at [1254, 43] on button "Done" at bounding box center [1246, 51] width 69 height 27
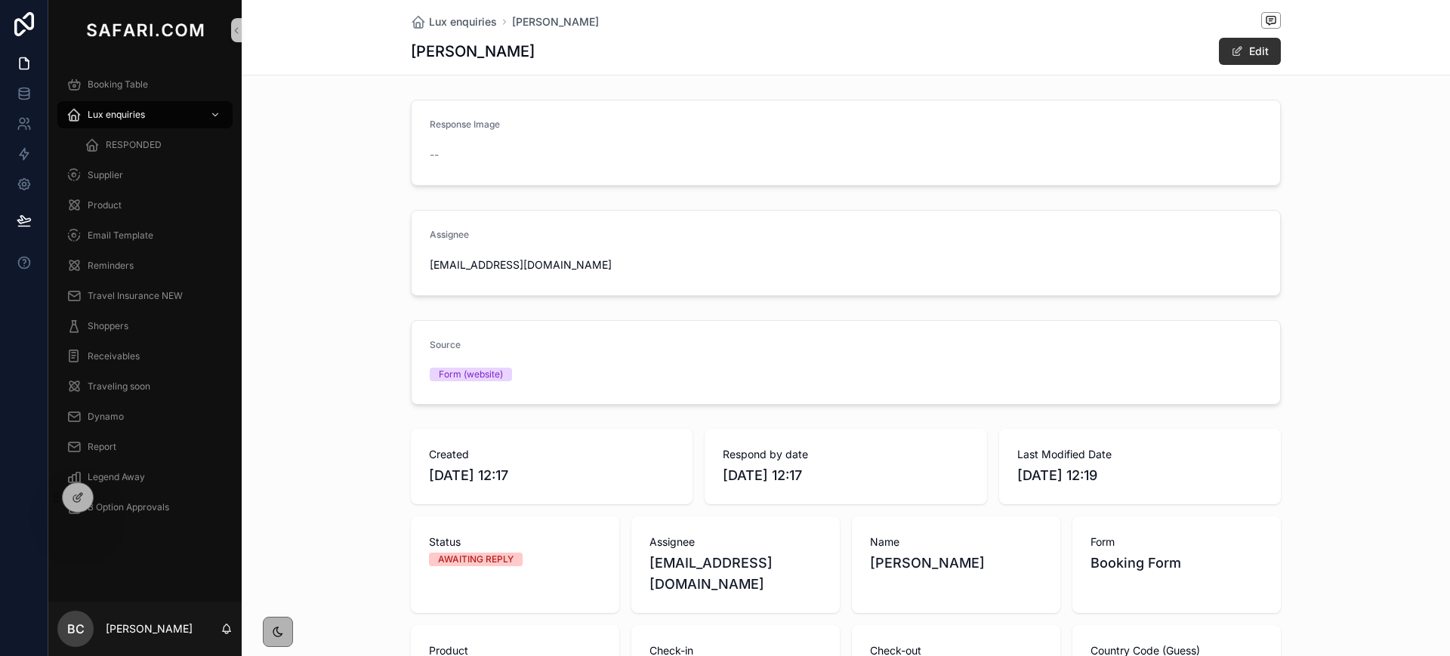
click at [1245, 52] on button "Edit" at bounding box center [1250, 51] width 62 height 27
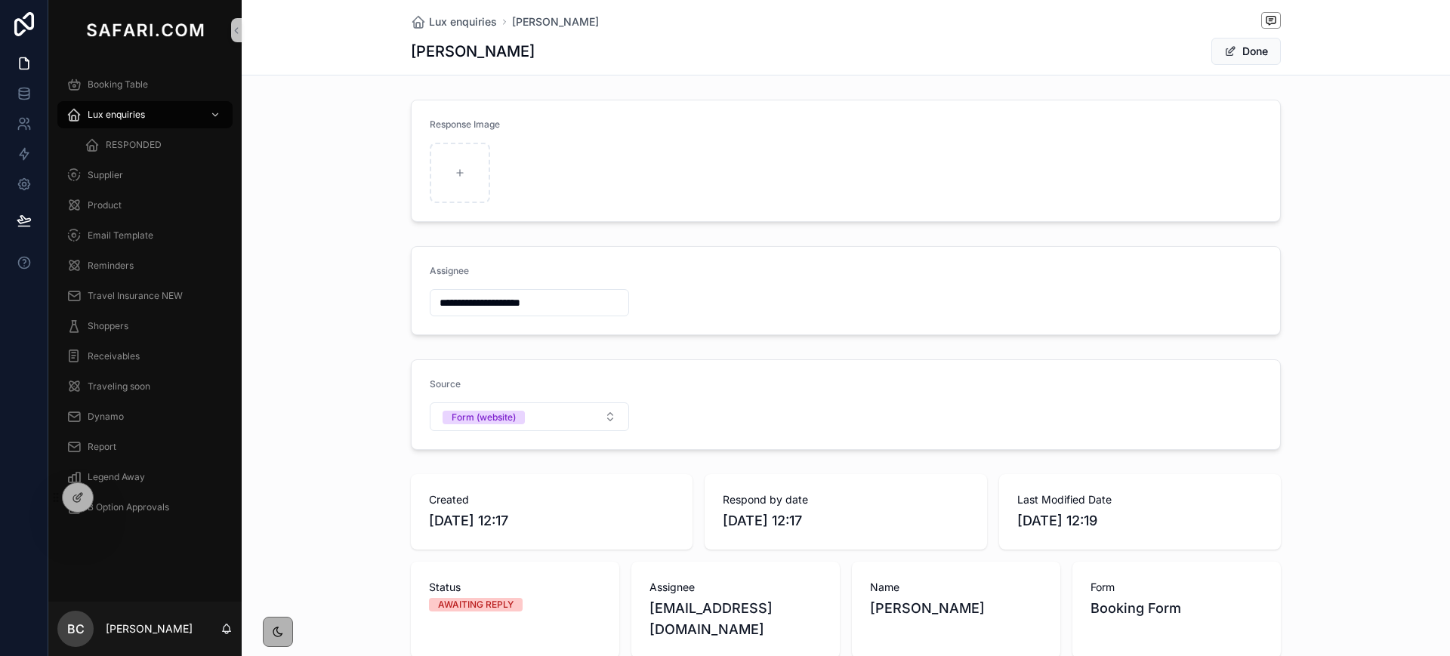
click at [444, 312] on input "**********" at bounding box center [530, 302] width 198 height 21
type input "**********"
click at [1227, 54] on span "scrollable content" at bounding box center [1230, 51] width 12 height 12
